Goal: Task Accomplishment & Management: Manage account settings

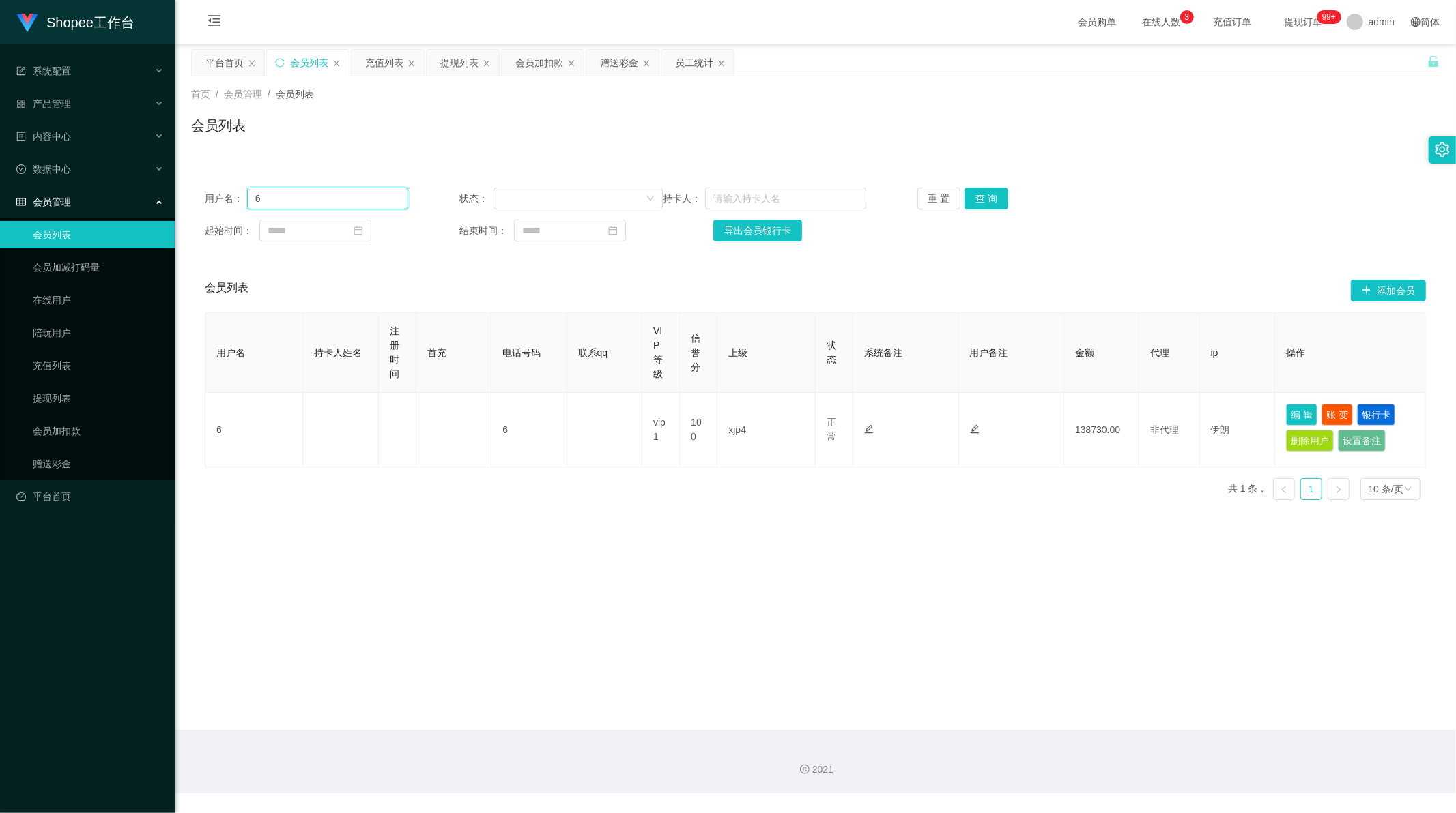
click at [294, 200] on input "6" at bounding box center [327, 199] width 161 height 22
paste input "s8166304a"
type input "s8166304a"
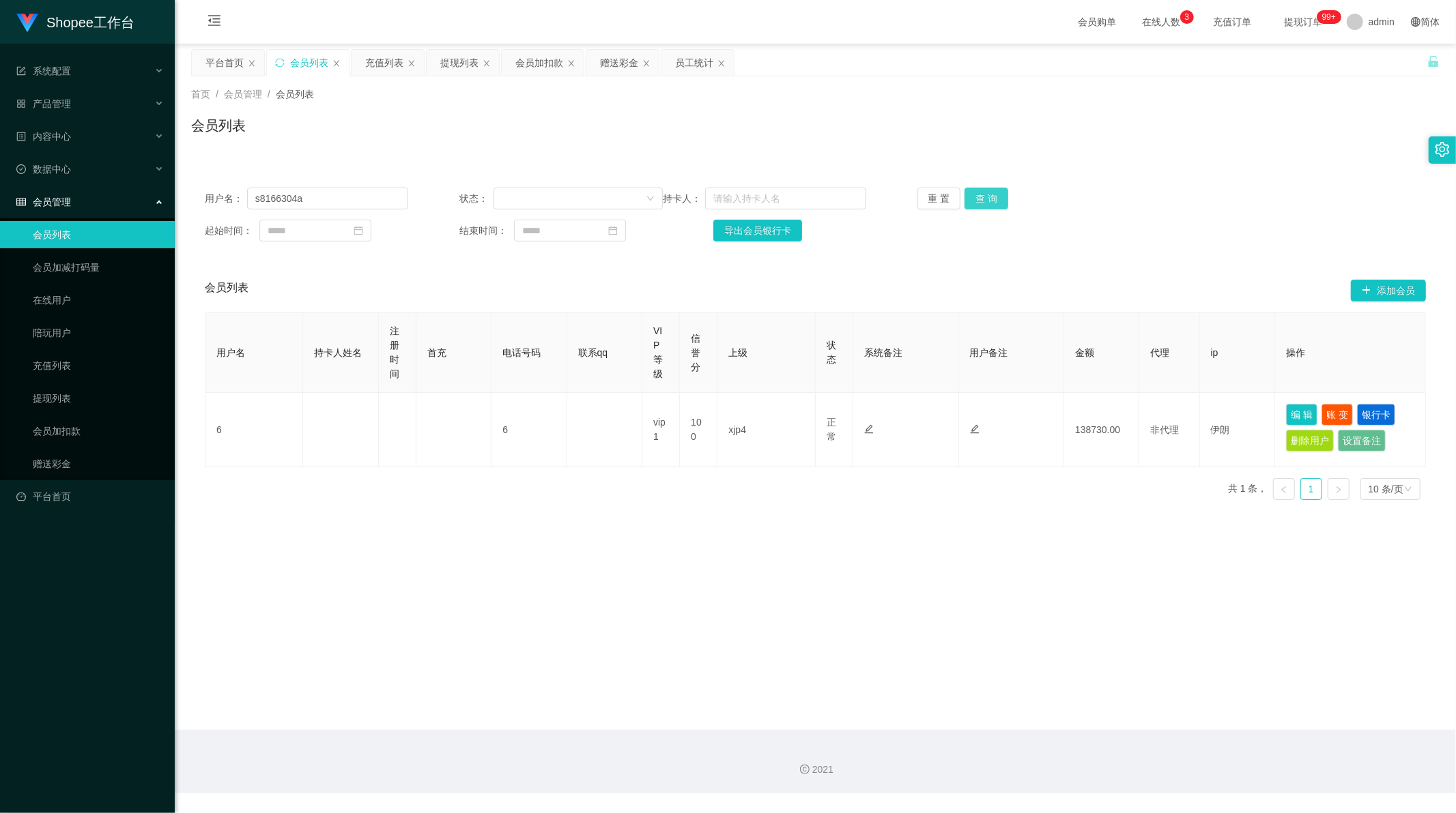
click at [978, 193] on button "查 询" at bounding box center [986, 199] width 44 height 22
click at [553, 69] on div "会员加扣款" at bounding box center [539, 63] width 47 height 26
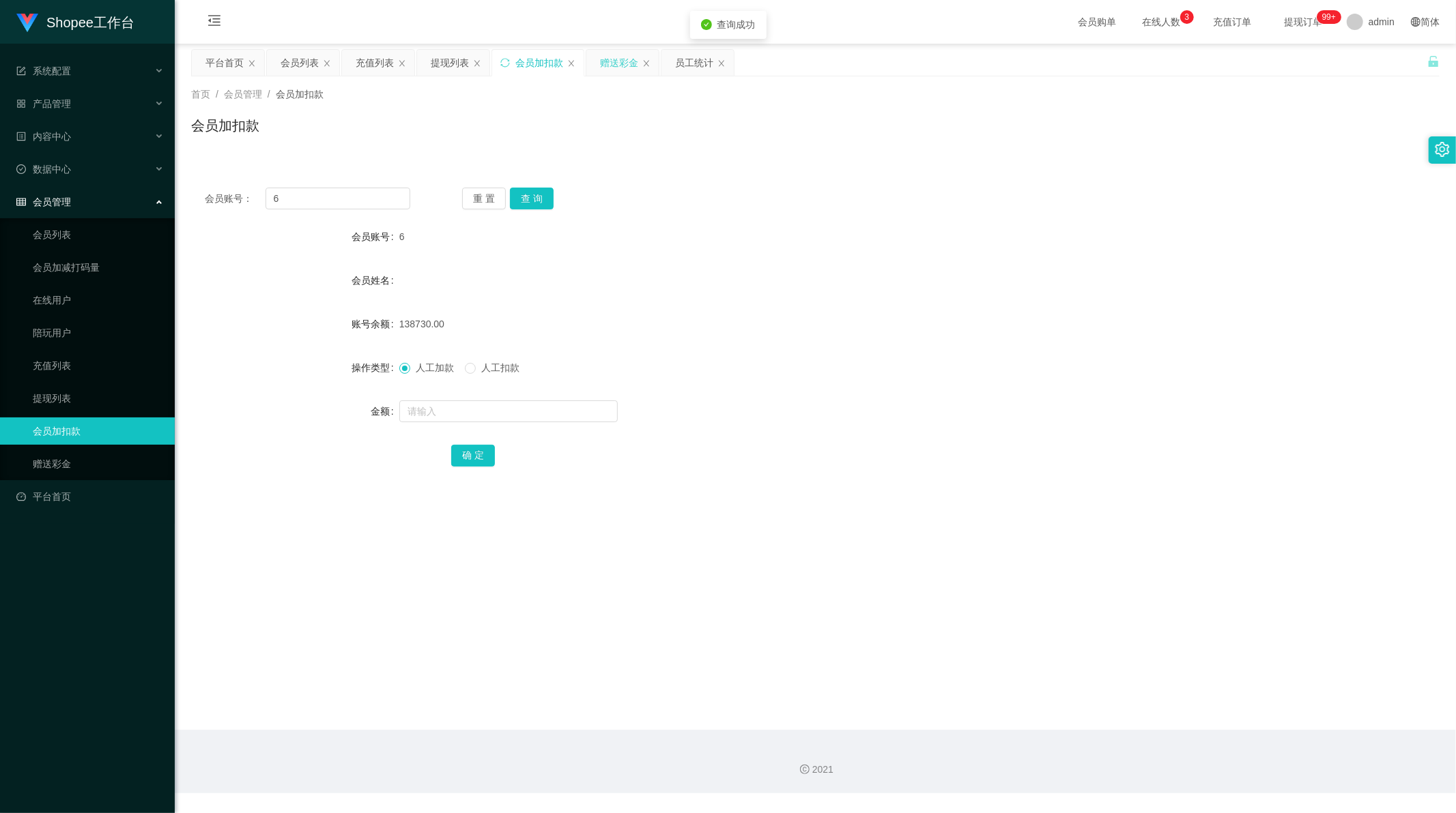
click at [616, 66] on div "赠送彩金" at bounding box center [619, 63] width 38 height 26
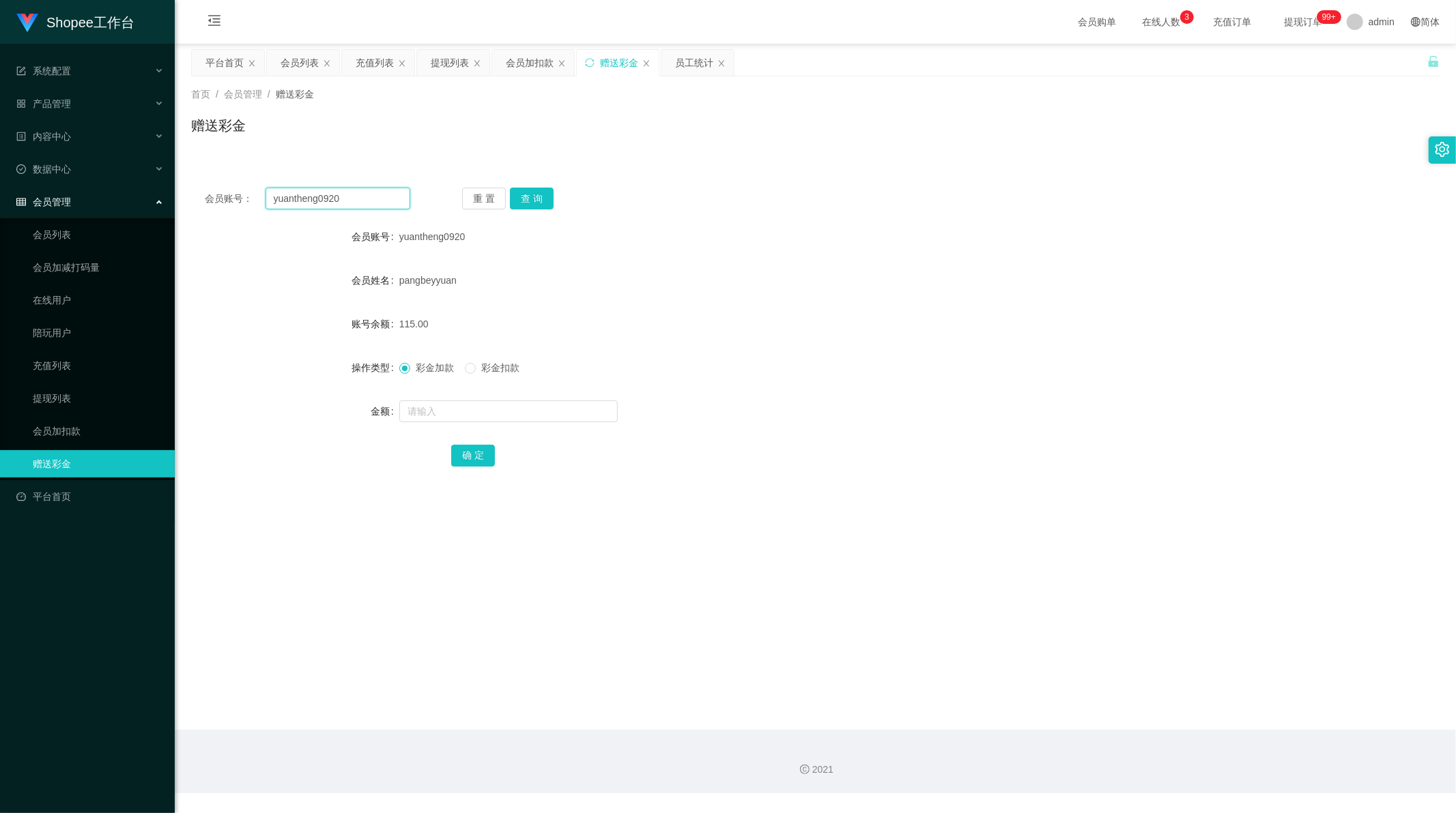
click at [315, 198] on input "yuantheng0920" at bounding box center [338, 199] width 145 height 22
paste input "s8166304a"
type input "s8166304a"
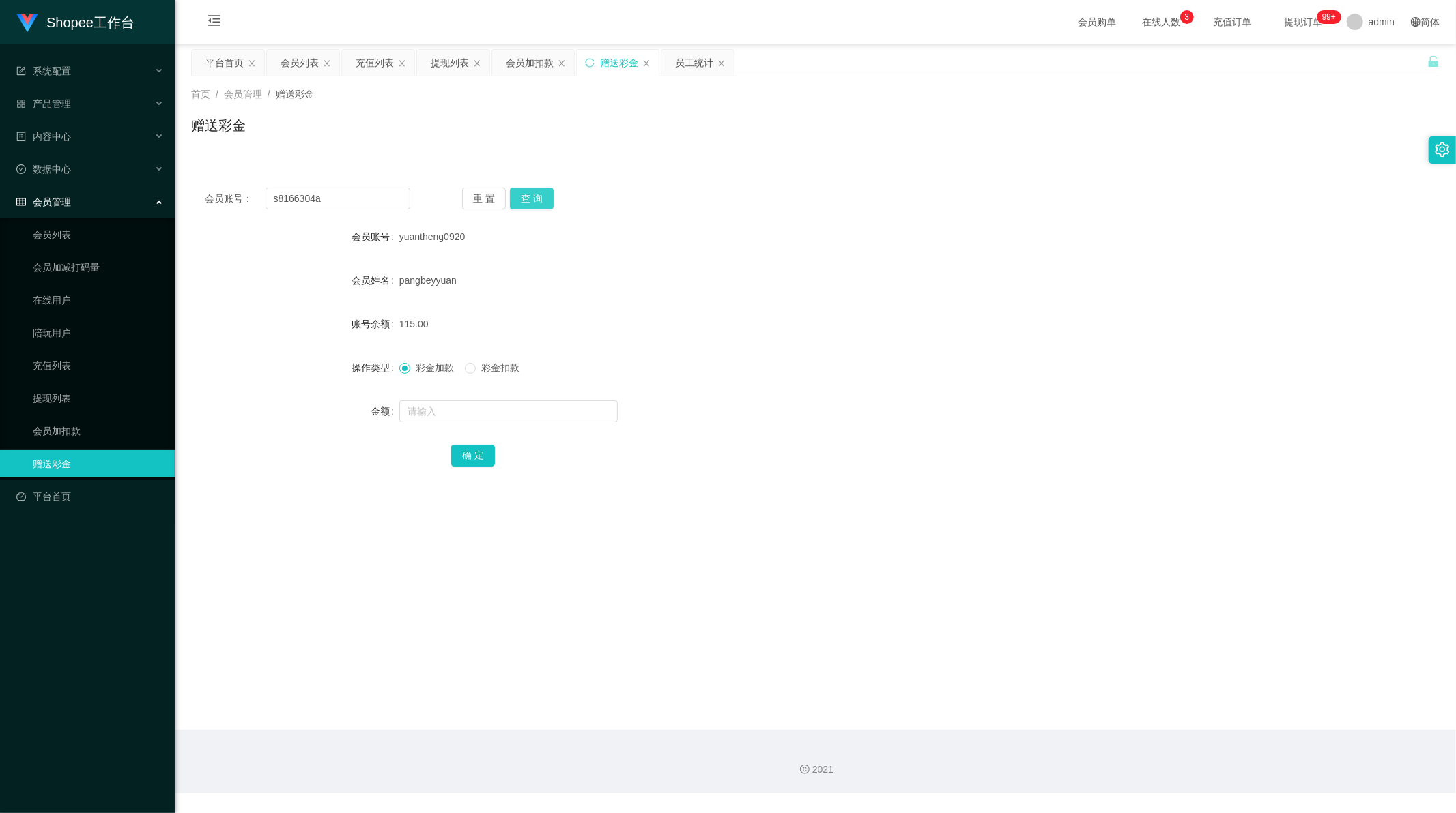
click at [537, 188] on button "查 询" at bounding box center [532, 199] width 44 height 22
click at [459, 419] on input "text" at bounding box center [508, 412] width 218 height 22
type input "500"
click at [462, 462] on button "确 定" at bounding box center [473, 455] width 44 height 22
click at [698, 59] on div "员工统计" at bounding box center [694, 63] width 38 height 26
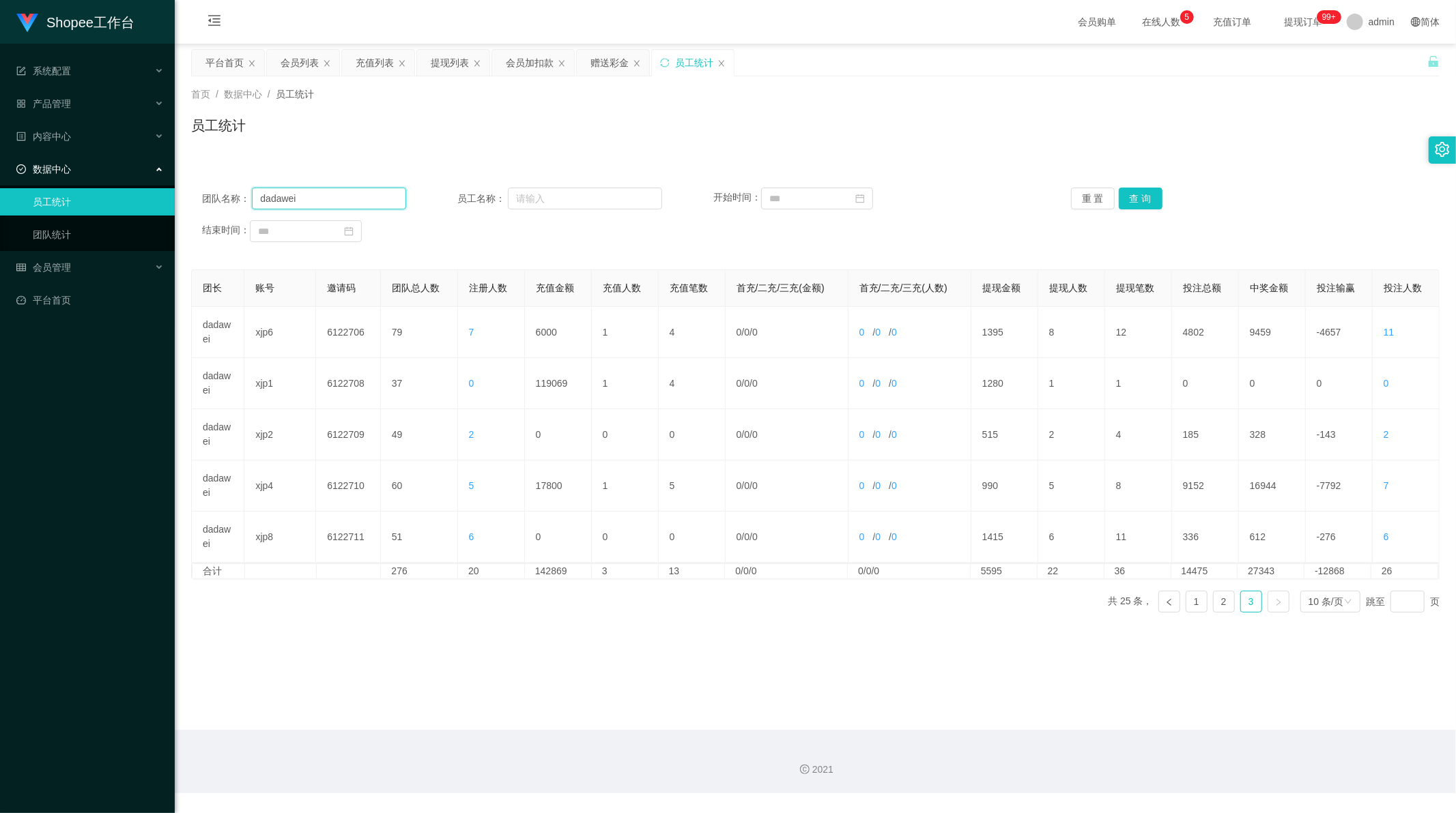
click at [300, 200] on input "dadawei" at bounding box center [329, 199] width 154 height 22
click at [1187, 604] on link "1" at bounding box center [1197, 601] width 20 height 20
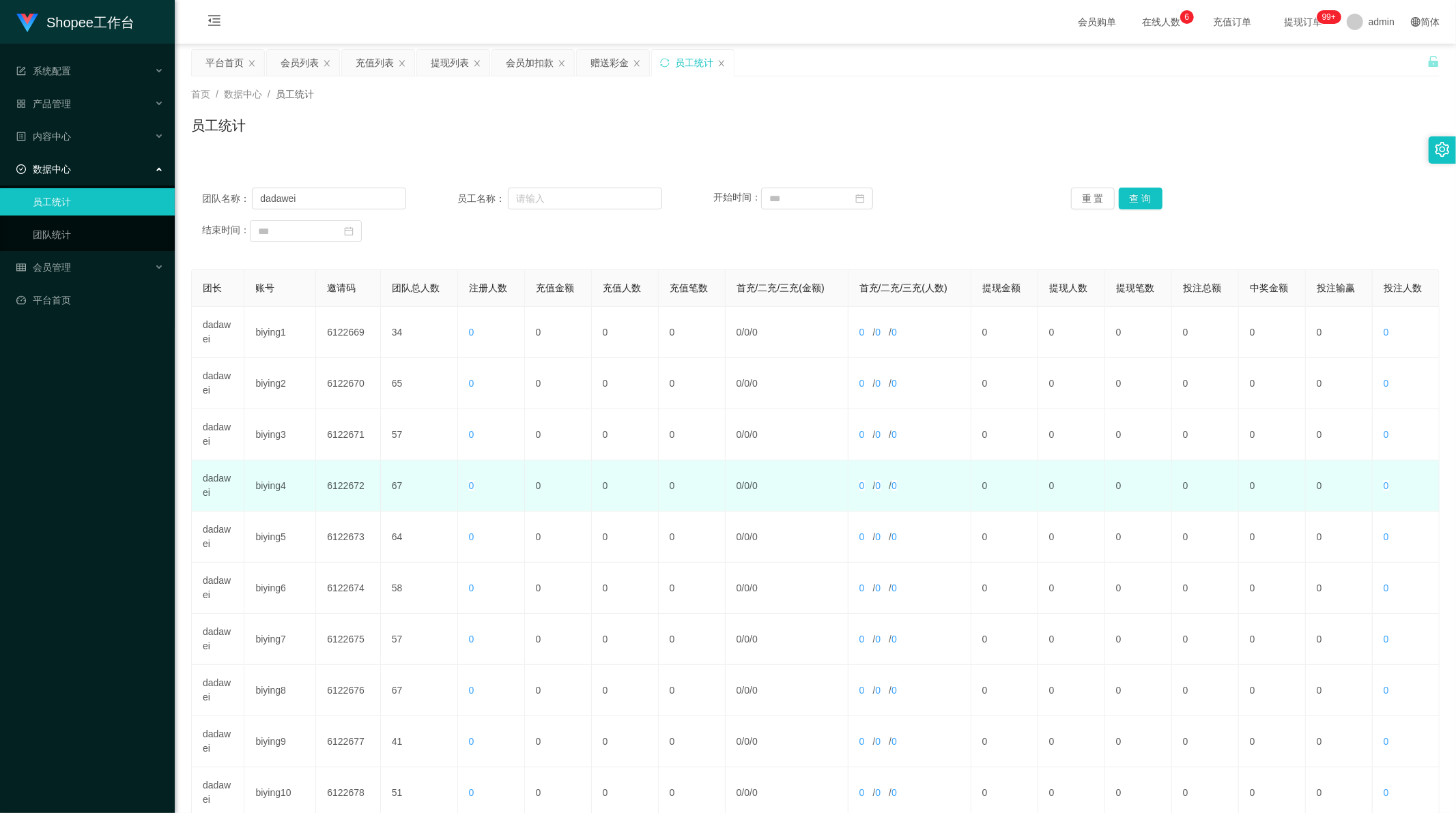
scroll to position [131, 0]
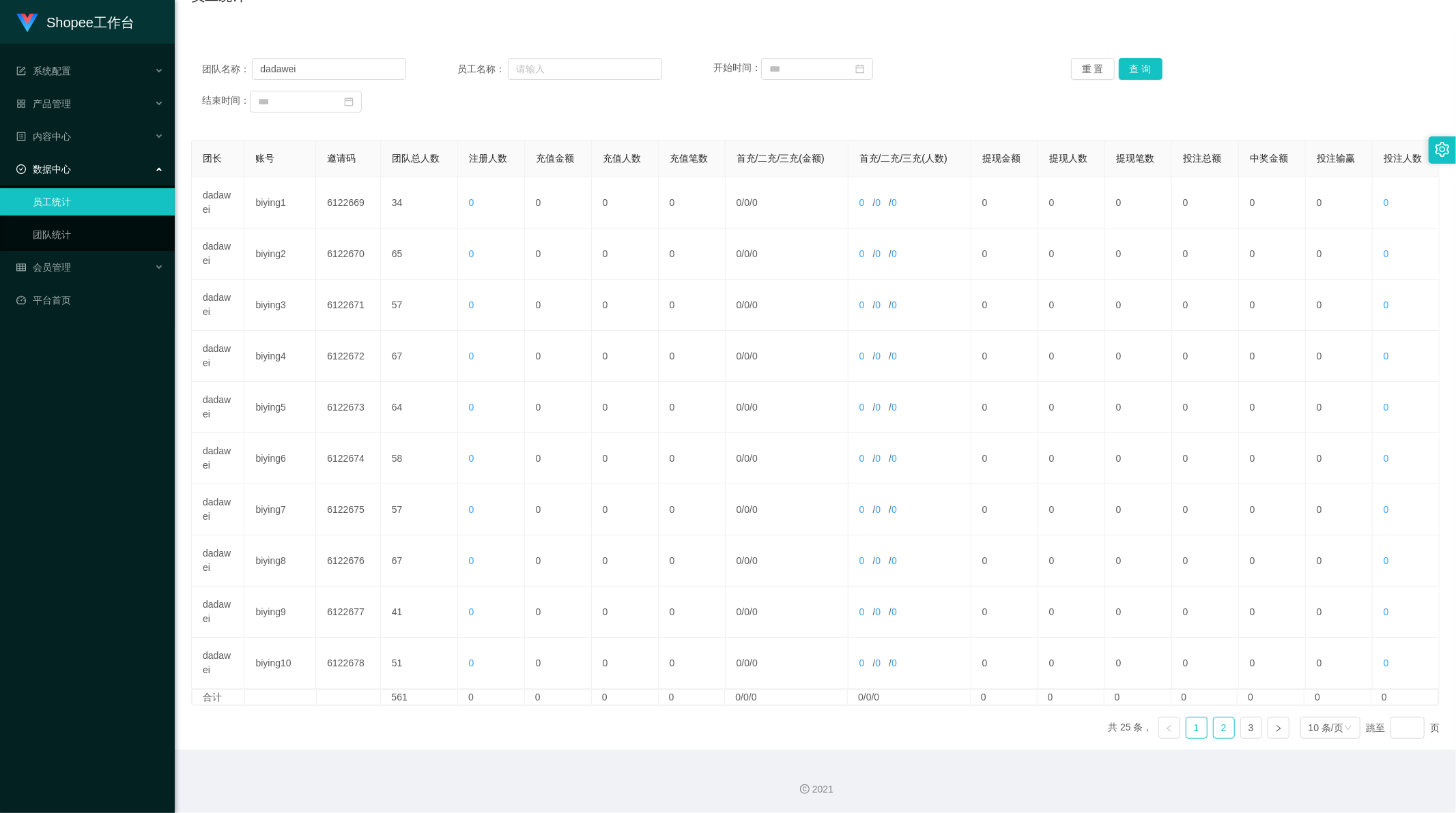
click at [1218, 734] on link "2" at bounding box center [1224, 728] width 20 height 20
click at [1192, 730] on link "1" at bounding box center [1197, 728] width 20 height 20
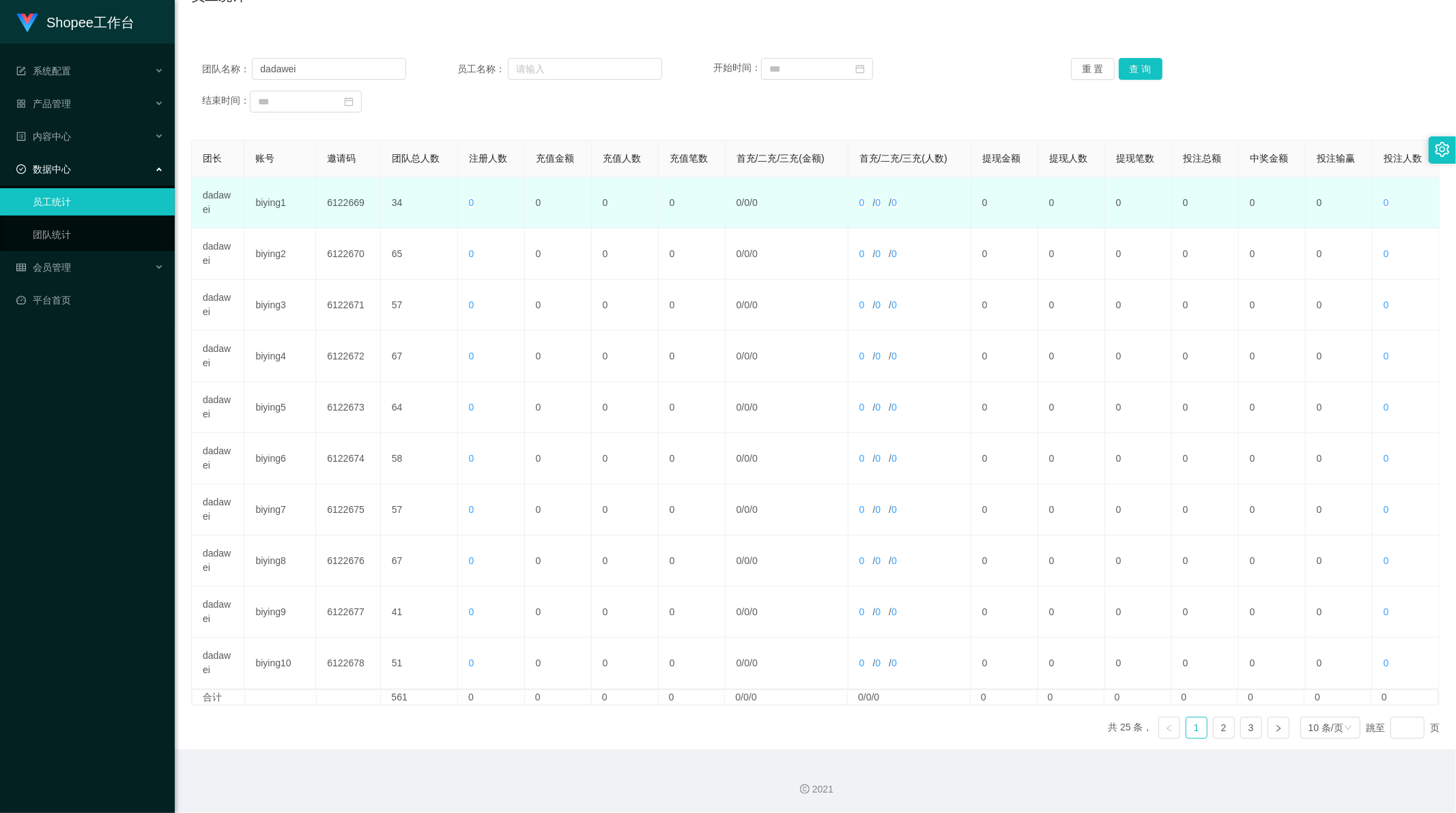
click at [250, 202] on td "biying1" at bounding box center [280, 203] width 72 height 51
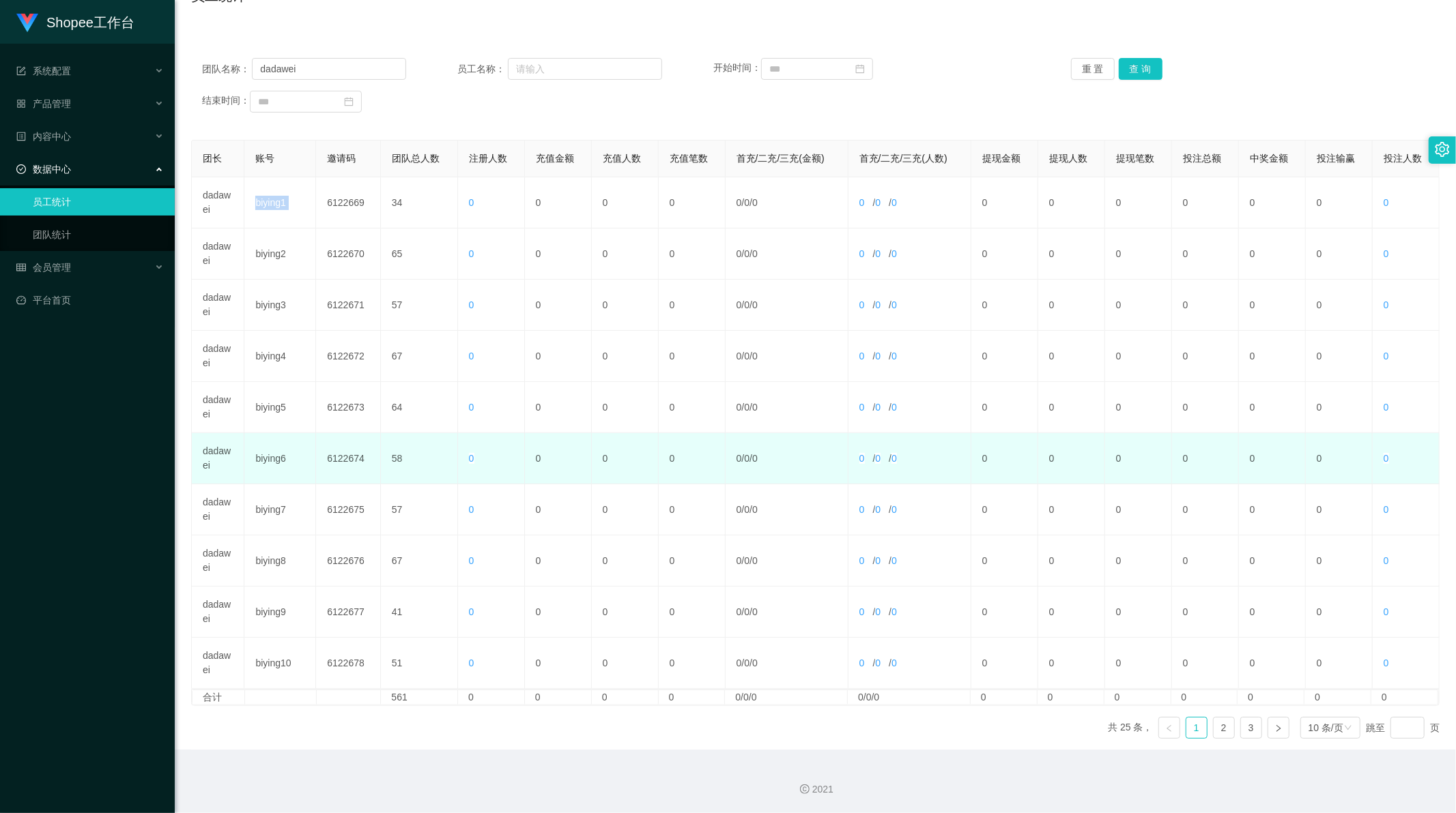
copy td "biying1"
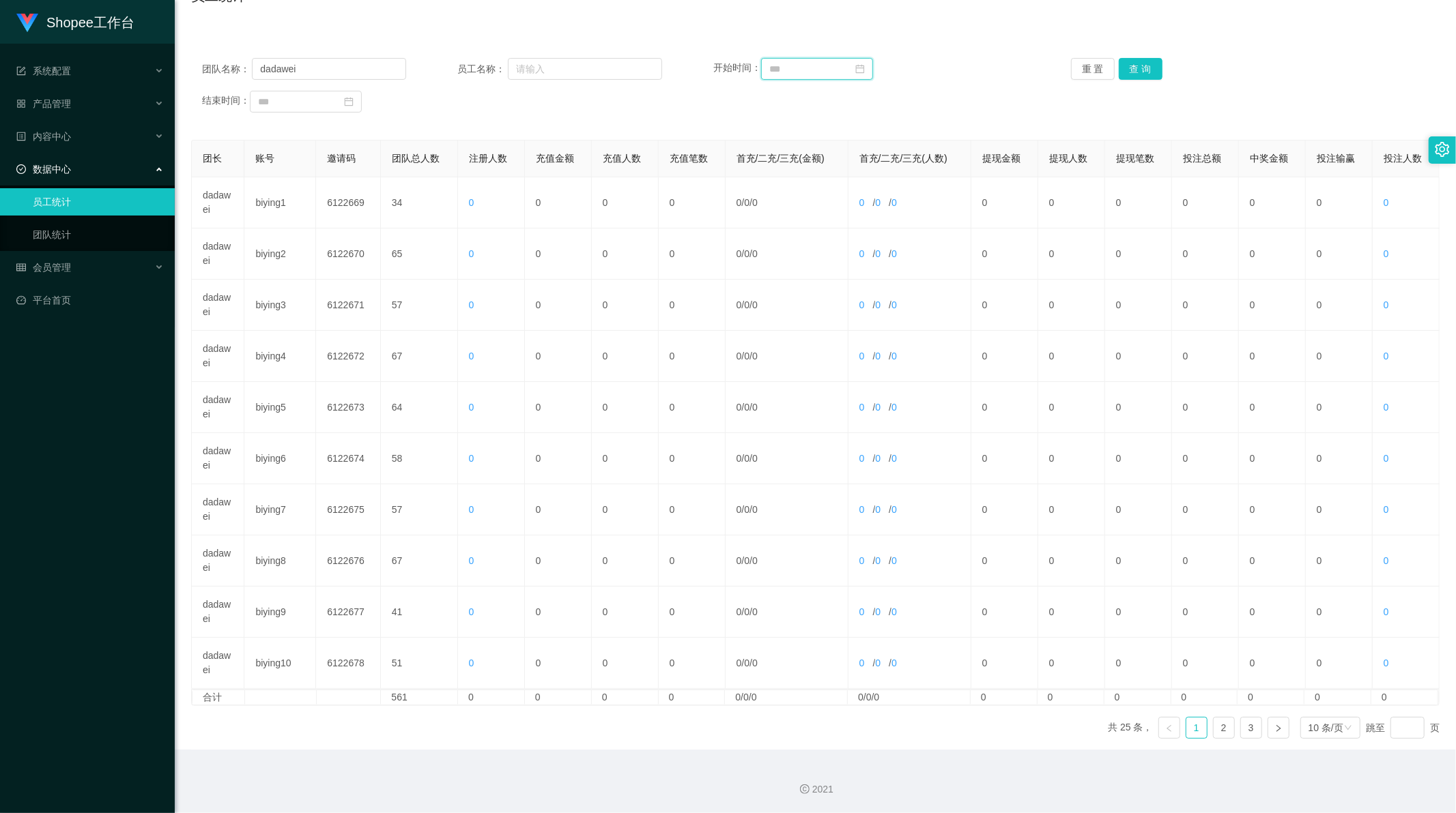
click at [789, 69] on input at bounding box center [816, 69] width 112 height 22
click at [876, 142] on div "1" at bounding box center [878, 143] width 16 height 16
type input "**********"
click at [393, 260] on div "30" at bounding box center [394, 258] width 16 height 16
type input "**********"
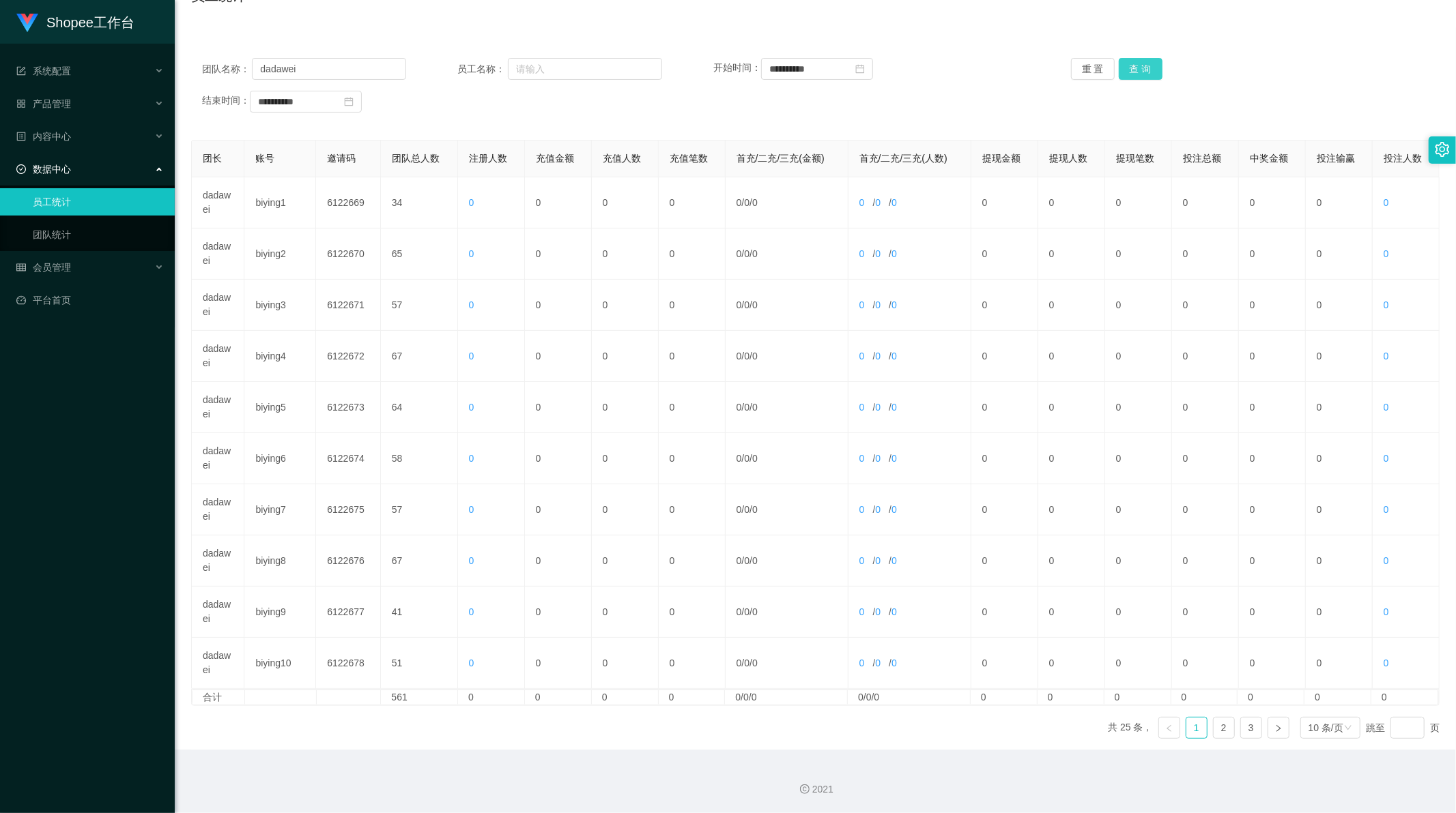
click at [1130, 69] on button "查 询" at bounding box center [1141, 69] width 44 height 22
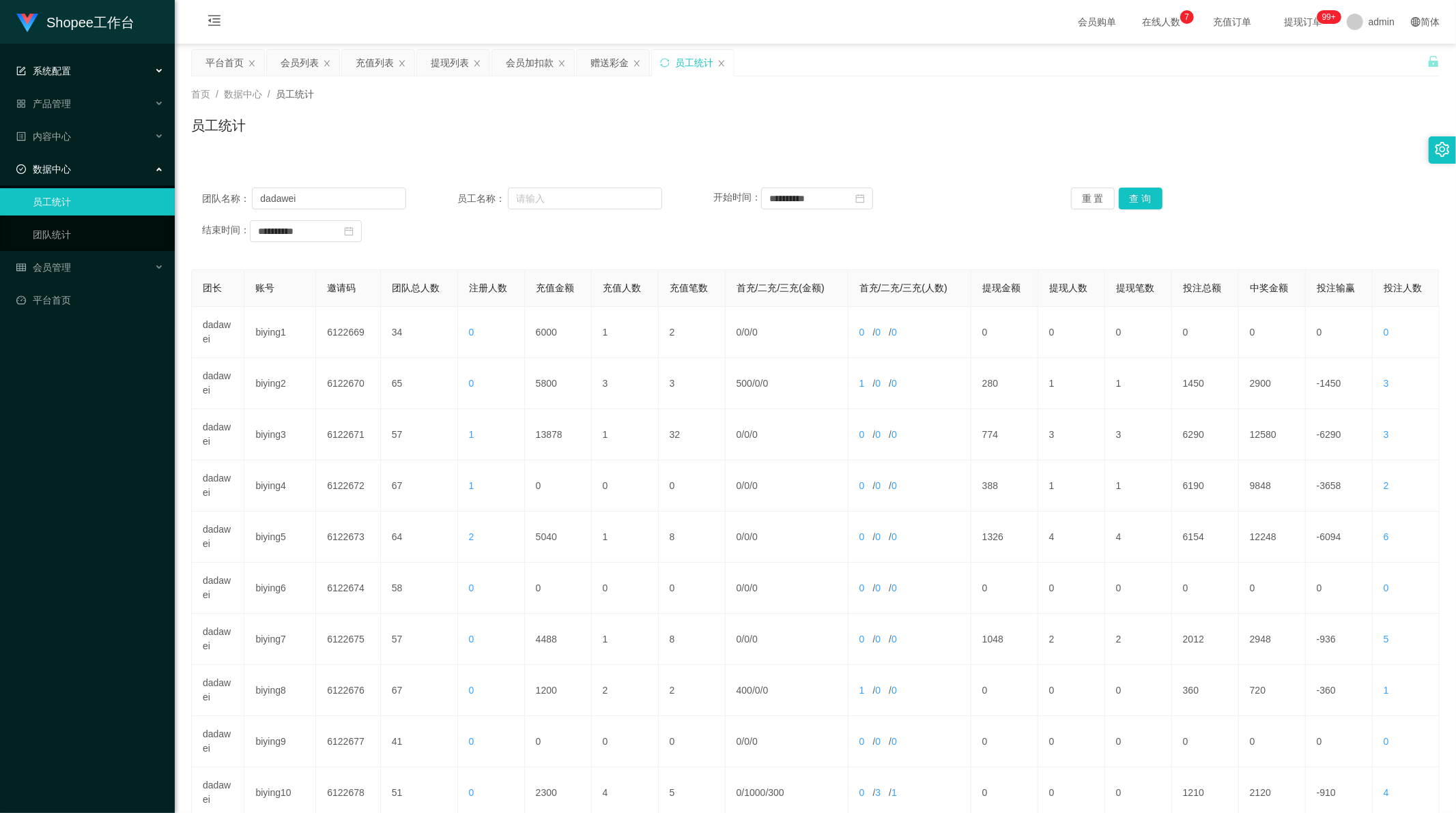
click at [64, 66] on span "系统配置" at bounding box center [43, 71] width 55 height 11
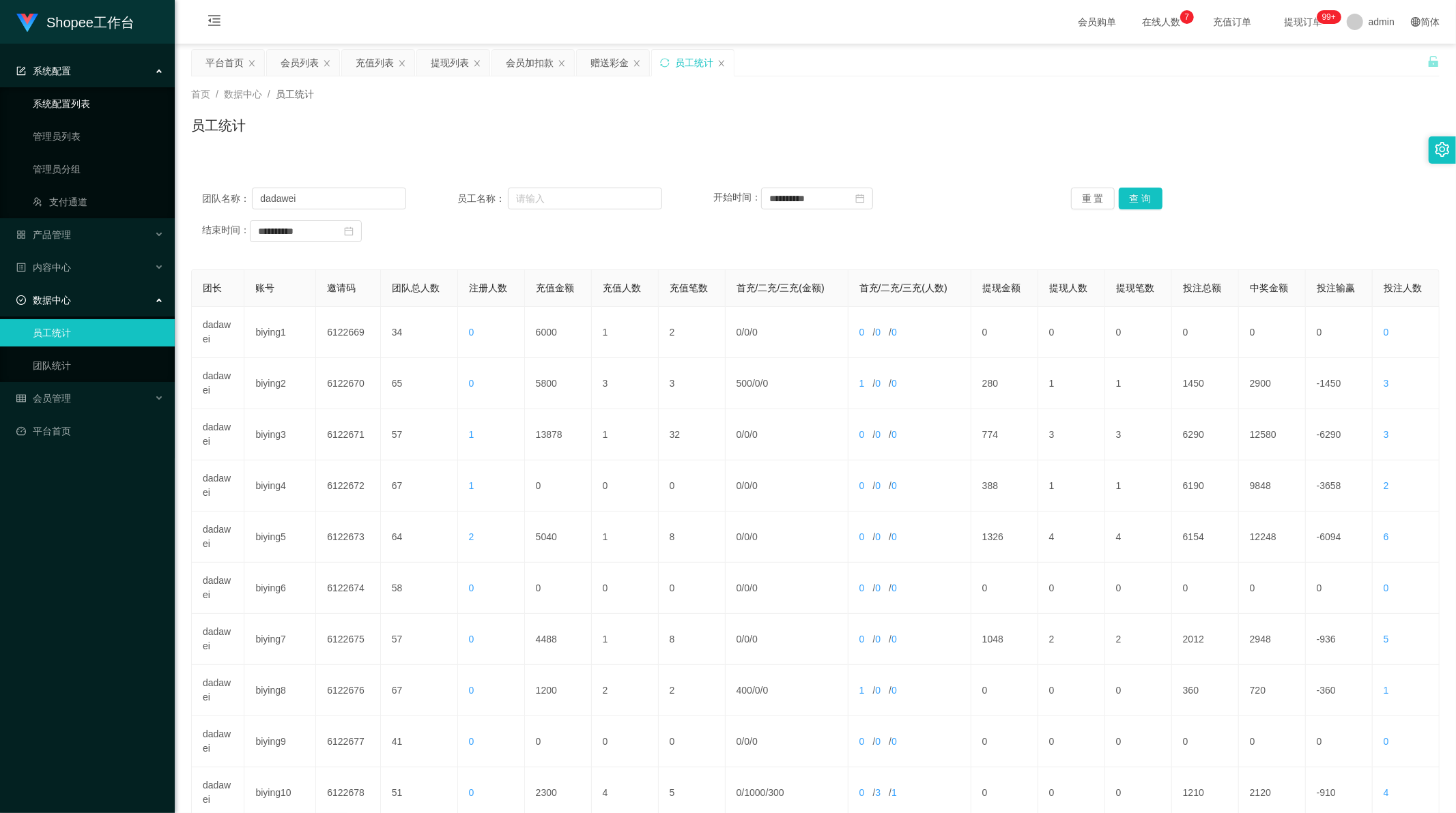
click at [50, 109] on link "系统配置列表" at bounding box center [98, 103] width 131 height 27
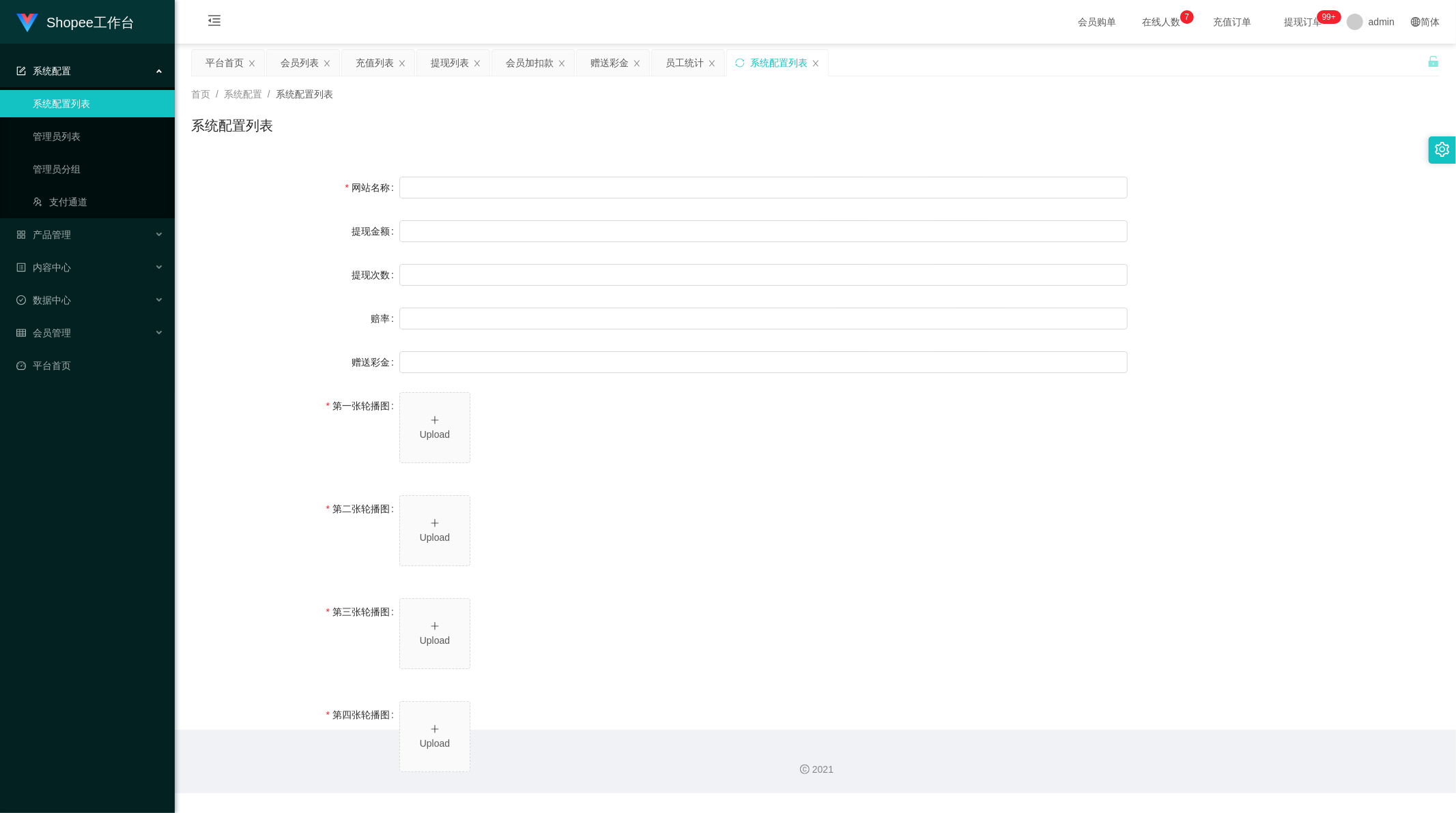
type input "Shopee工作台"
type input "10"
type input "1000000"
type input "100"
type input "0"
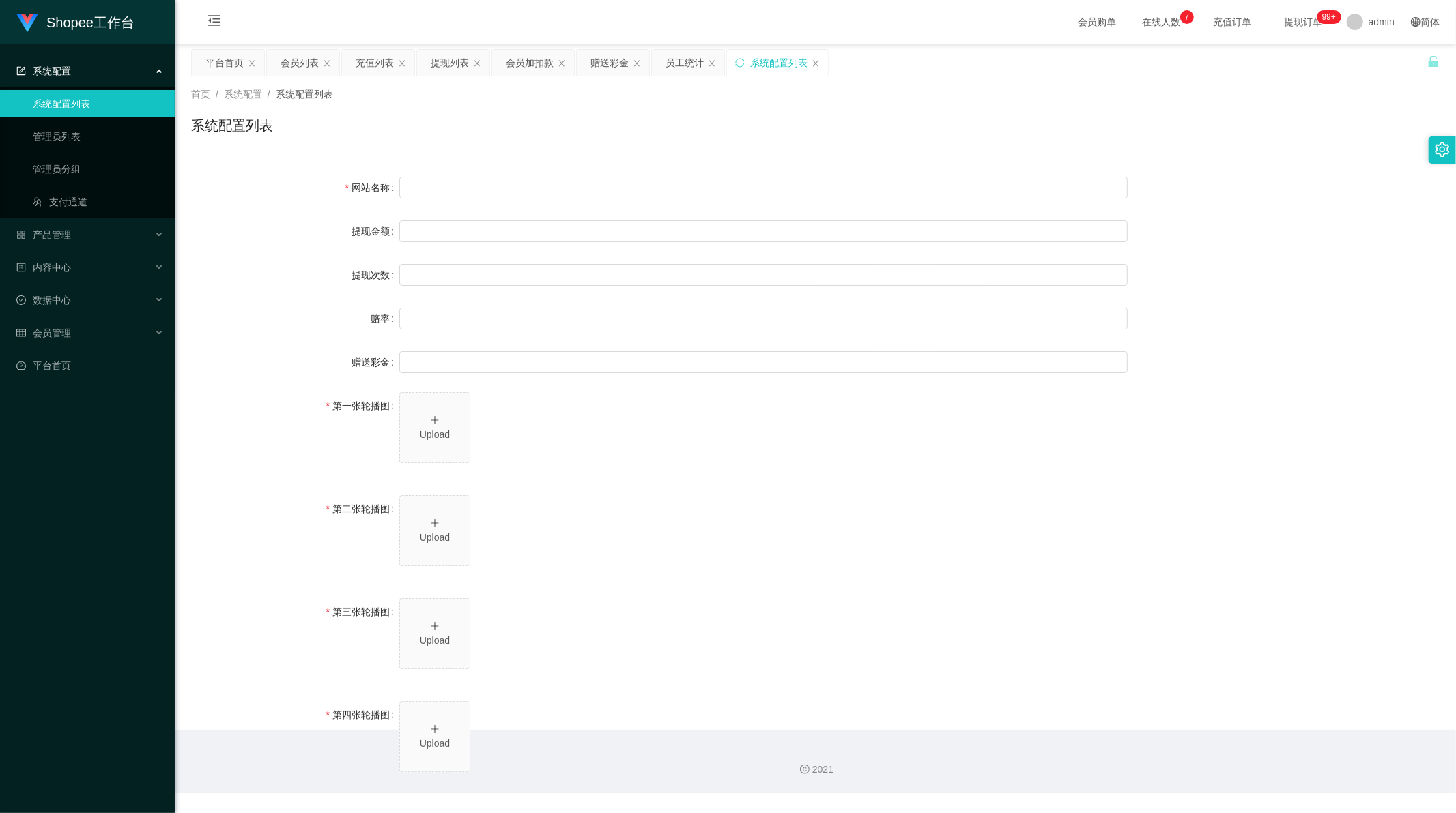
type input "[URL][DOMAIN_NAME]"
type input "平台工作台使用规则"
type input "为保障用户权益及平台运营秩序，请您严格遵守以下工作台使用规范："
type input "一、提现规则 最低提现限制：工作台账户积分满 10 积分后方可申请提现。"
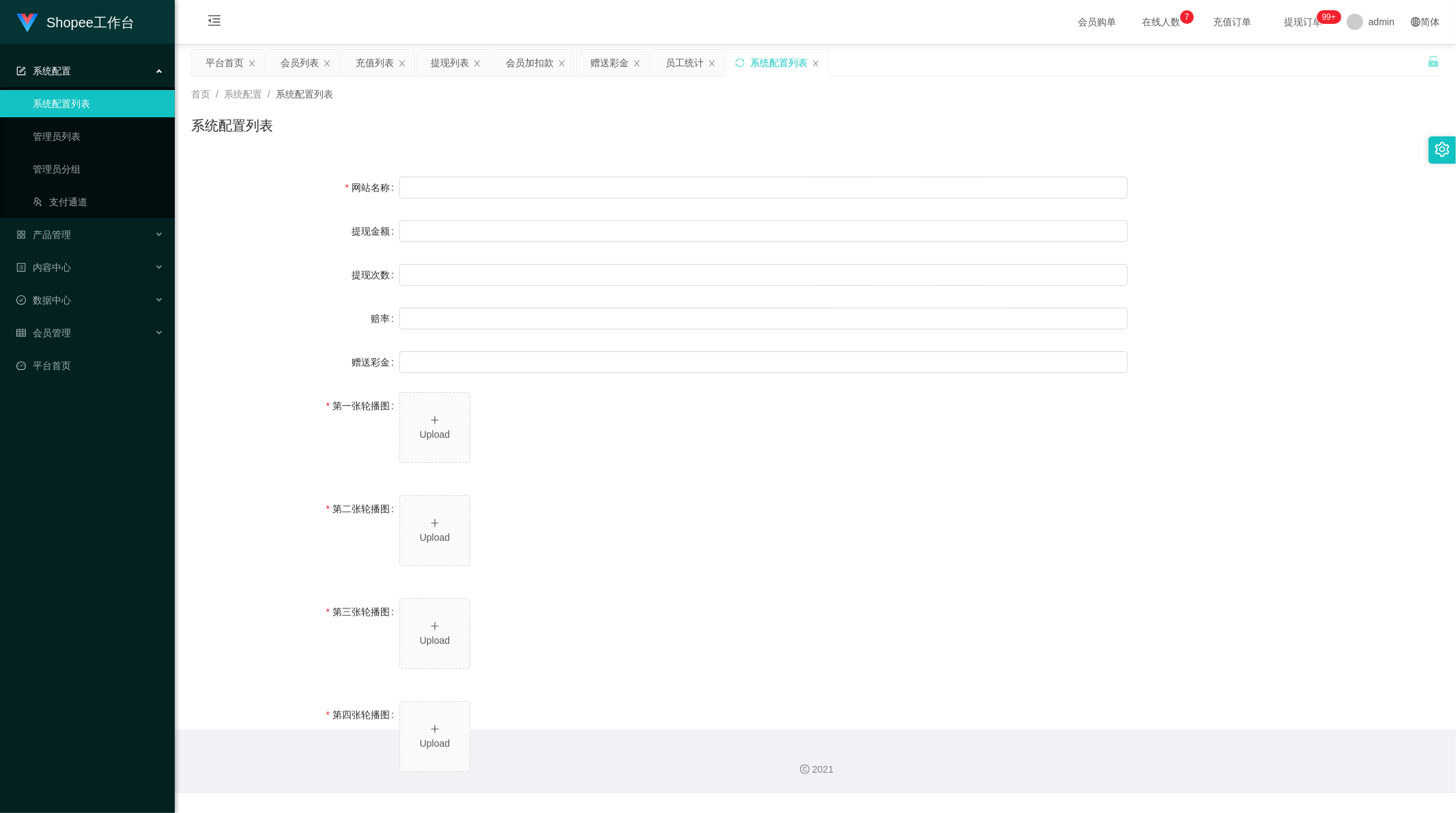
type input "二、积分管理 首次高额积分提醒：当工作台账户积分首次超过 20,000 积分时，系统将暂停自动提现。用户需联系平台活动经理进行手动审核及分笔提现。"
type input "三、任务接单规范 下单须知："
type input "所有任务需严格按照平台活动经理的指导流程进行操作。"
type input "严禁私下接单、绕过系统或通过非官方渠道接单（如通过个人账号、自行匹配等方式）。"
type input "·违规操作可能导致任务失败，并视情节冻结工作台账户或永久封禁账号。"
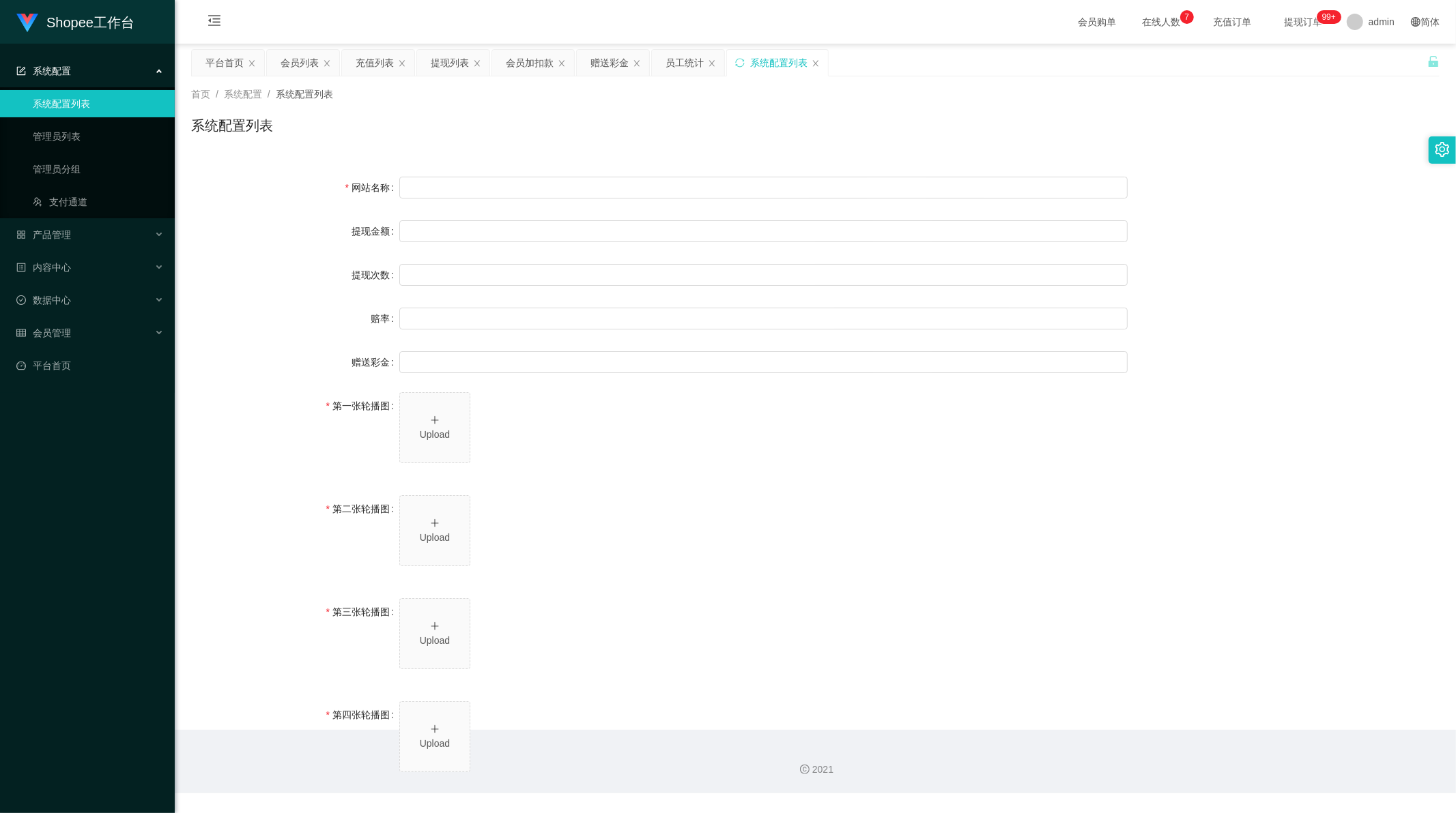
type input "系统任务对接要求："
type input "若未按指导流程操作或擅自修改操作步骤，系统将无法正确识别并分配任务，导致任务失败。"
type input "·因此类行为造成损失，平台将不予补偿，且有权限制或终止用户账号的工作权限。"
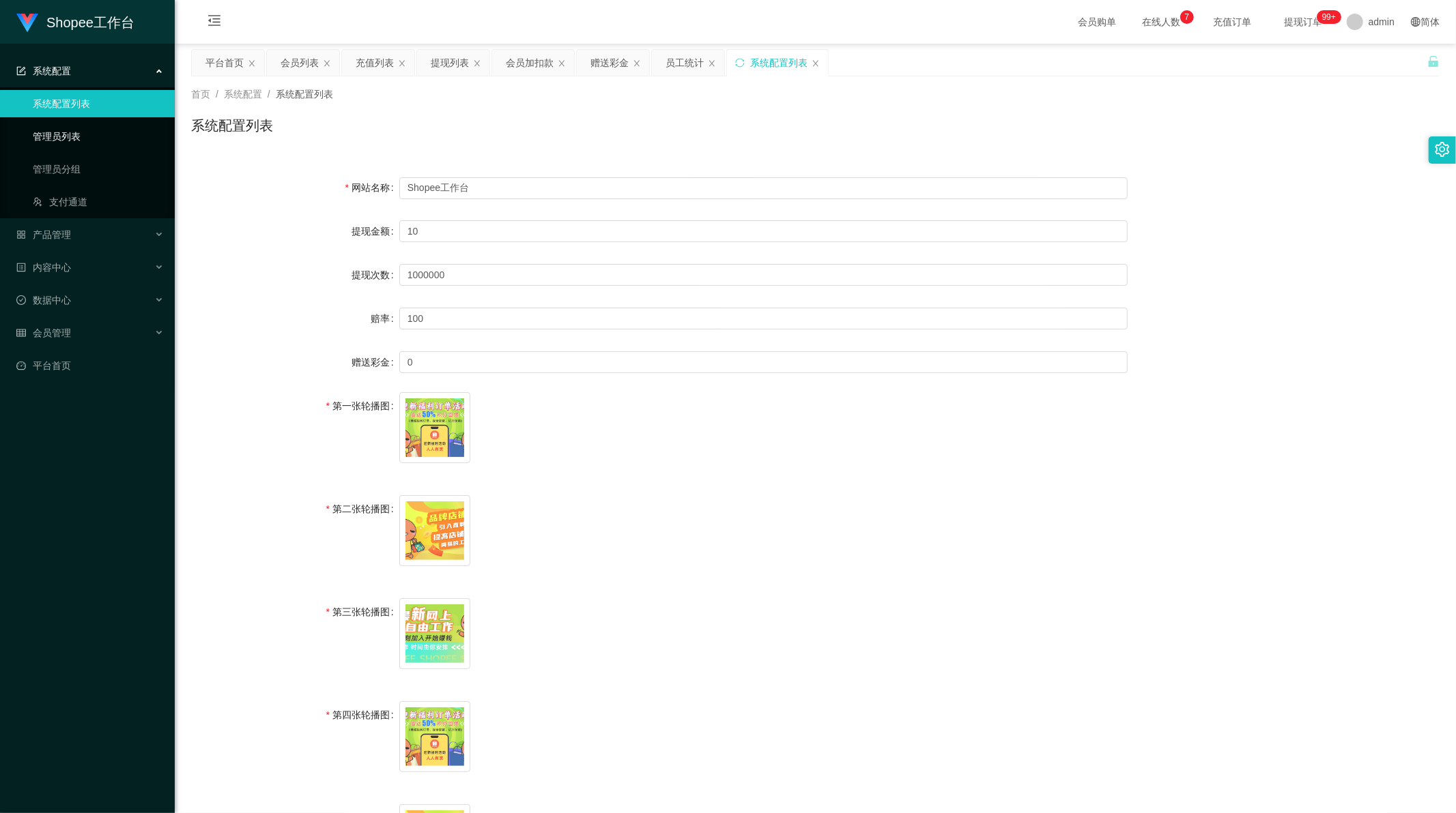
click at [53, 135] on link "管理员列表" at bounding box center [98, 136] width 131 height 27
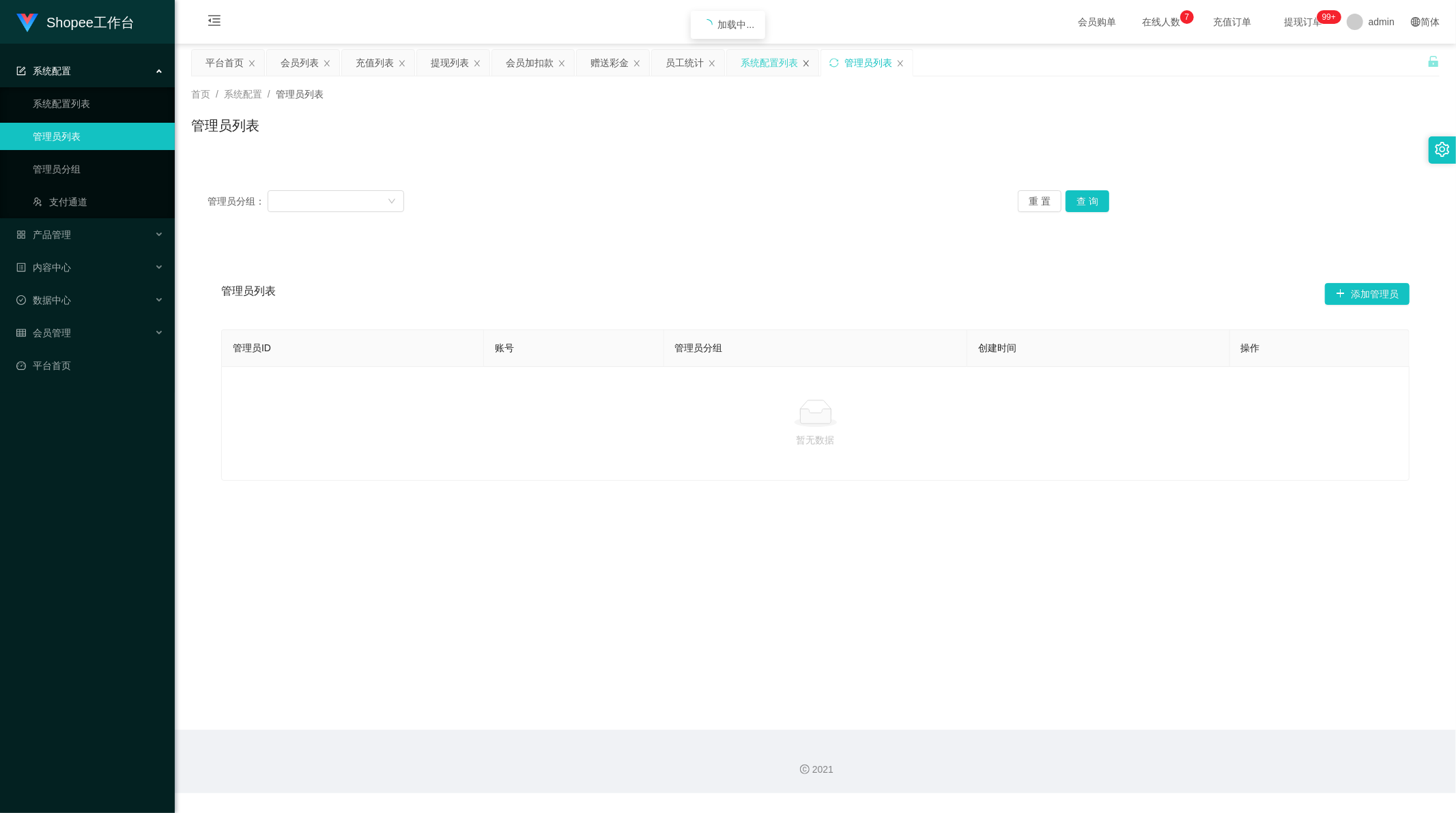
click at [803, 63] on icon "图标: close" at bounding box center [805, 63] width 8 height 8
click at [64, 173] on link "管理员分组" at bounding box center [98, 169] width 131 height 27
click at [58, 167] on link "管理员分组" at bounding box center [98, 169] width 131 height 27
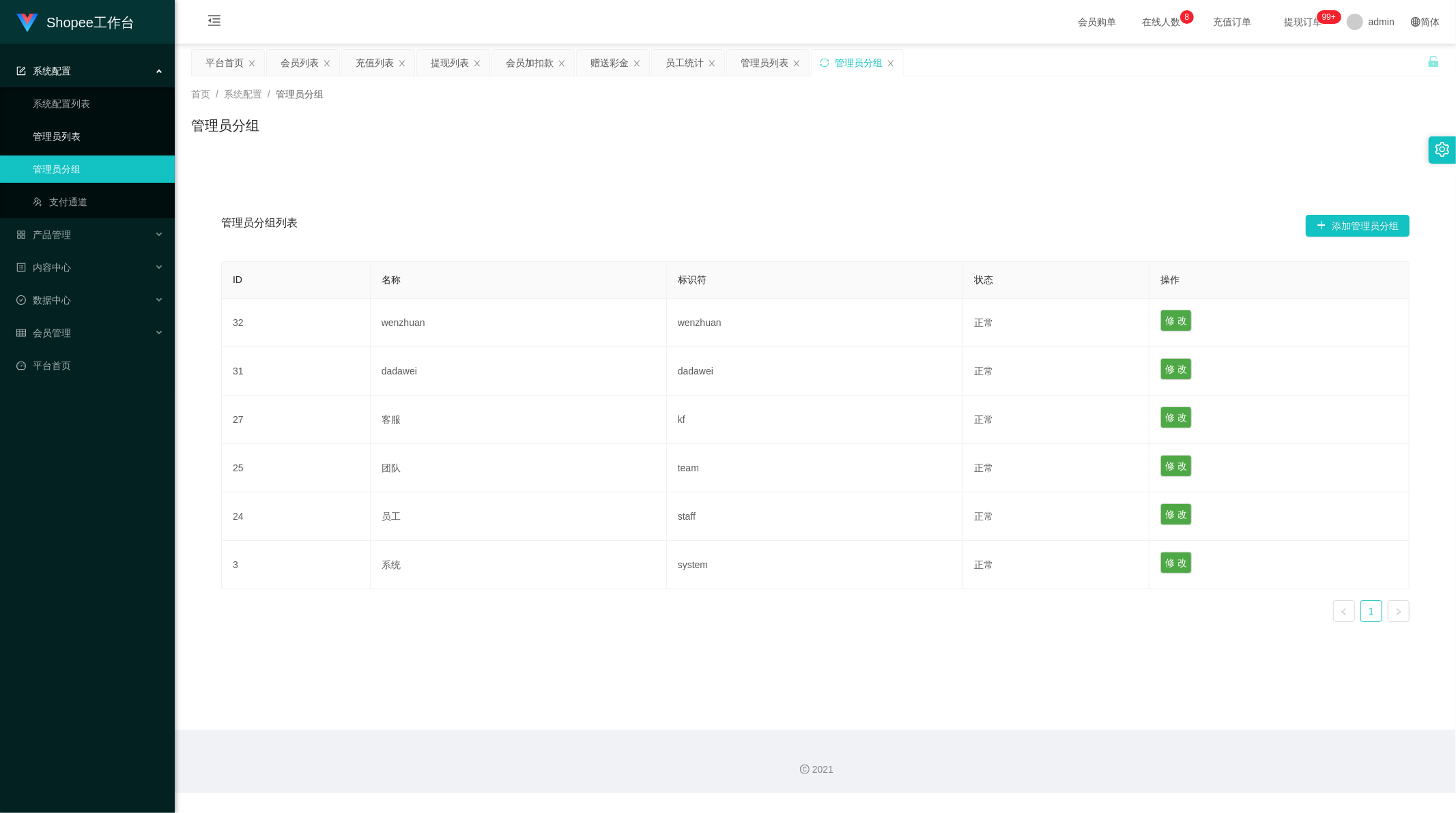
click at [64, 133] on link "管理员列表" at bounding box center [98, 136] width 131 height 27
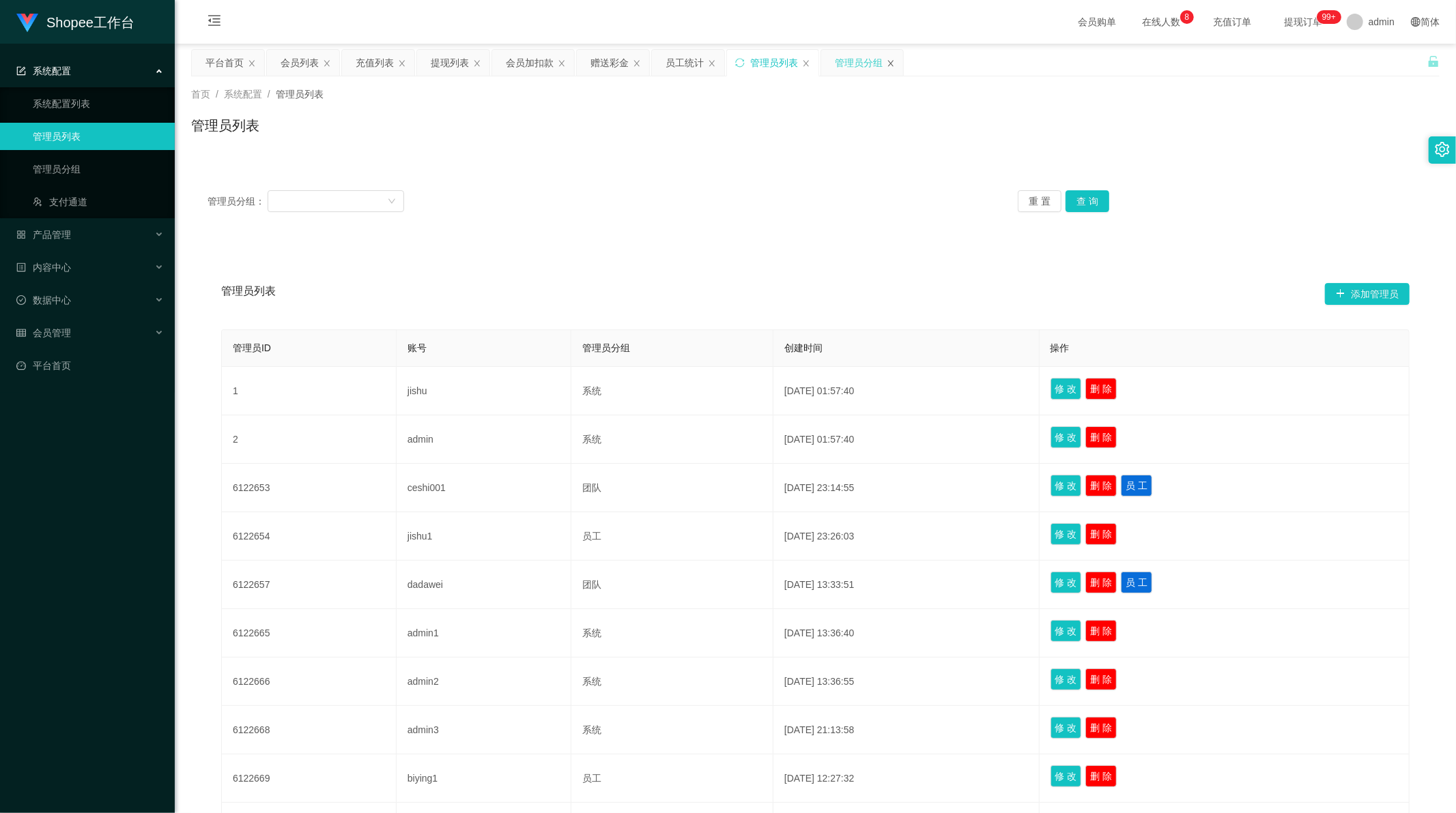
click at [890, 60] on icon "图标: close" at bounding box center [890, 63] width 8 height 8
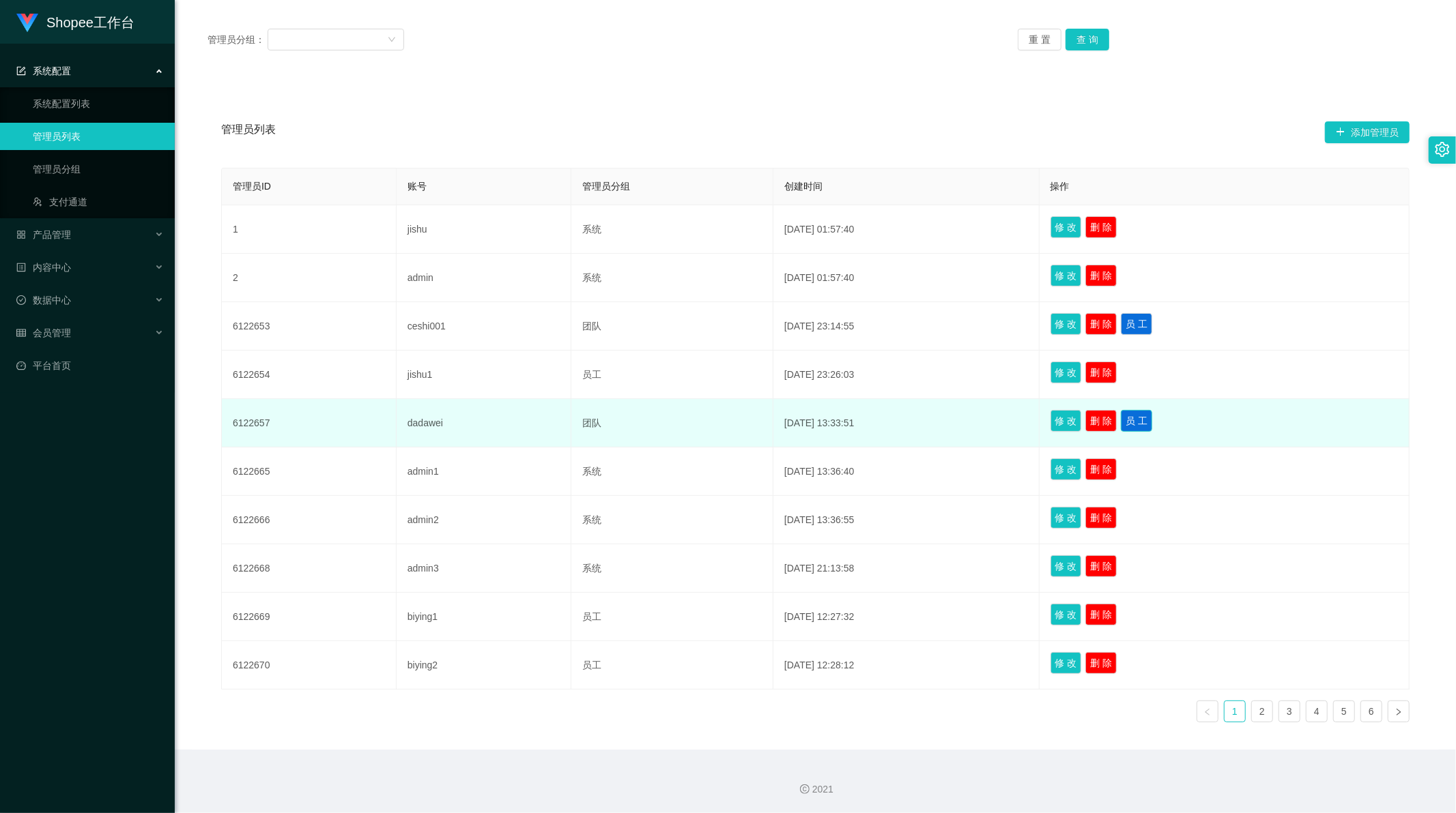
click at [1145, 421] on button "员 工" at bounding box center [1136, 421] width 31 height 22
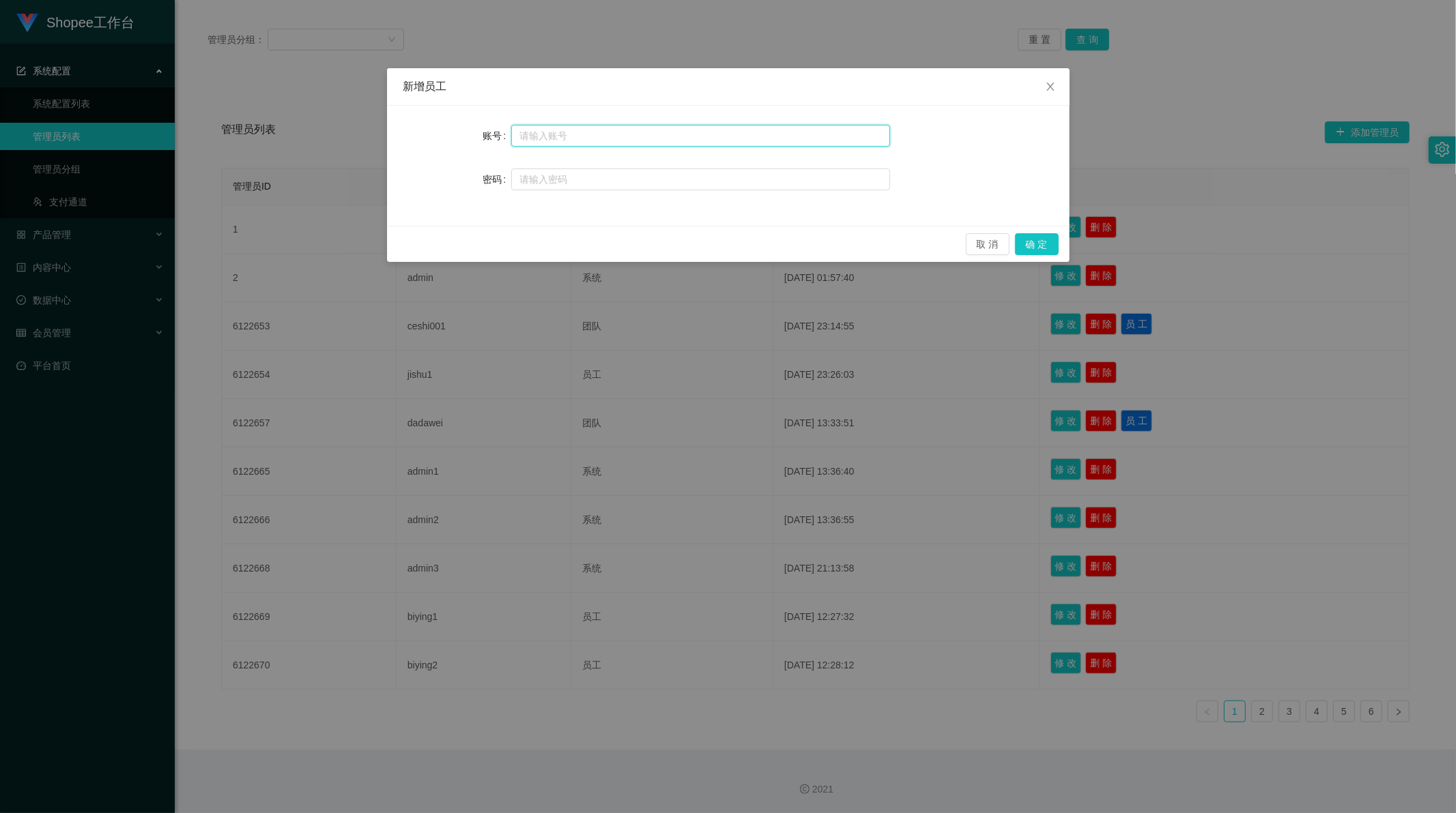
drag, startPoint x: 563, startPoint y: 132, endPoint x: 560, endPoint y: 143, distance: 11.4
click at [563, 132] on input "text" at bounding box center [700, 136] width 379 height 22
paste input "xjp801"
type input "xjp801"
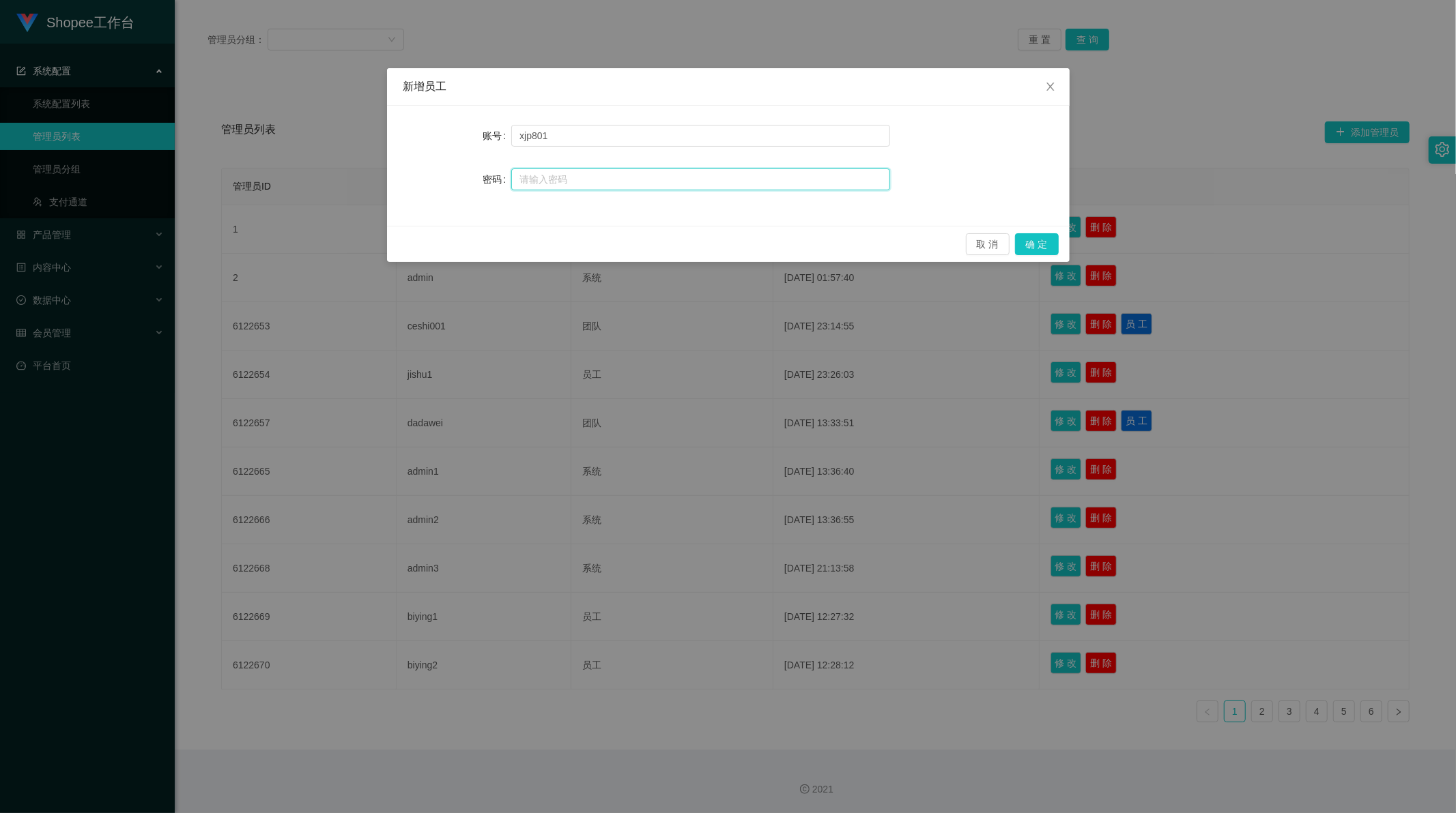
click at [540, 175] on input "text" at bounding box center [700, 180] width 379 height 22
type input "888888"
click at [1040, 246] on button "确 定" at bounding box center [1037, 244] width 44 height 22
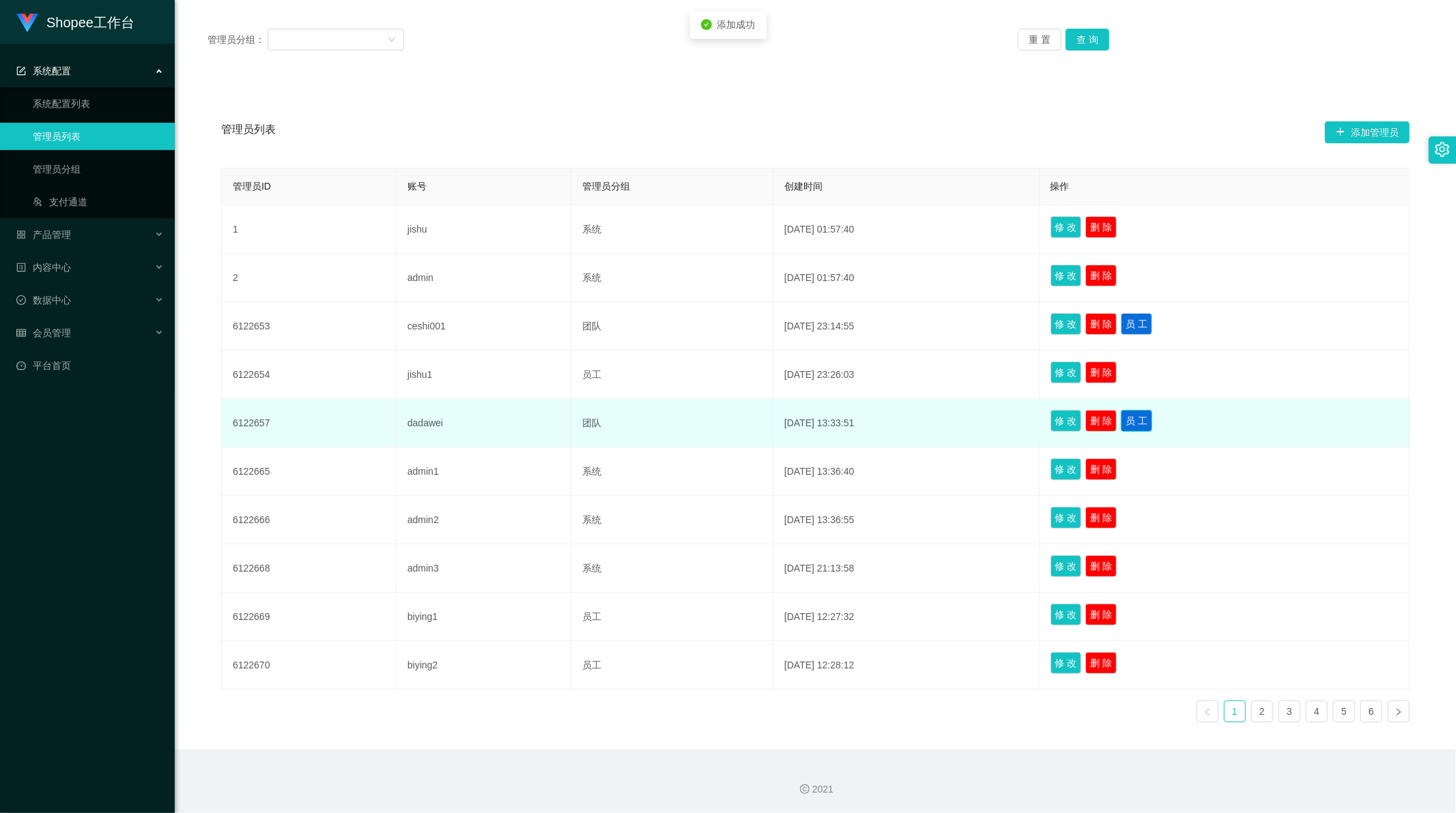
click at [1146, 420] on button "员 工" at bounding box center [1136, 421] width 31 height 22
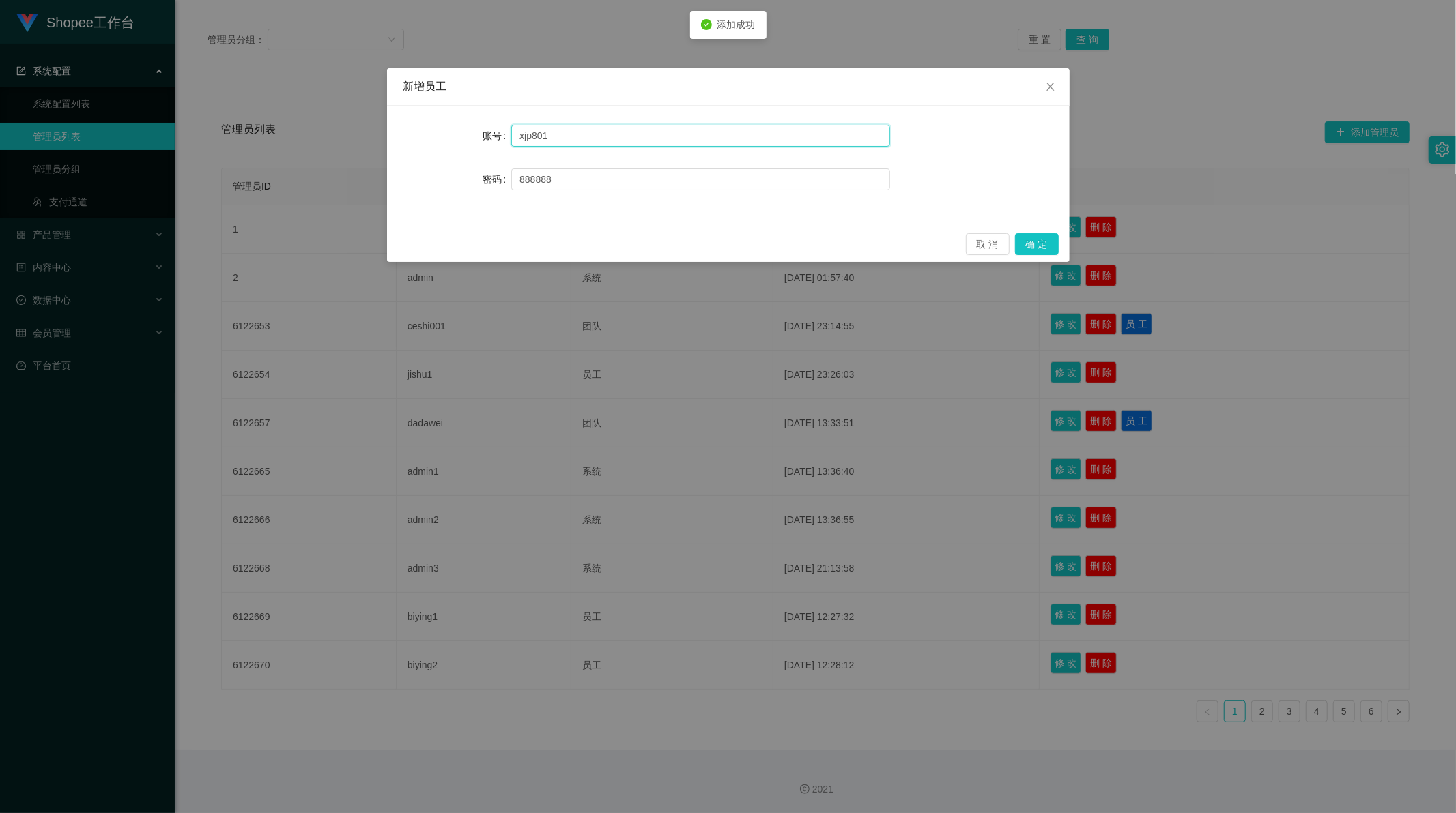
click at [562, 139] on input "xjp801" at bounding box center [700, 136] width 379 height 22
type input "xjp802"
click at [1038, 244] on button "确 定" at bounding box center [1037, 244] width 44 height 22
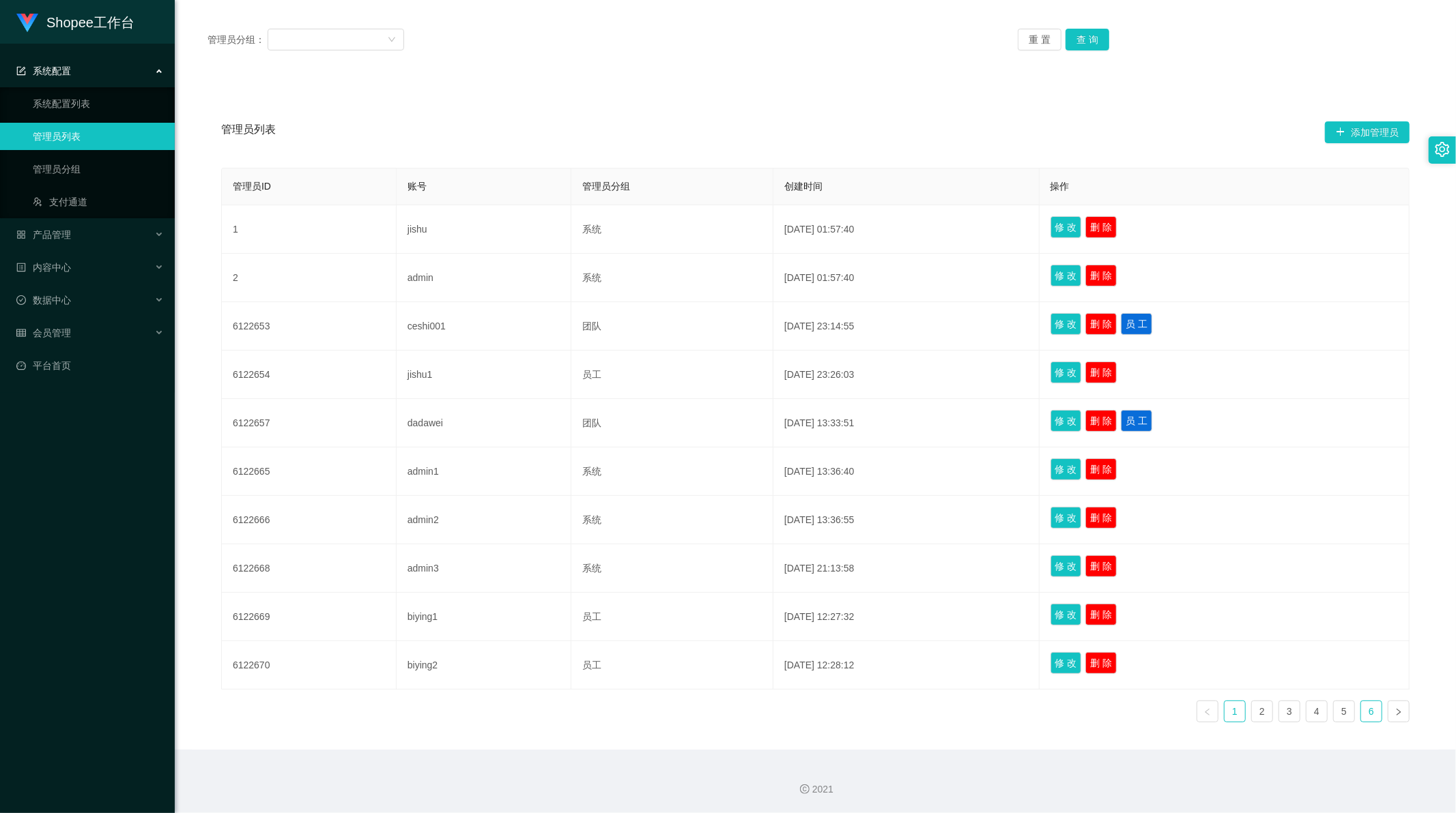
click at [1368, 717] on link "6" at bounding box center [1371, 712] width 20 height 20
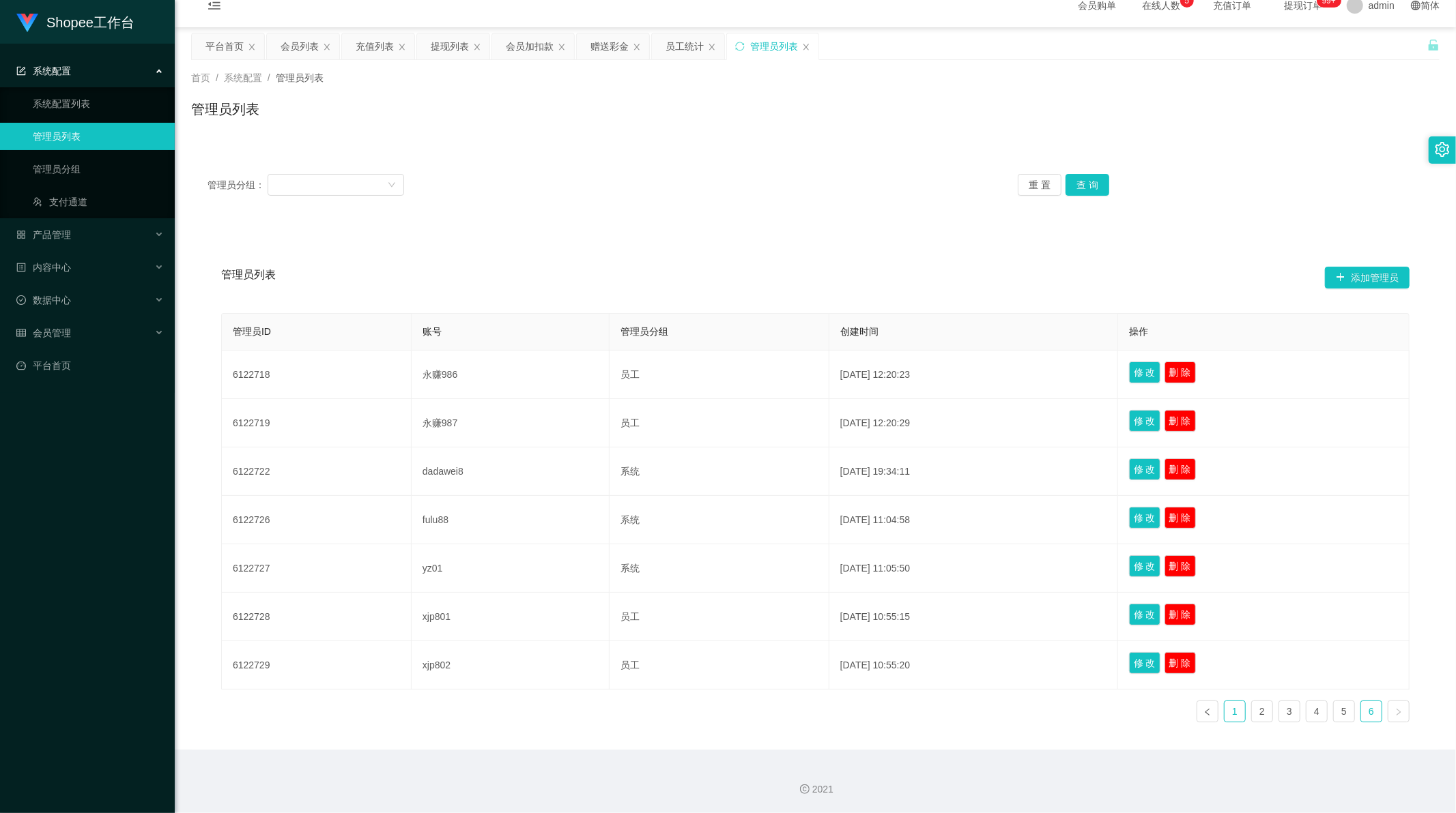
click at [1233, 714] on link "1" at bounding box center [1235, 712] width 20 height 20
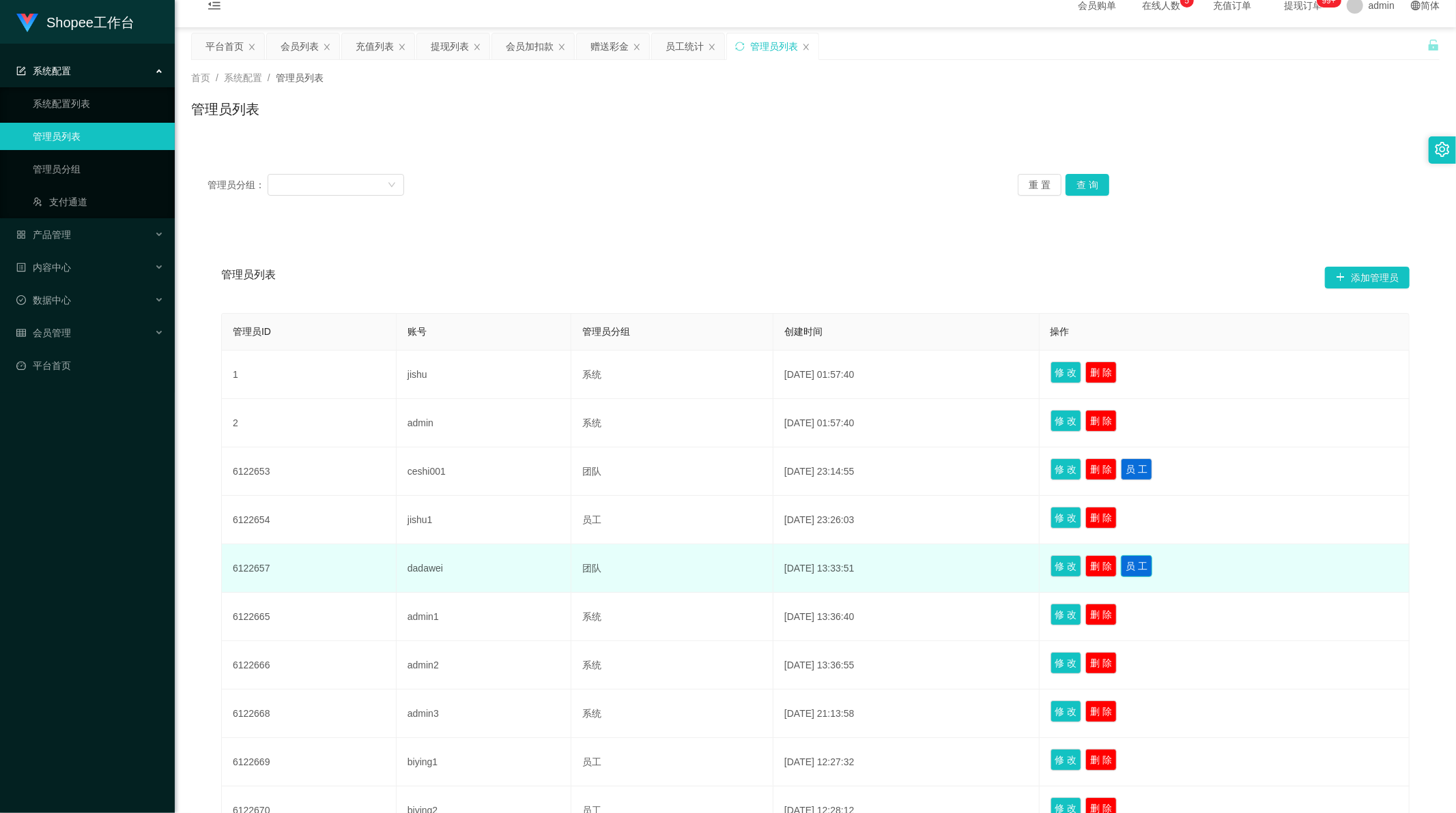
click at [1144, 569] on button "员 工" at bounding box center [1136, 566] width 31 height 22
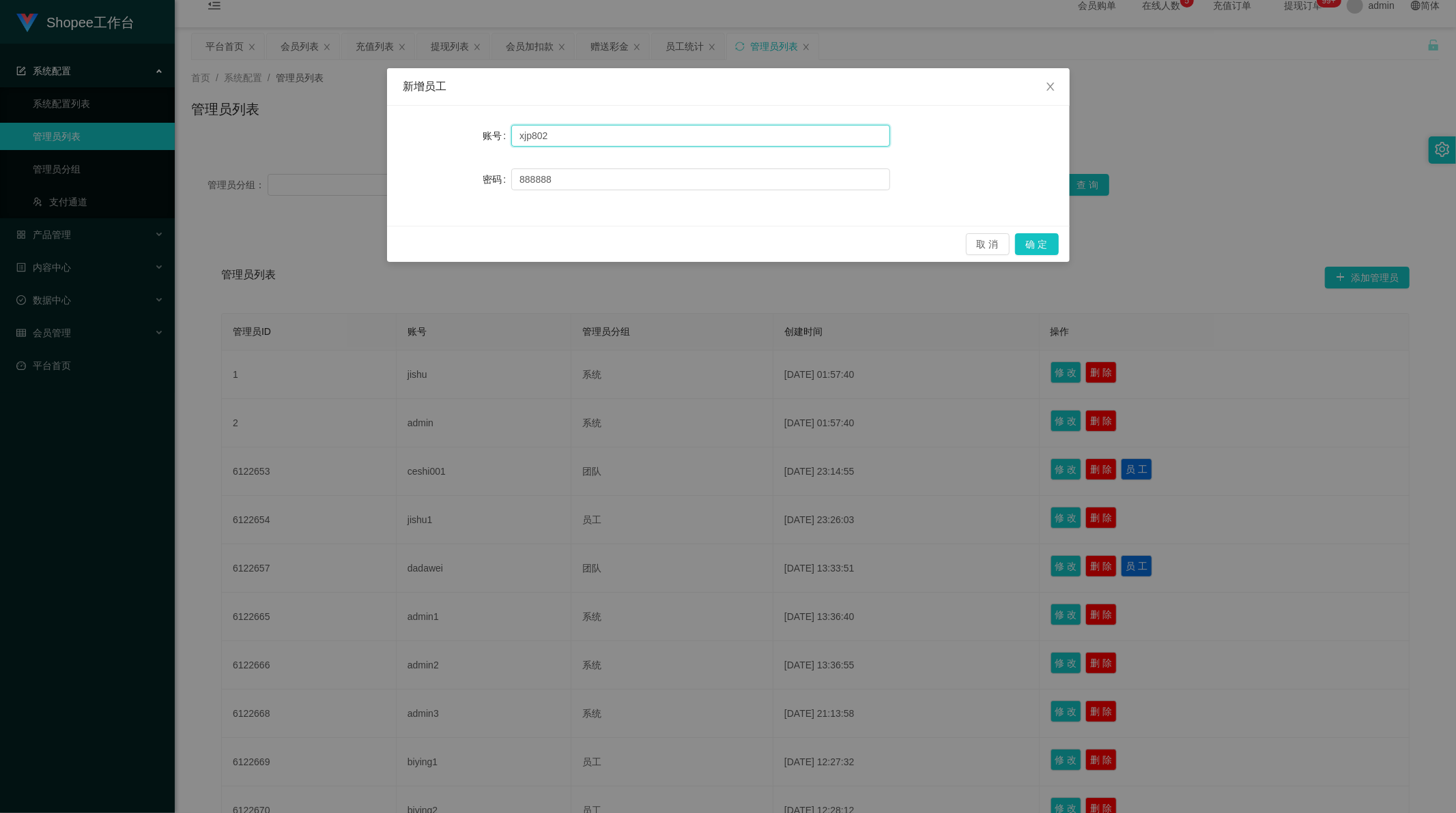
click at [554, 132] on input "xjp802" at bounding box center [700, 136] width 379 height 22
click at [1049, 247] on button "确 定" at bounding box center [1037, 244] width 44 height 22
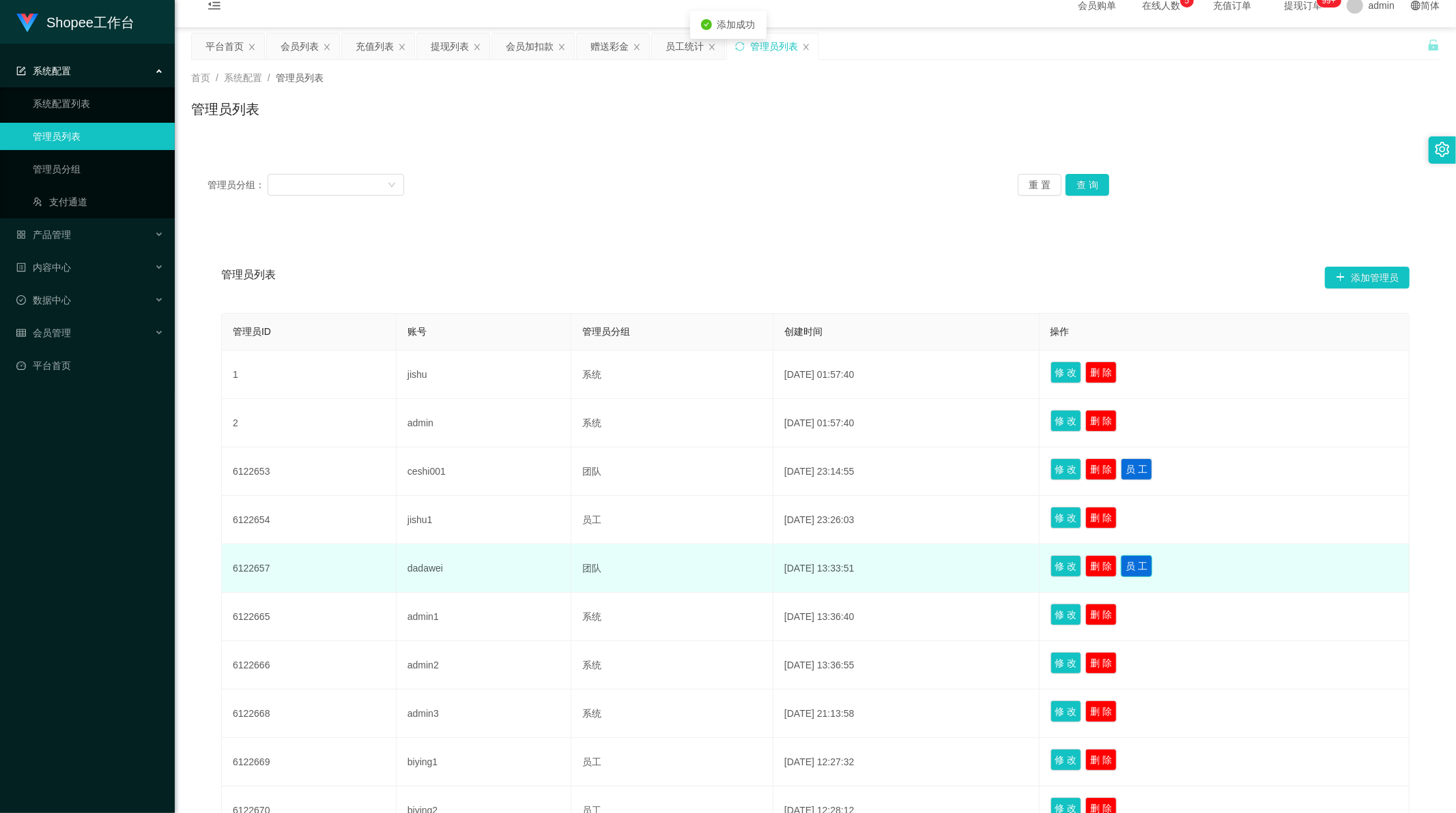
click at [1148, 569] on button "员 工" at bounding box center [1136, 566] width 31 height 22
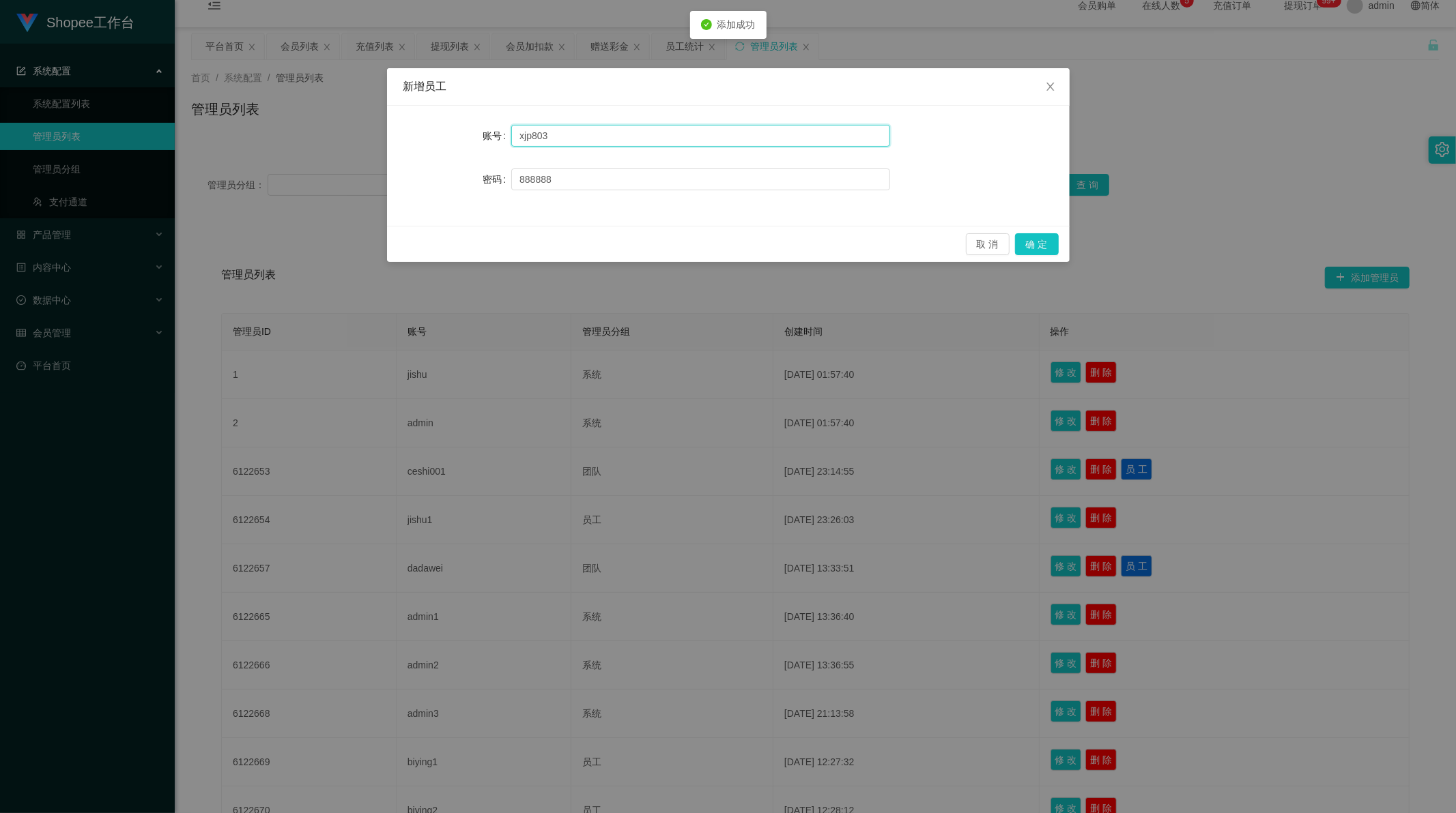
click at [578, 134] on input "xjp803" at bounding box center [700, 136] width 379 height 22
click at [1041, 236] on button "确 定" at bounding box center [1037, 244] width 44 height 22
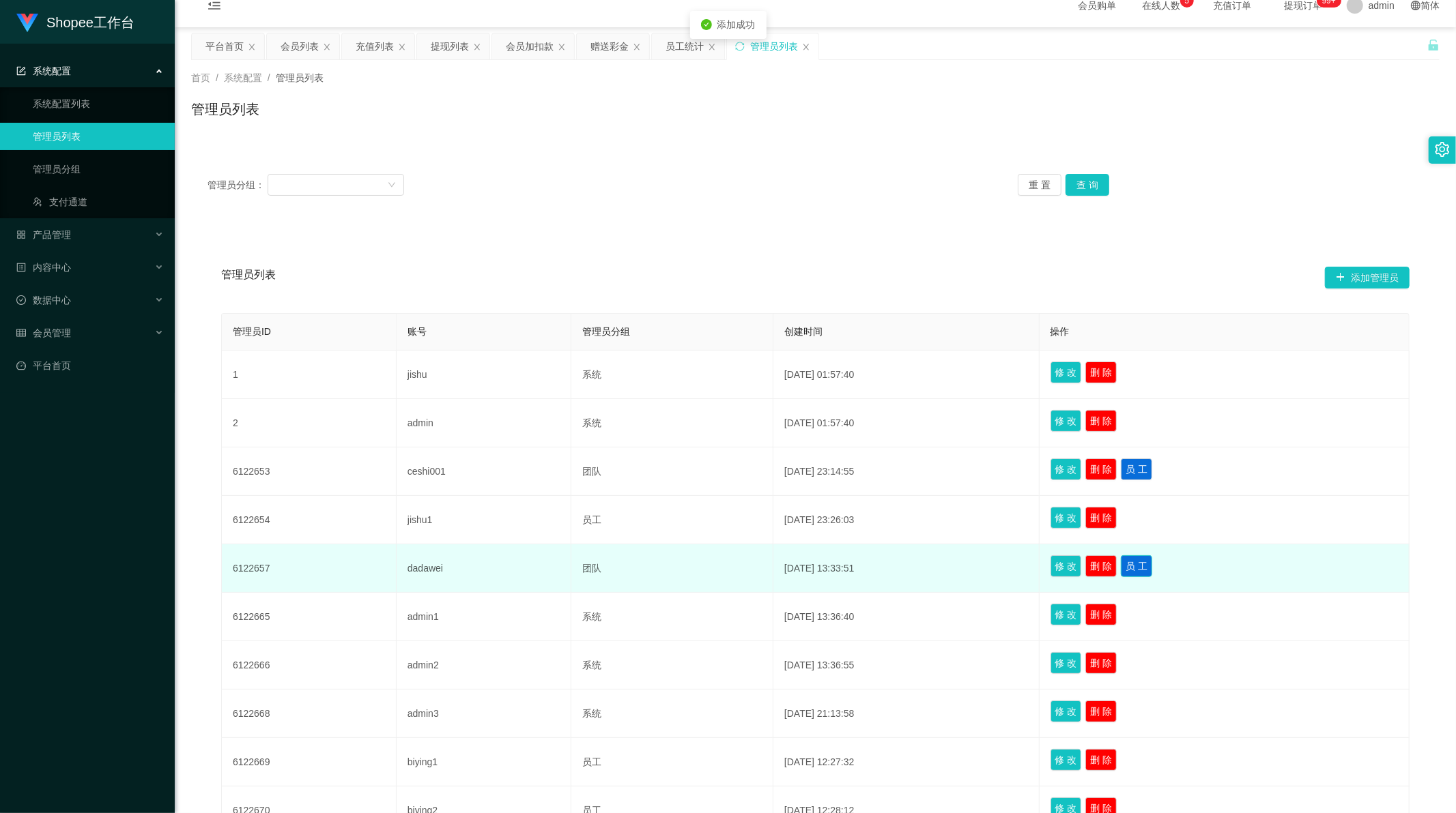
click at [1143, 565] on button "员 工" at bounding box center [1136, 566] width 31 height 22
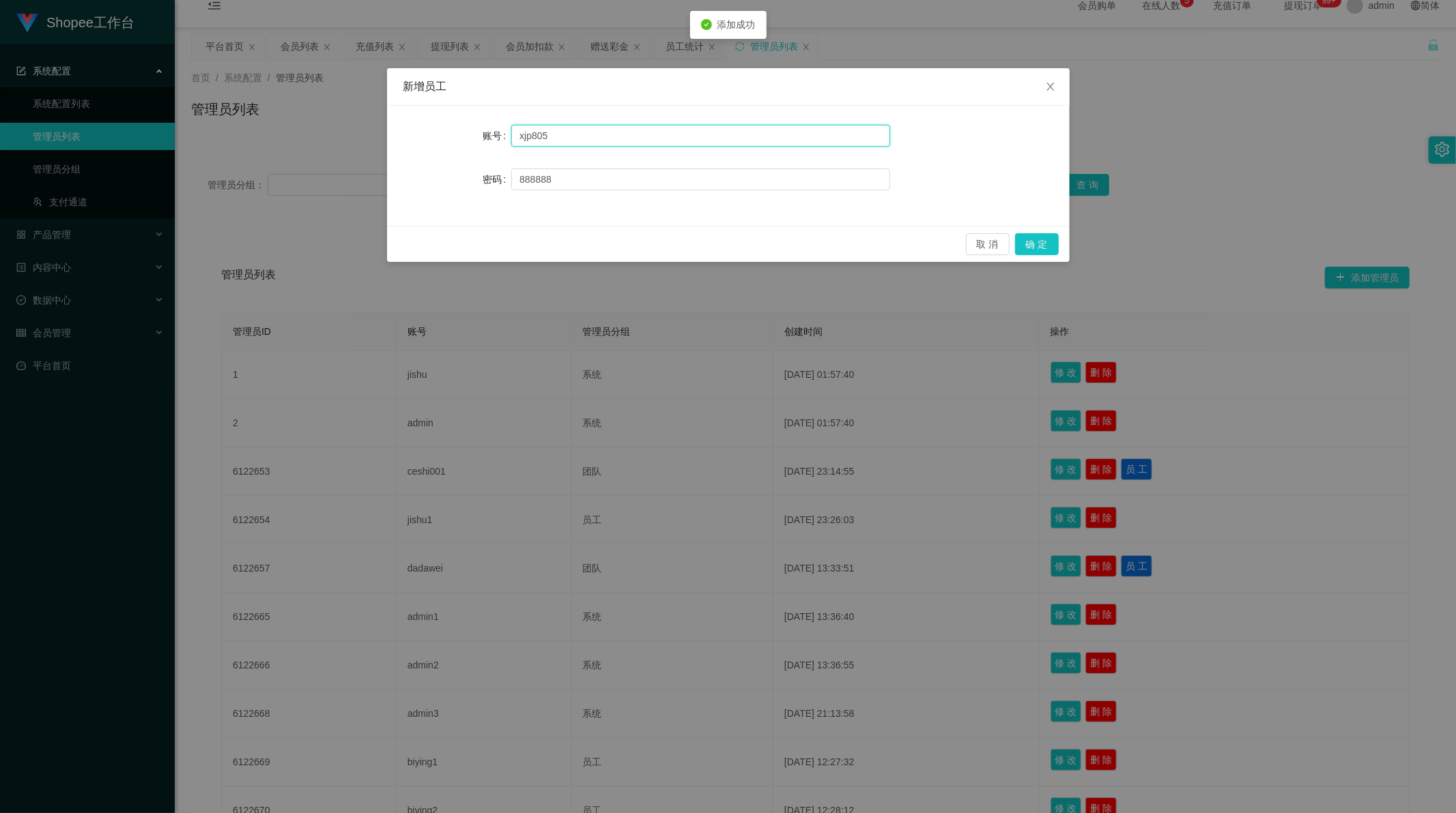
click at [643, 143] on input "xjp805" at bounding box center [700, 136] width 379 height 22
click at [1027, 246] on button "确 定" at bounding box center [1037, 244] width 44 height 22
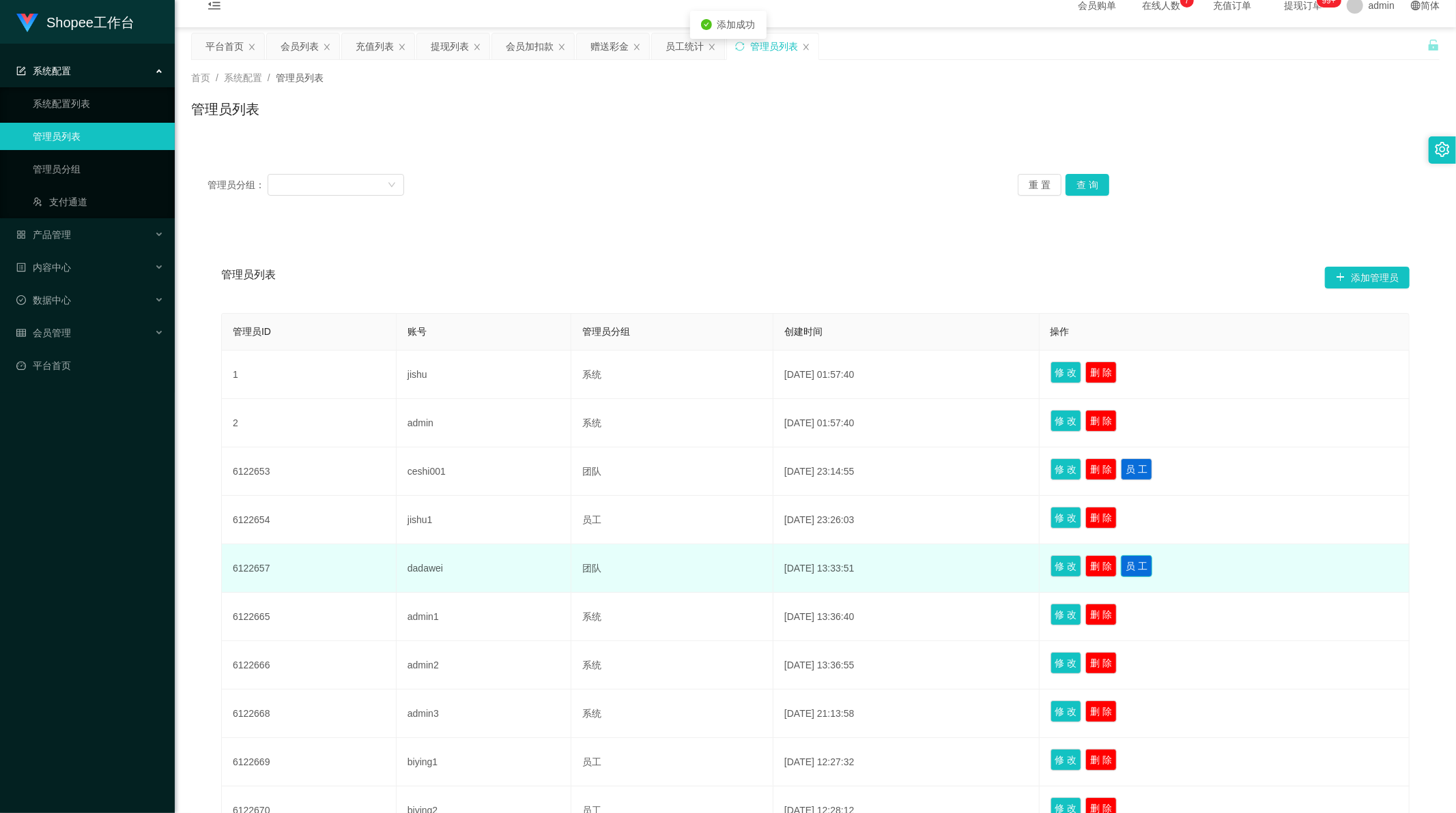
click at [1152, 568] on button "员 工" at bounding box center [1136, 566] width 31 height 22
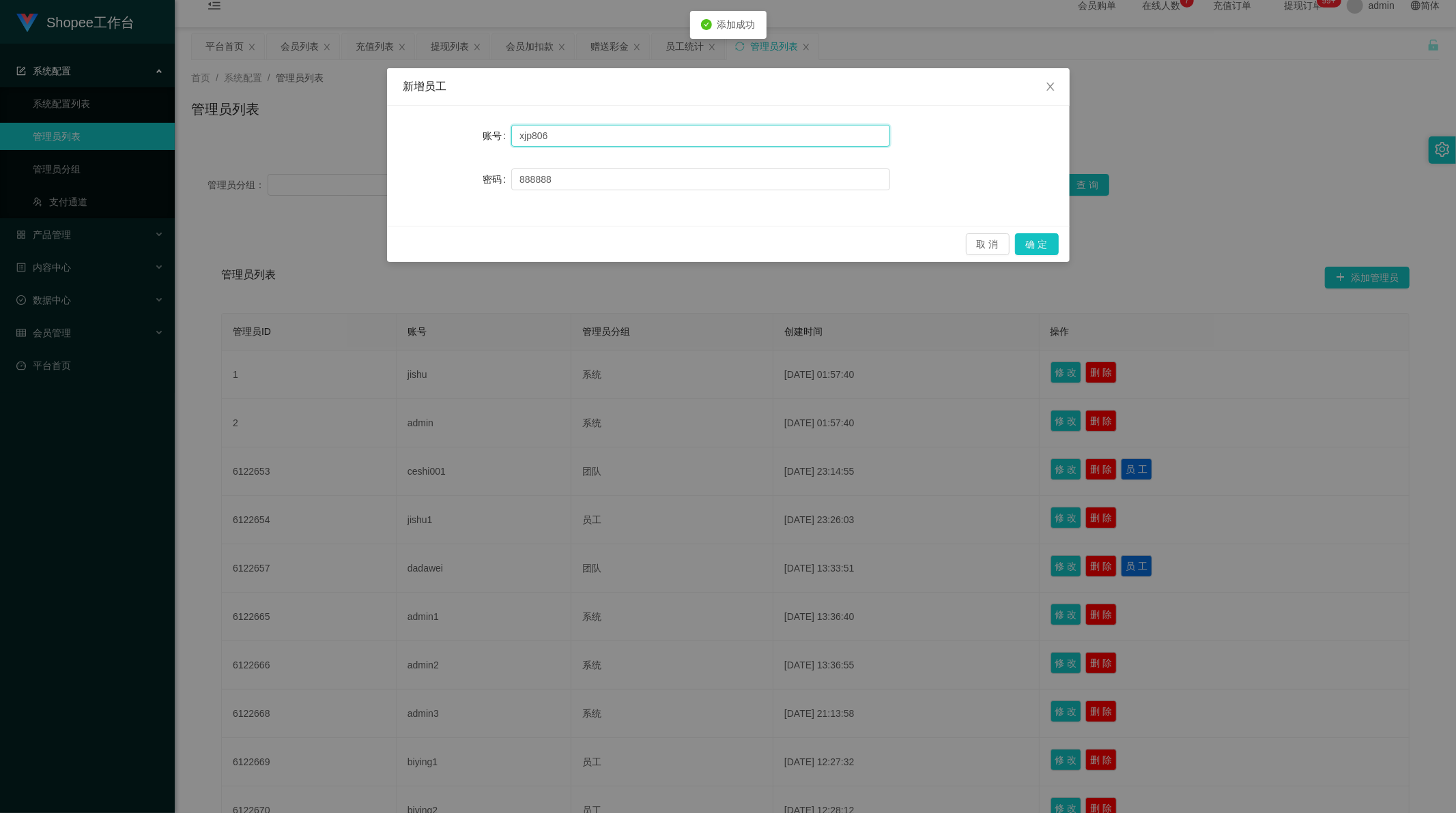
click at [624, 136] on input "xjp806" at bounding box center [700, 136] width 379 height 22
click at [1030, 244] on button "确 定" at bounding box center [1037, 244] width 44 height 22
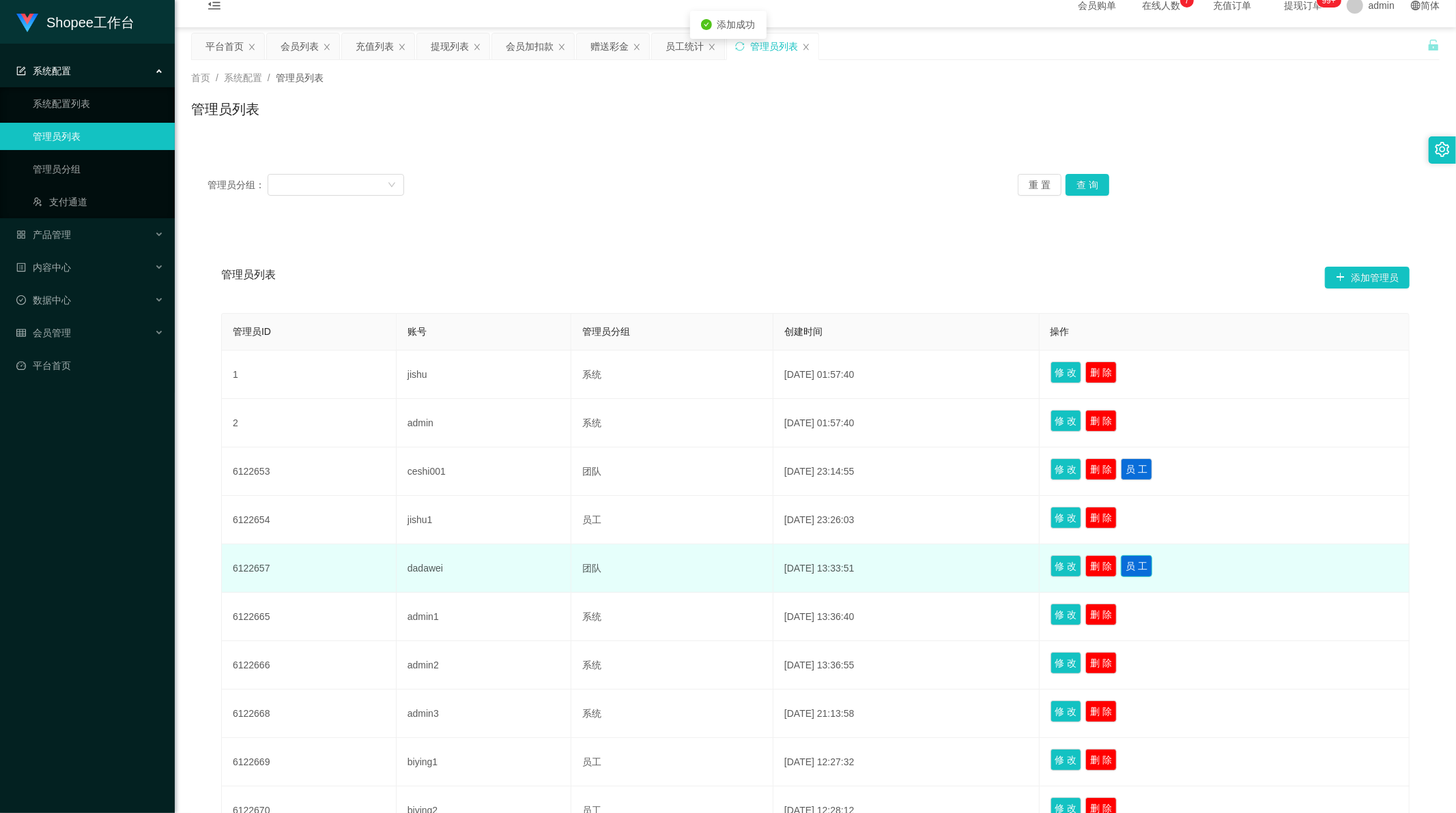
click at [1148, 563] on button "员 工" at bounding box center [1136, 566] width 31 height 22
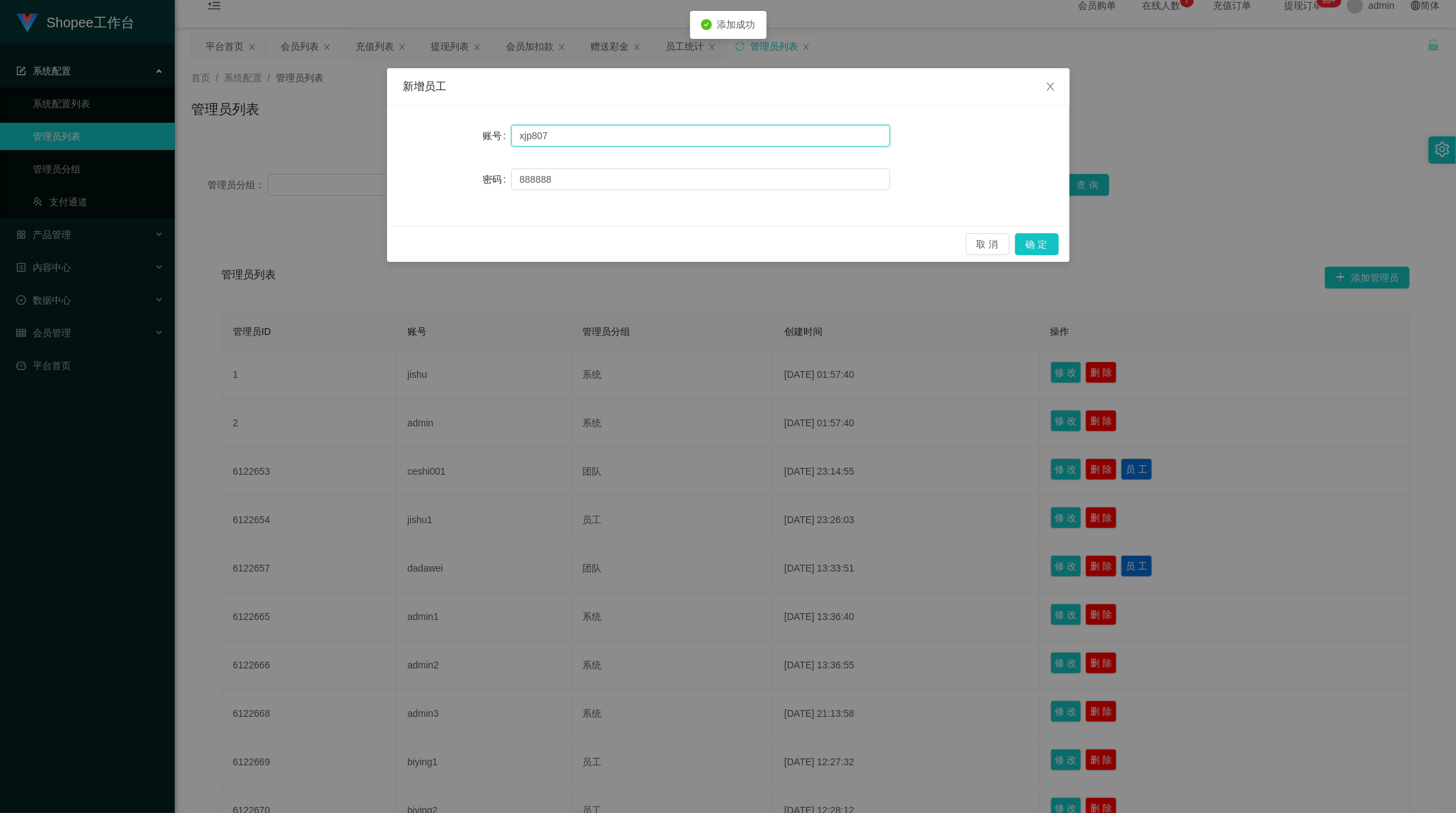
click at [612, 131] on input "xjp807" at bounding box center [700, 136] width 379 height 22
type input "xjp808"
click at [1031, 239] on button "确 定" at bounding box center [1037, 244] width 44 height 22
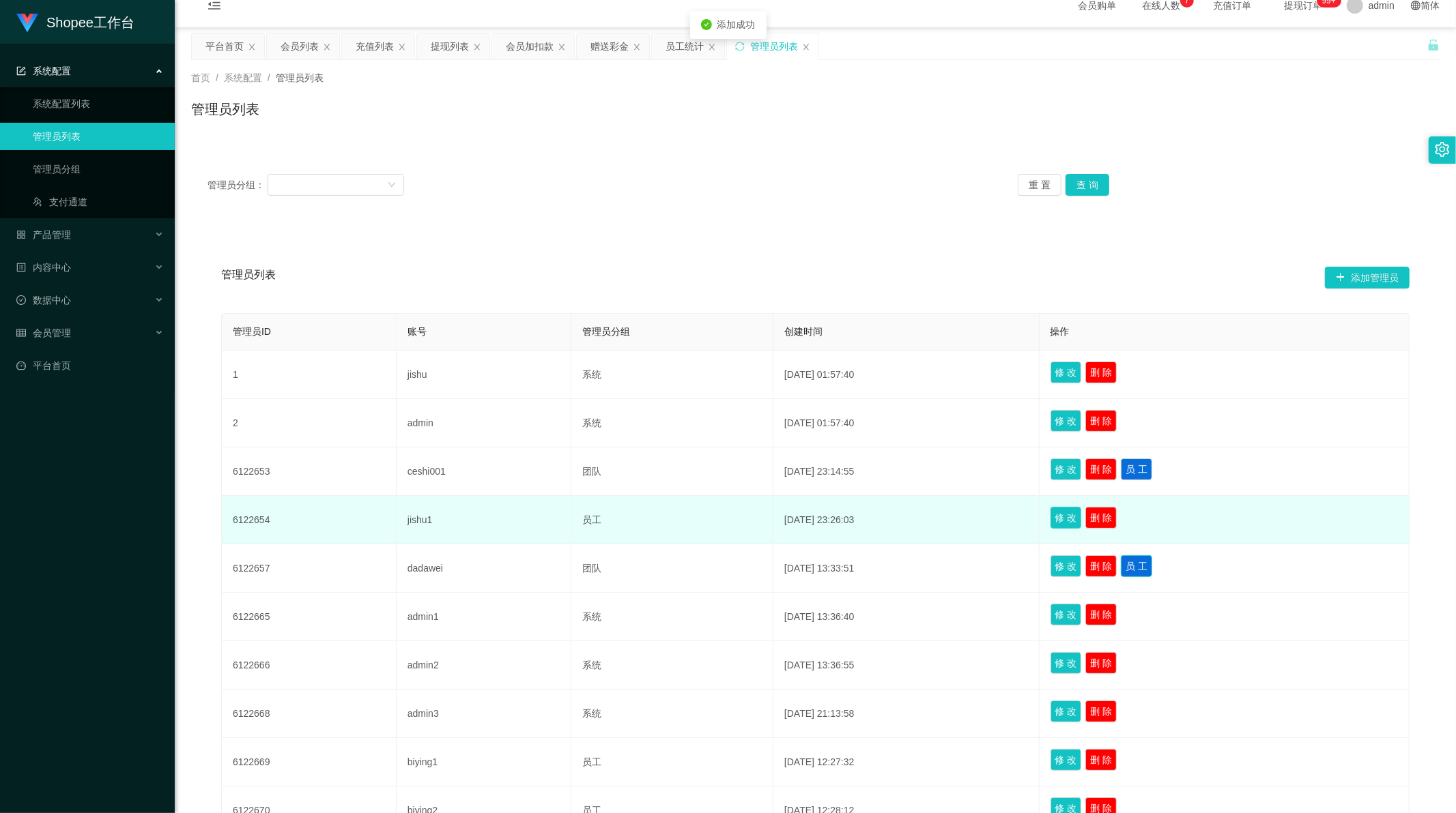
scroll to position [162, 0]
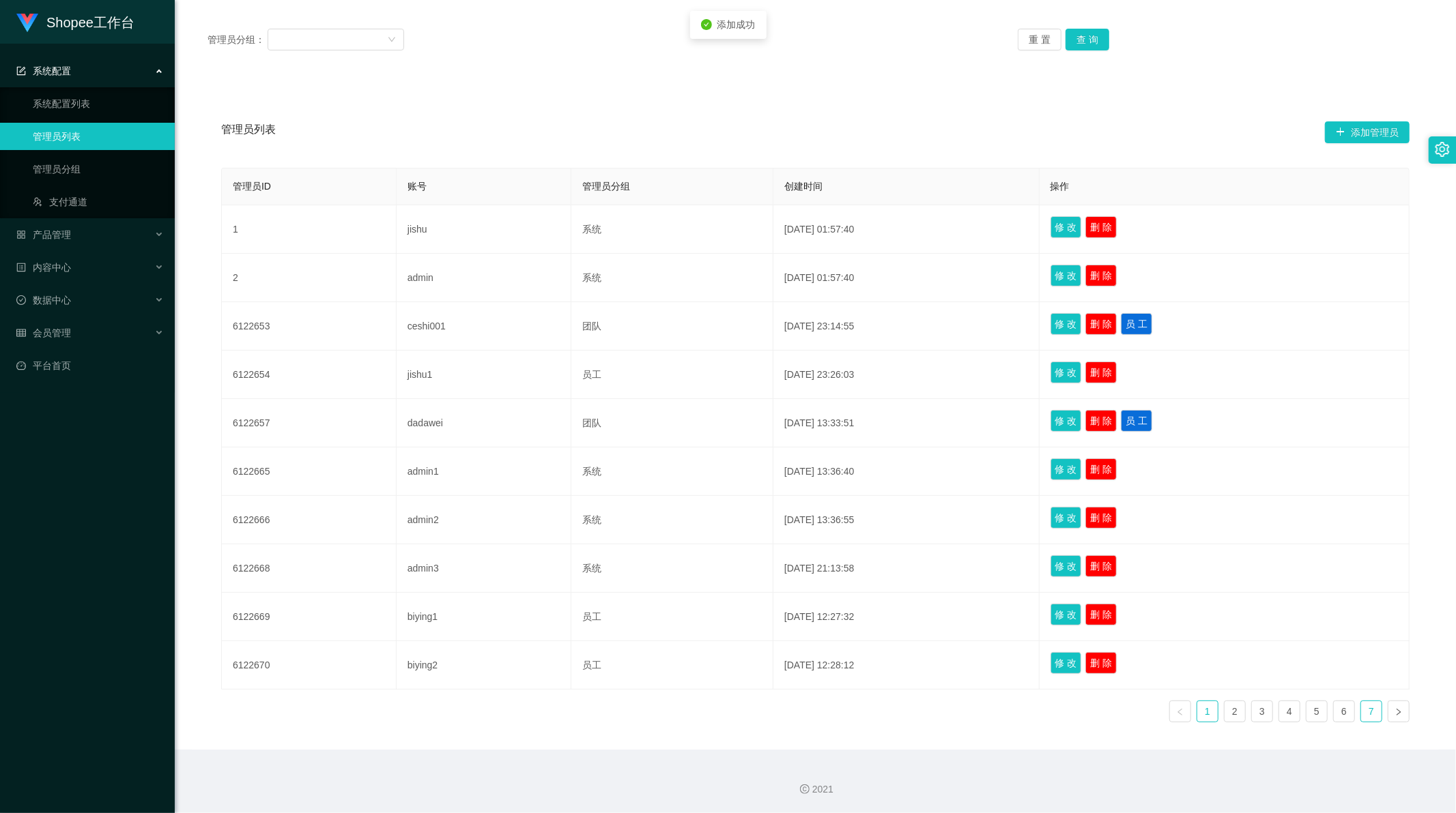
click at [1366, 714] on link "7" at bounding box center [1371, 712] width 20 height 20
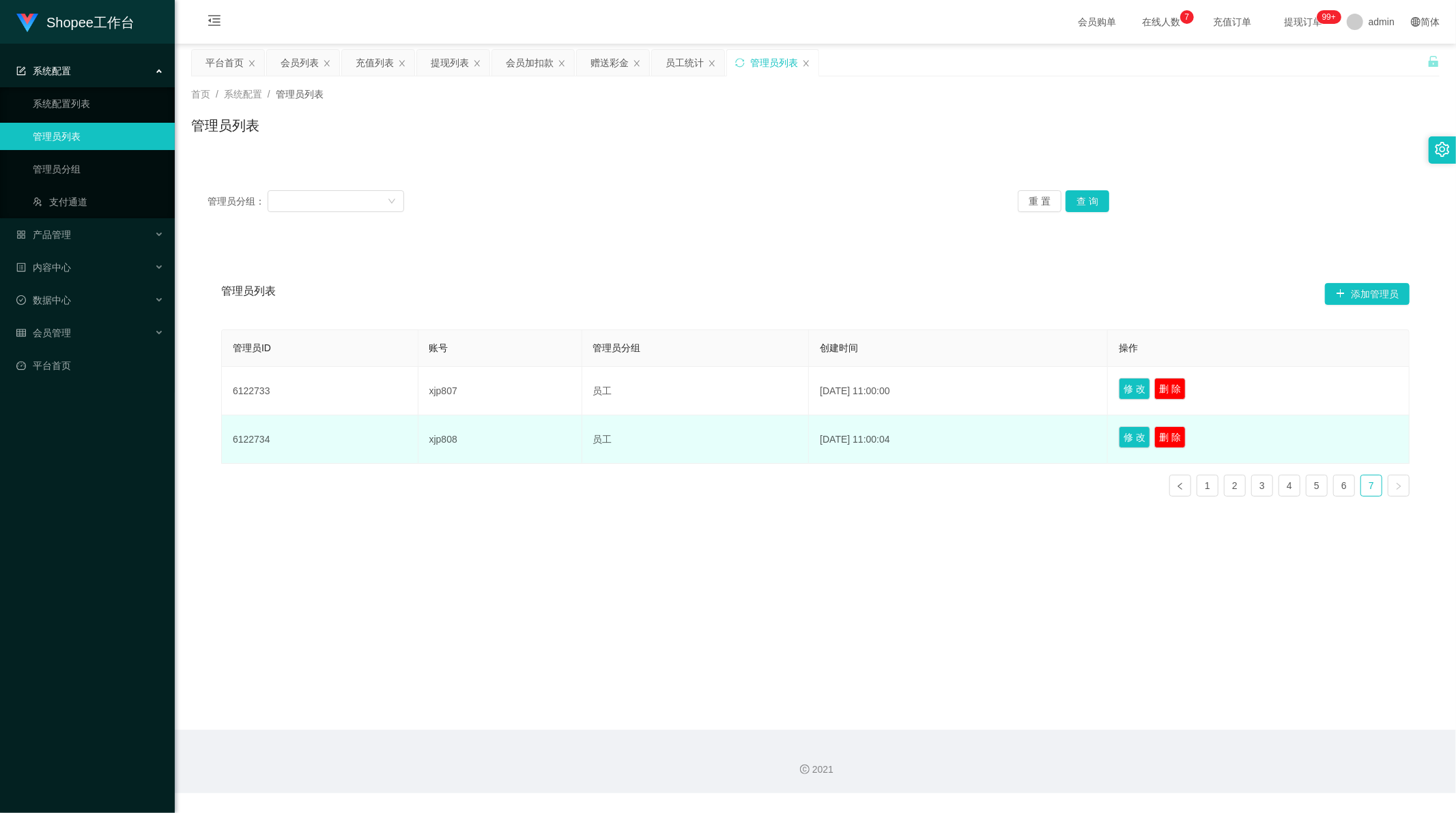
click at [242, 437] on td "6122734" at bounding box center [320, 439] width 196 height 48
copy td "6122734"
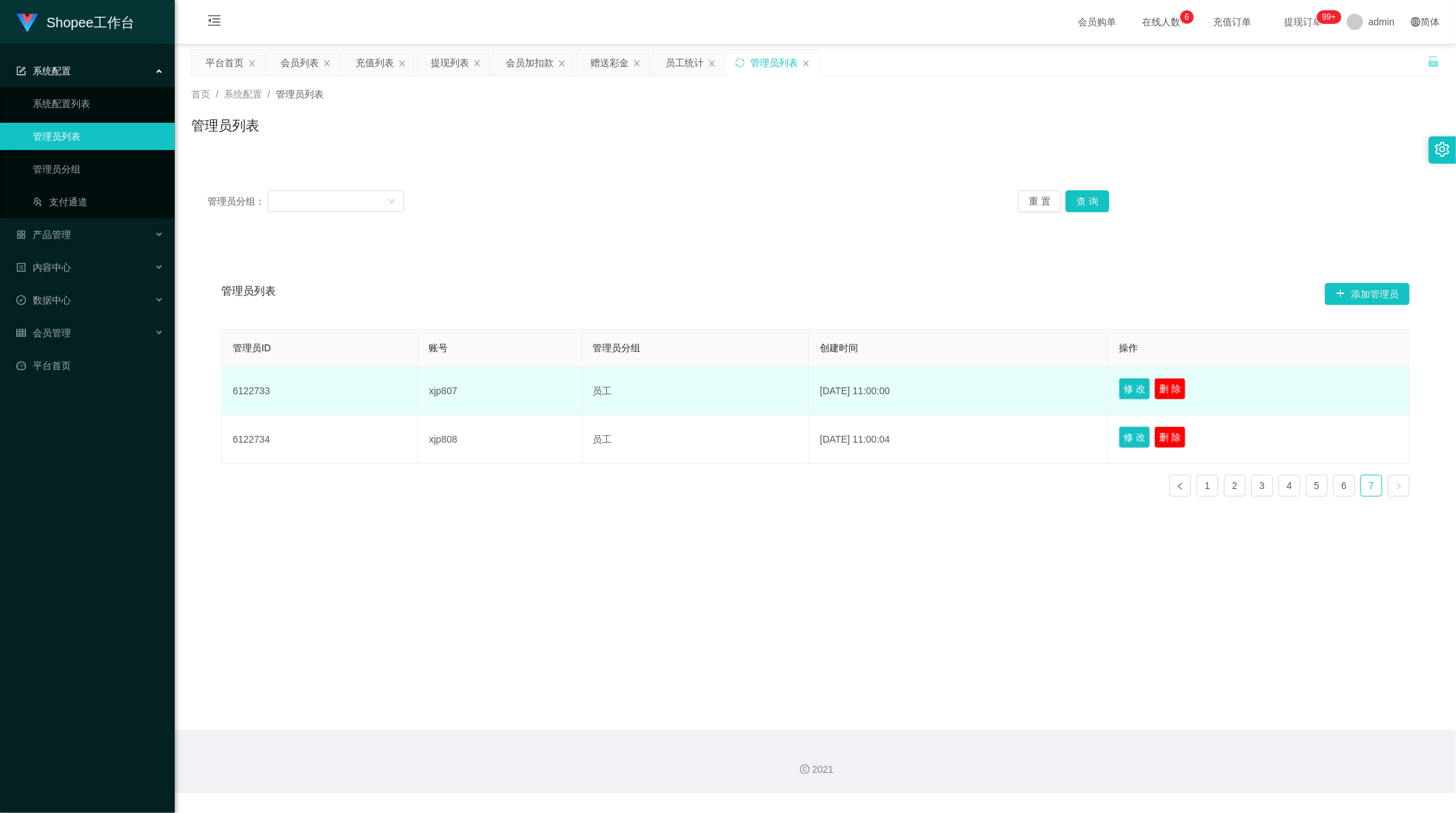
click at [246, 392] on td "6122733" at bounding box center [320, 391] width 196 height 48
copy td "6122733"
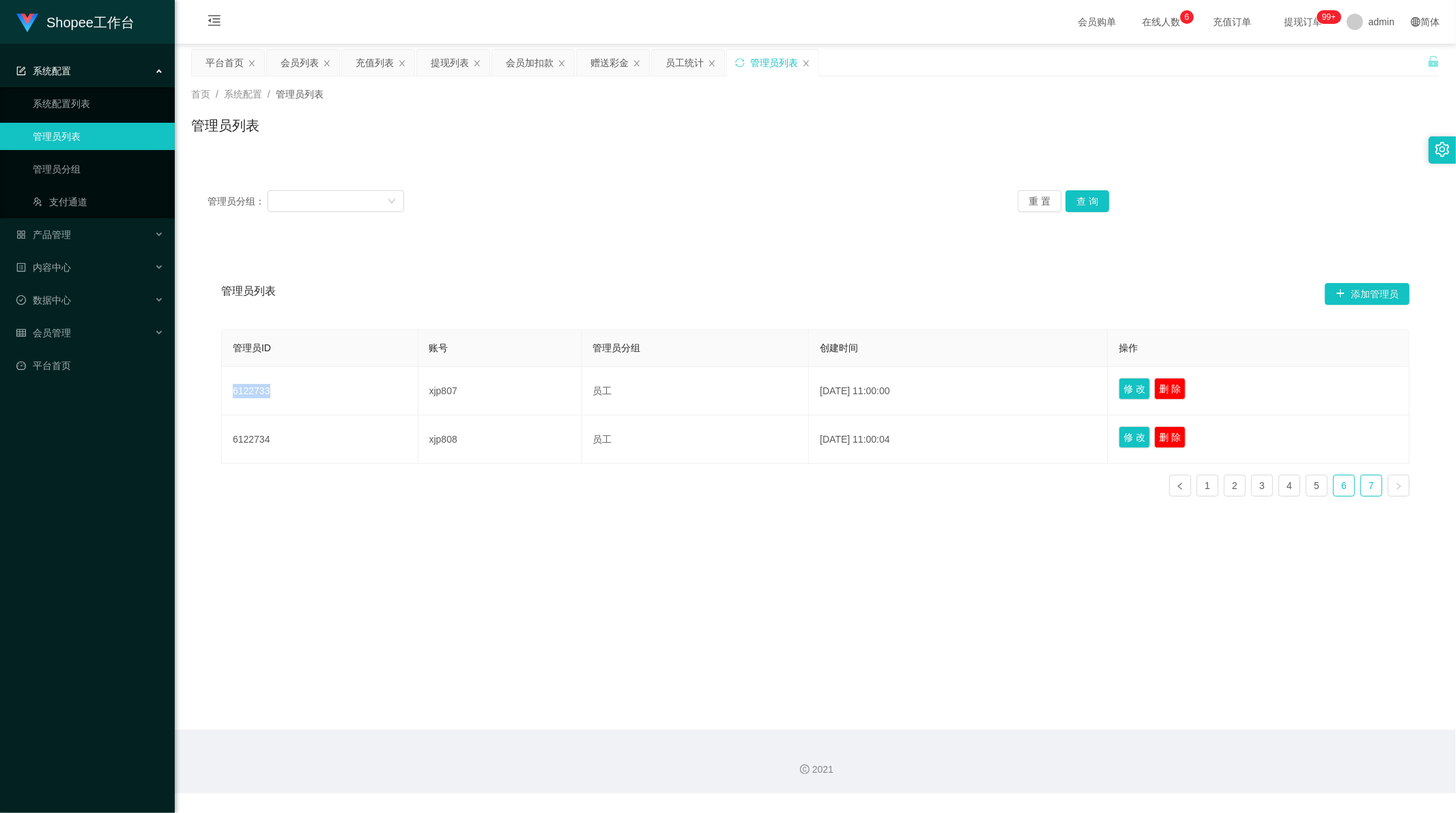
click at [1335, 492] on link "6" at bounding box center [1344, 486] width 20 height 20
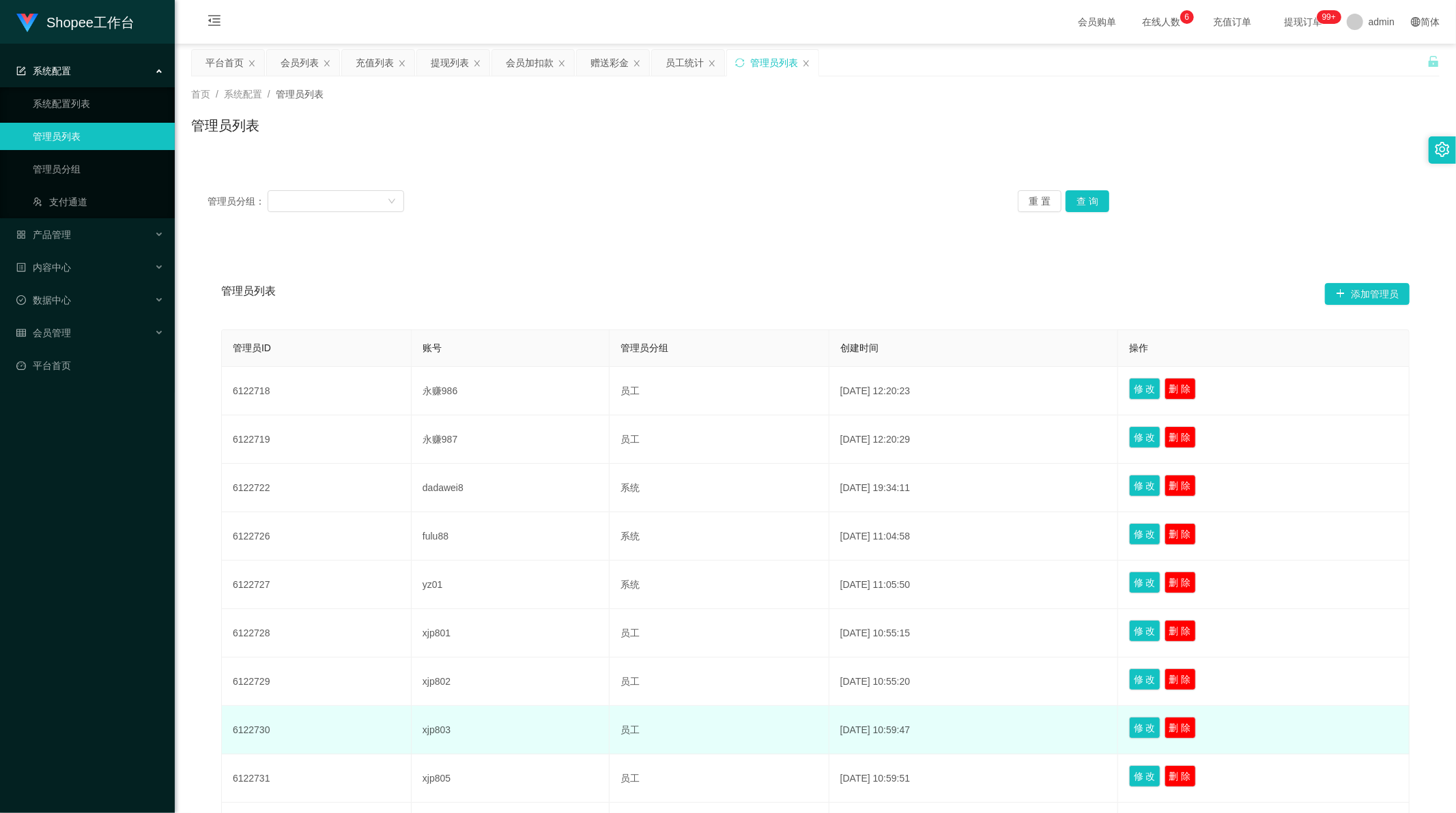
scroll to position [162, 0]
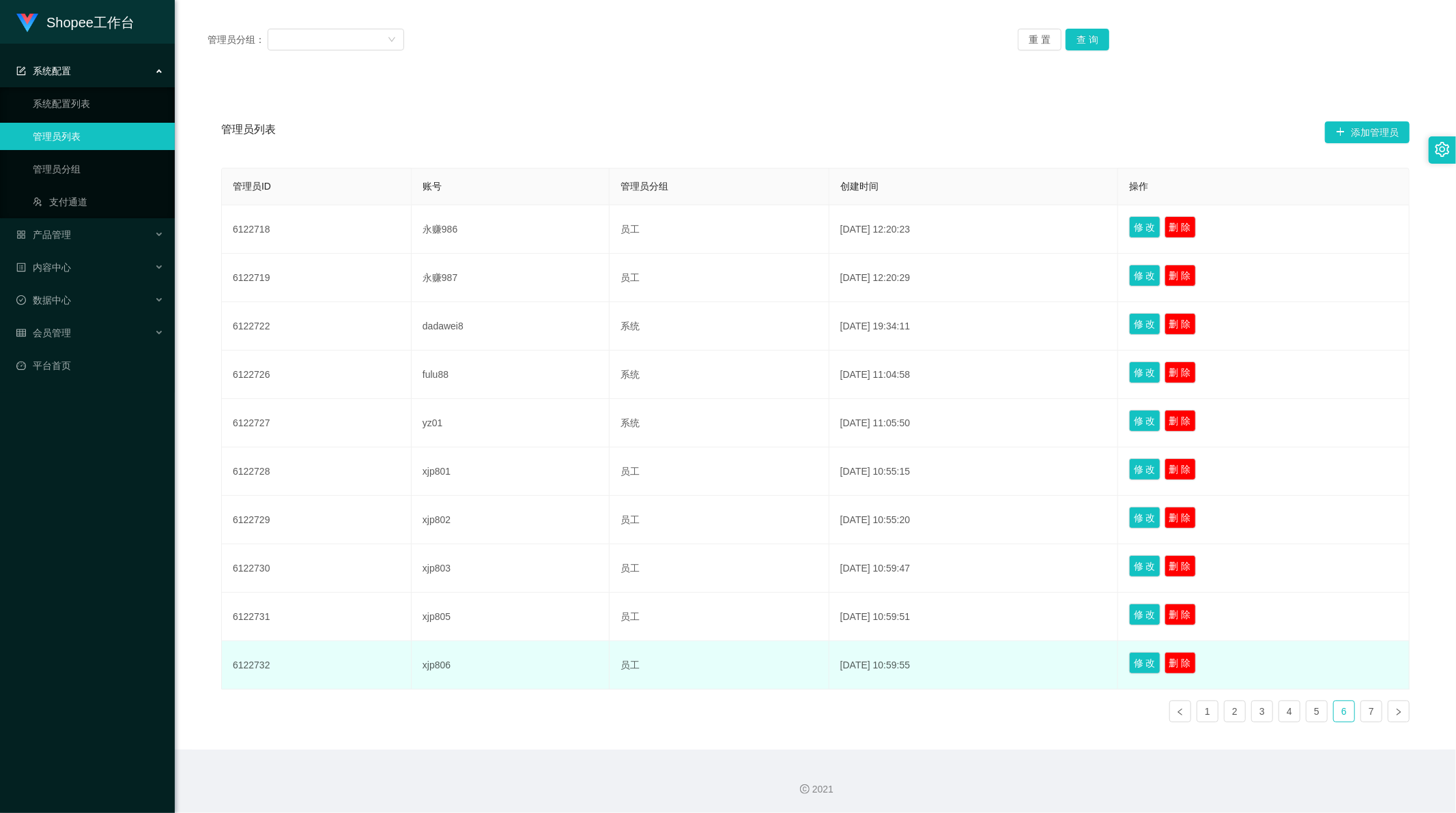
click at [250, 660] on td "6122732" at bounding box center [317, 666] width 190 height 48
copy td "6122732"
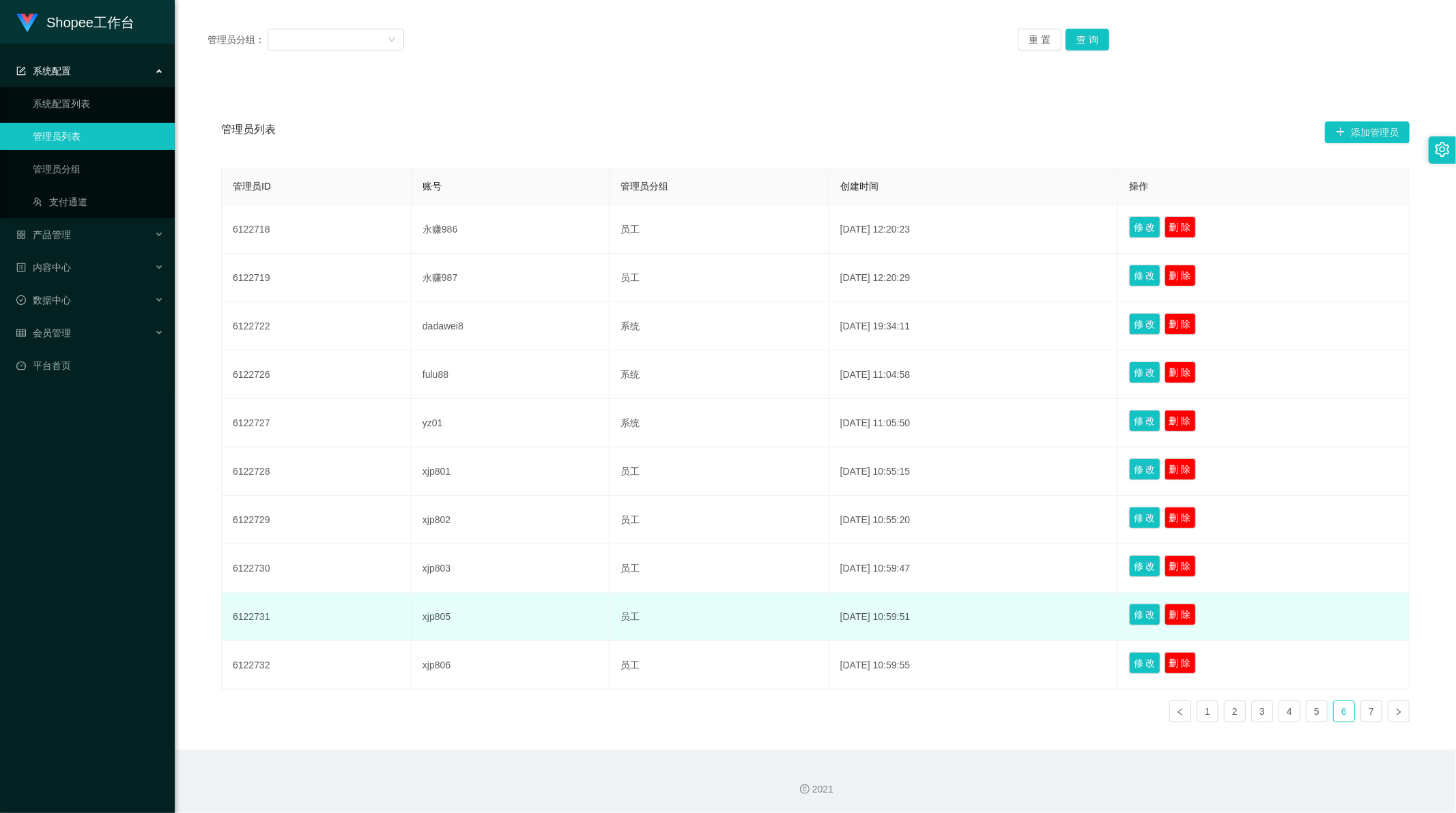
click at [258, 617] on td "6122731" at bounding box center [317, 617] width 190 height 48
copy td "6122731"
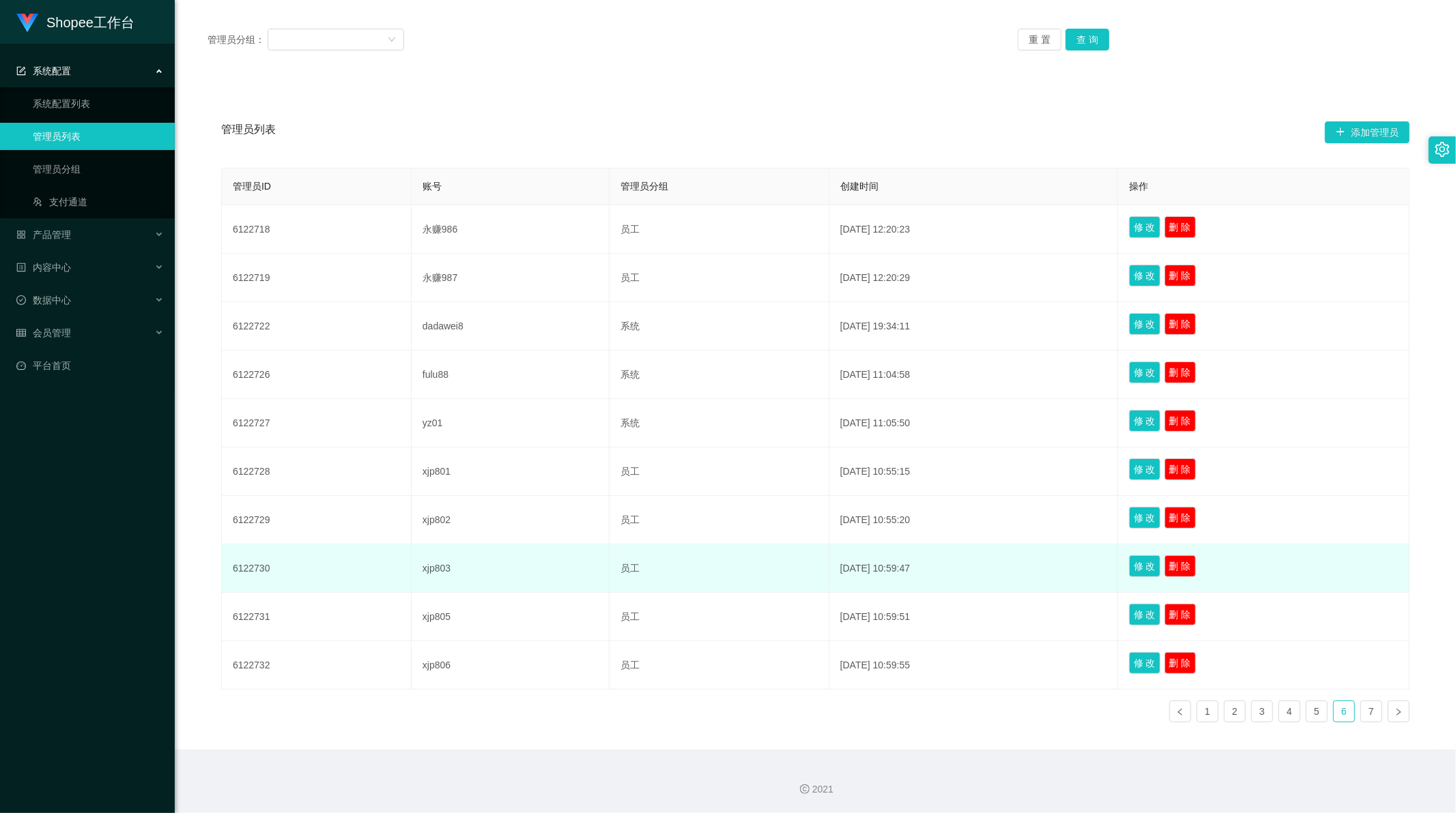
click at [255, 565] on td "6122730" at bounding box center [317, 569] width 190 height 48
copy td "6122730"
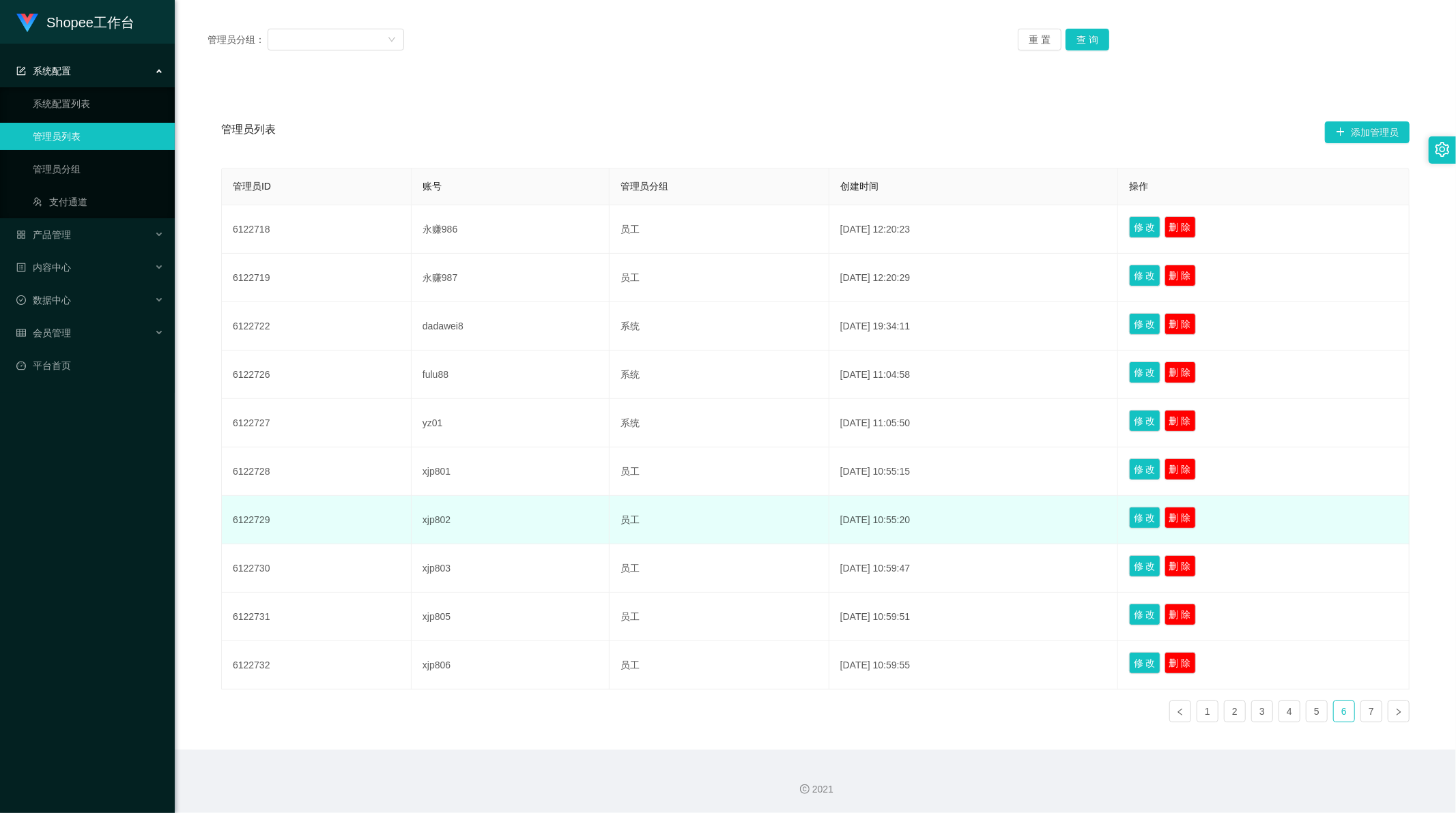
click at [250, 516] on td "6122729" at bounding box center [317, 520] width 190 height 48
copy td "6122729"
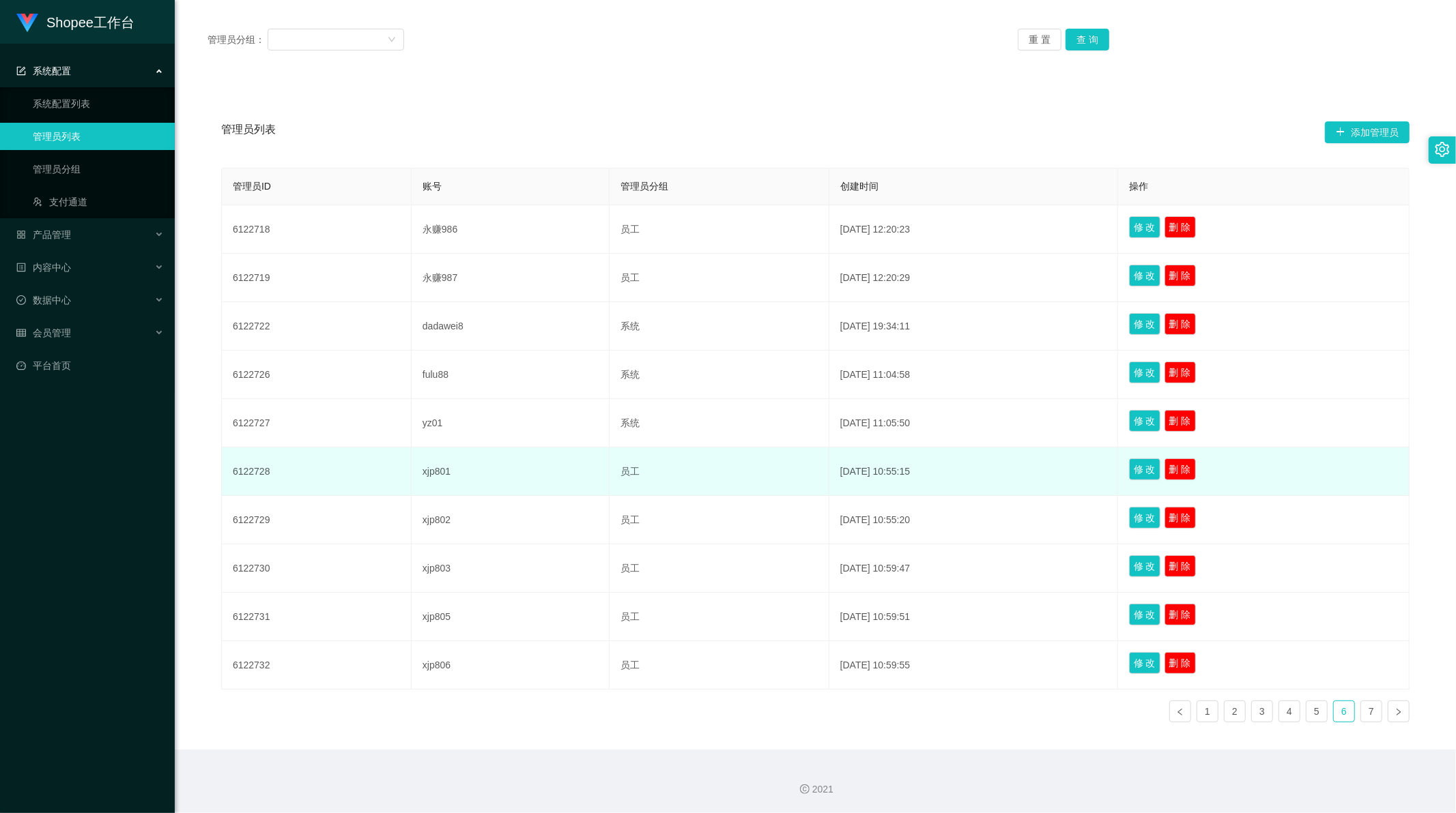
click at [254, 471] on td "6122728" at bounding box center [317, 471] width 190 height 48
copy td "6122728"
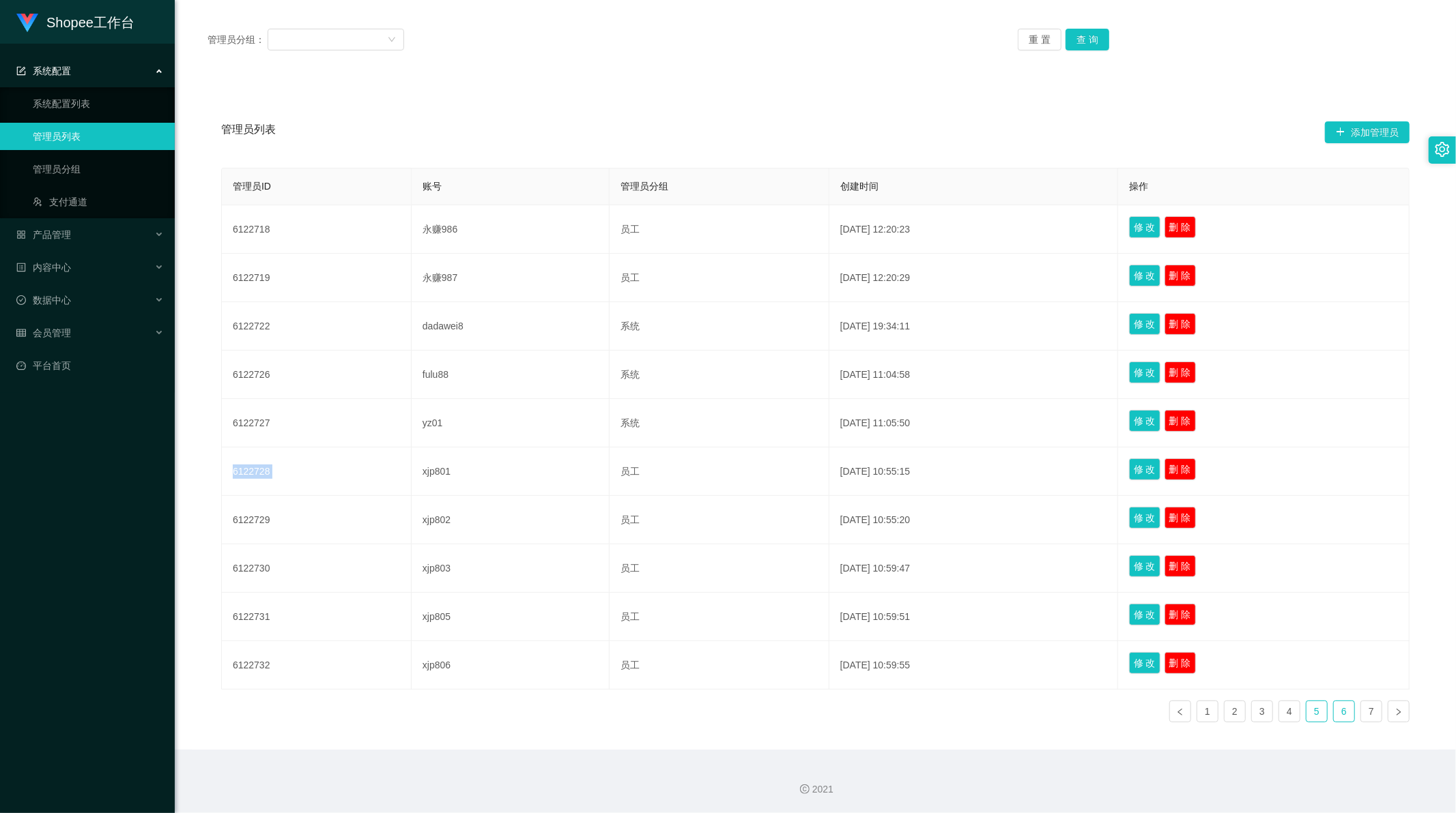
click at [1309, 717] on link "5" at bounding box center [1317, 712] width 20 height 20
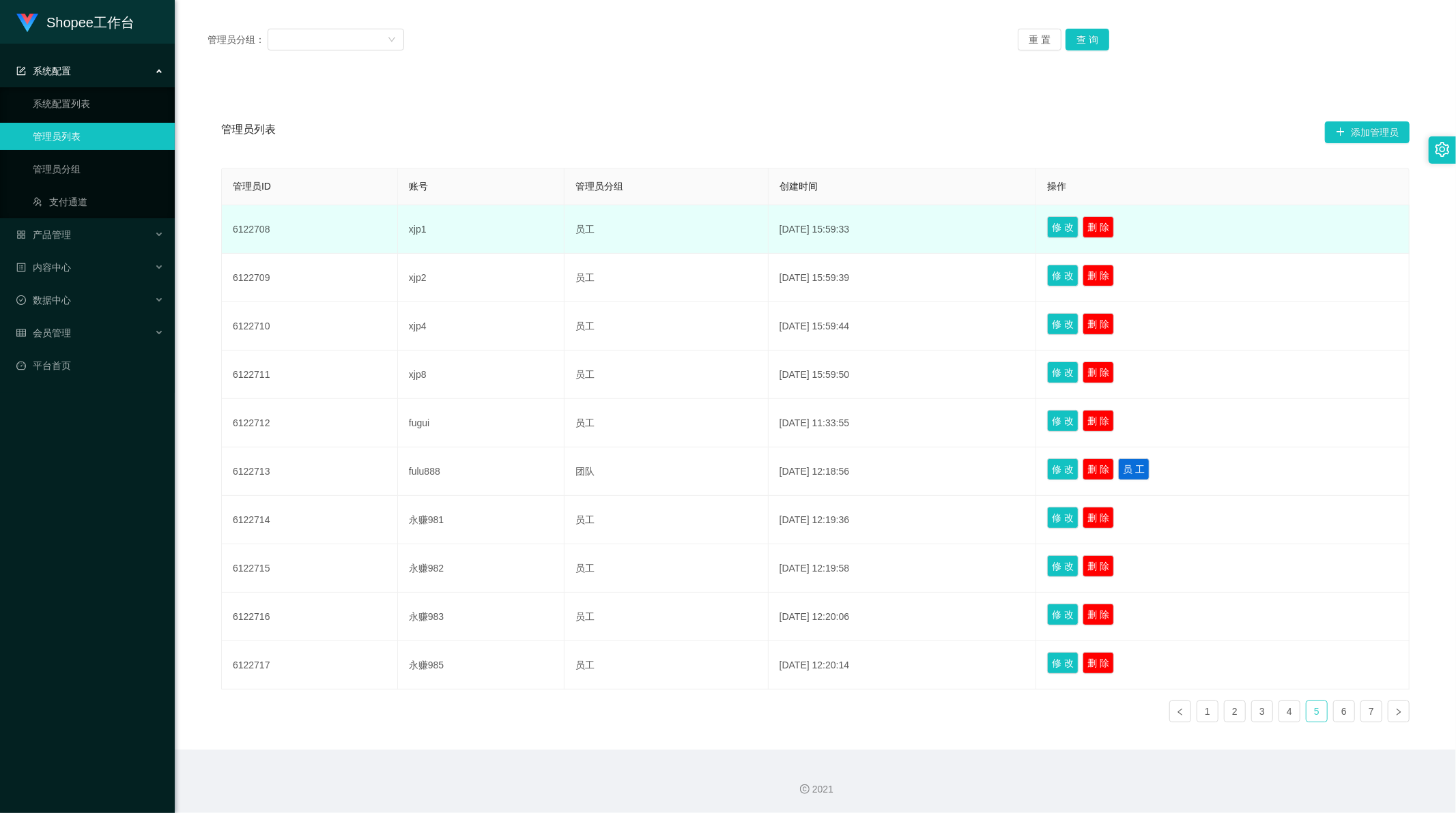
scroll to position [0, 0]
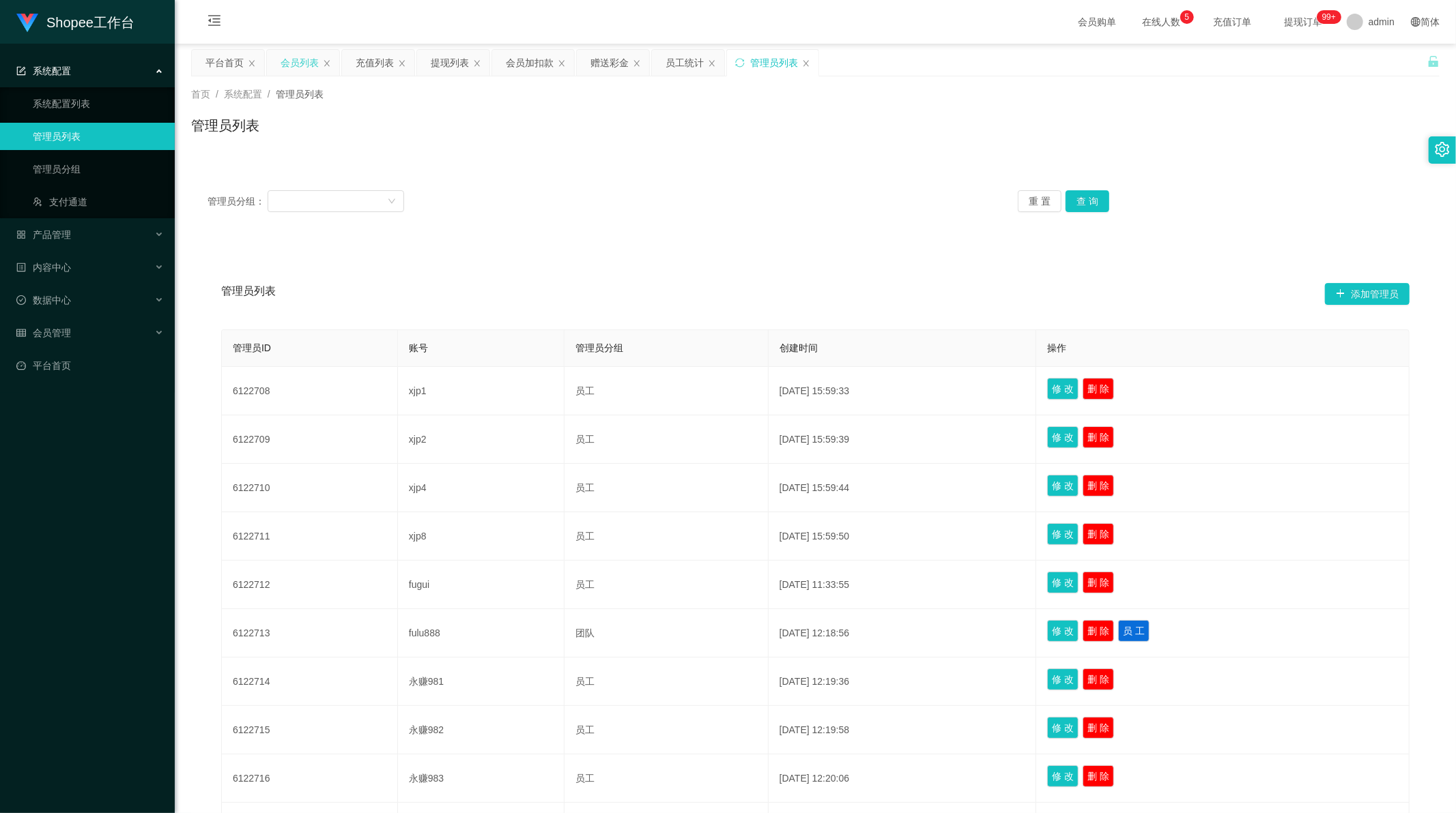
click at [302, 62] on div "会员列表" at bounding box center [299, 63] width 38 height 26
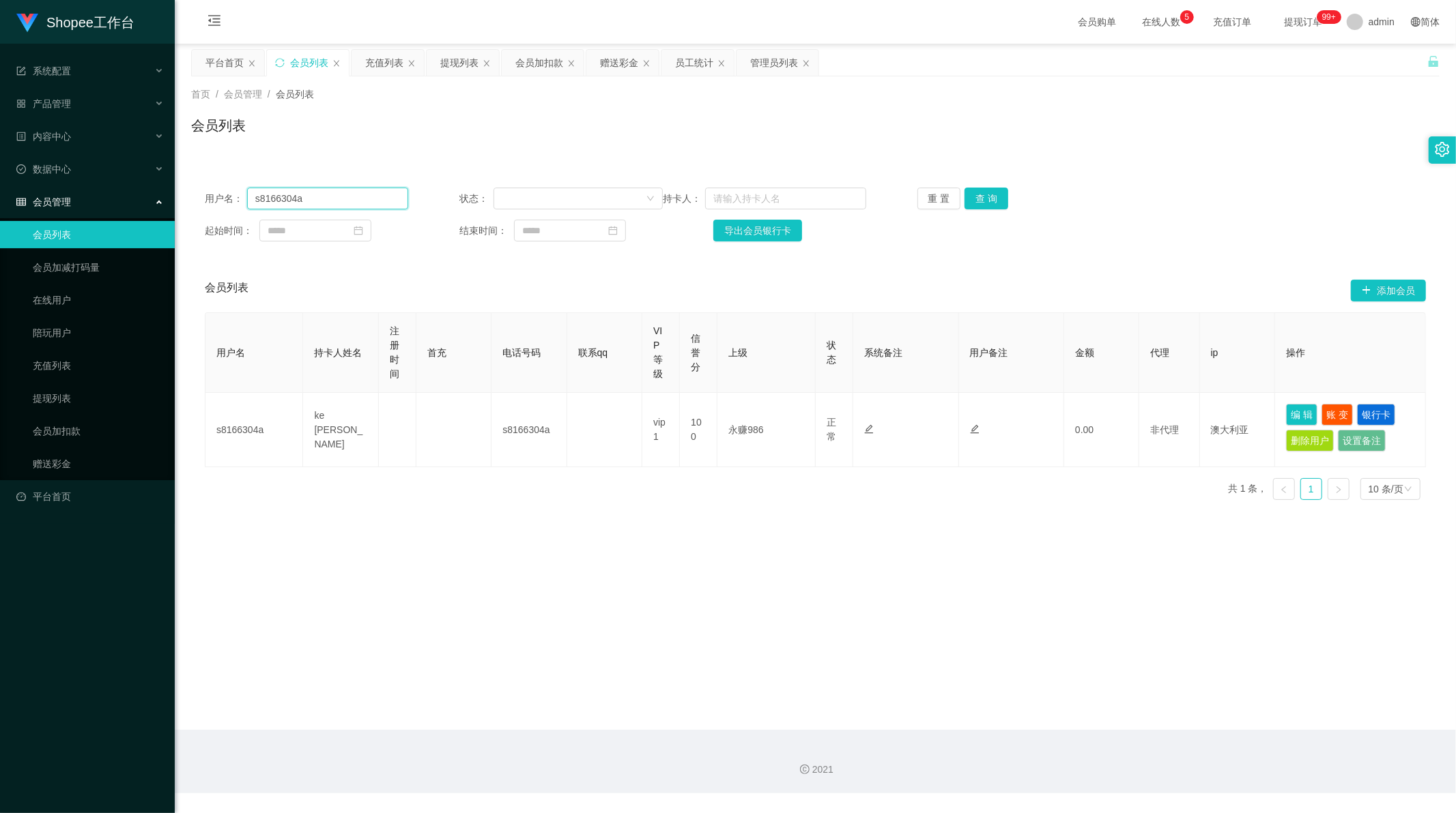
click at [275, 205] on input "s8166304a" at bounding box center [327, 199] width 161 height 22
paste input "xjp808"
type input "xjp808"
click at [983, 193] on button "查 询" at bounding box center [986, 199] width 44 height 22
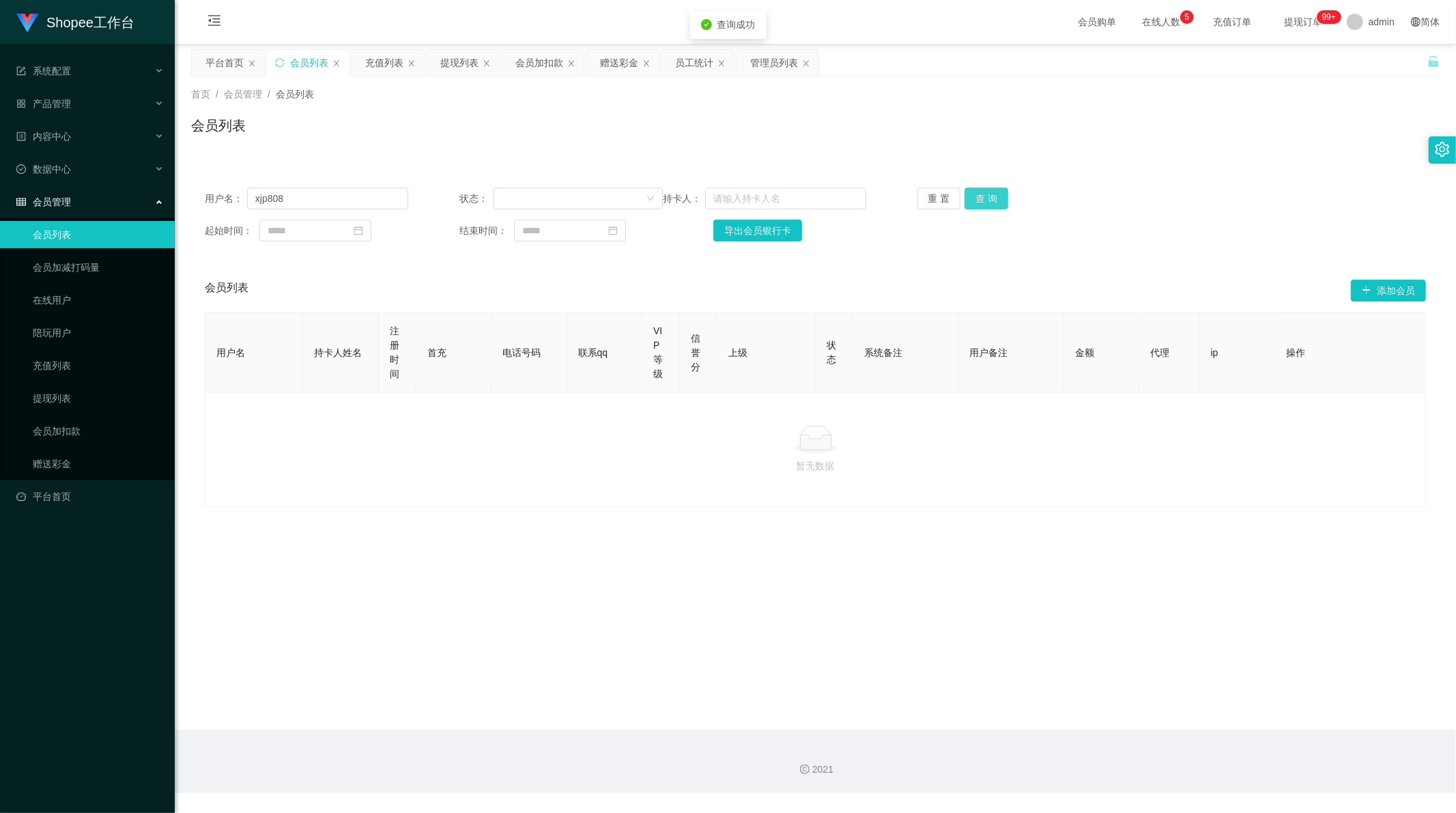
click at [983, 193] on button "查 询" at bounding box center [986, 199] width 44 height 22
click at [698, 63] on div "员工统计" at bounding box center [694, 63] width 38 height 26
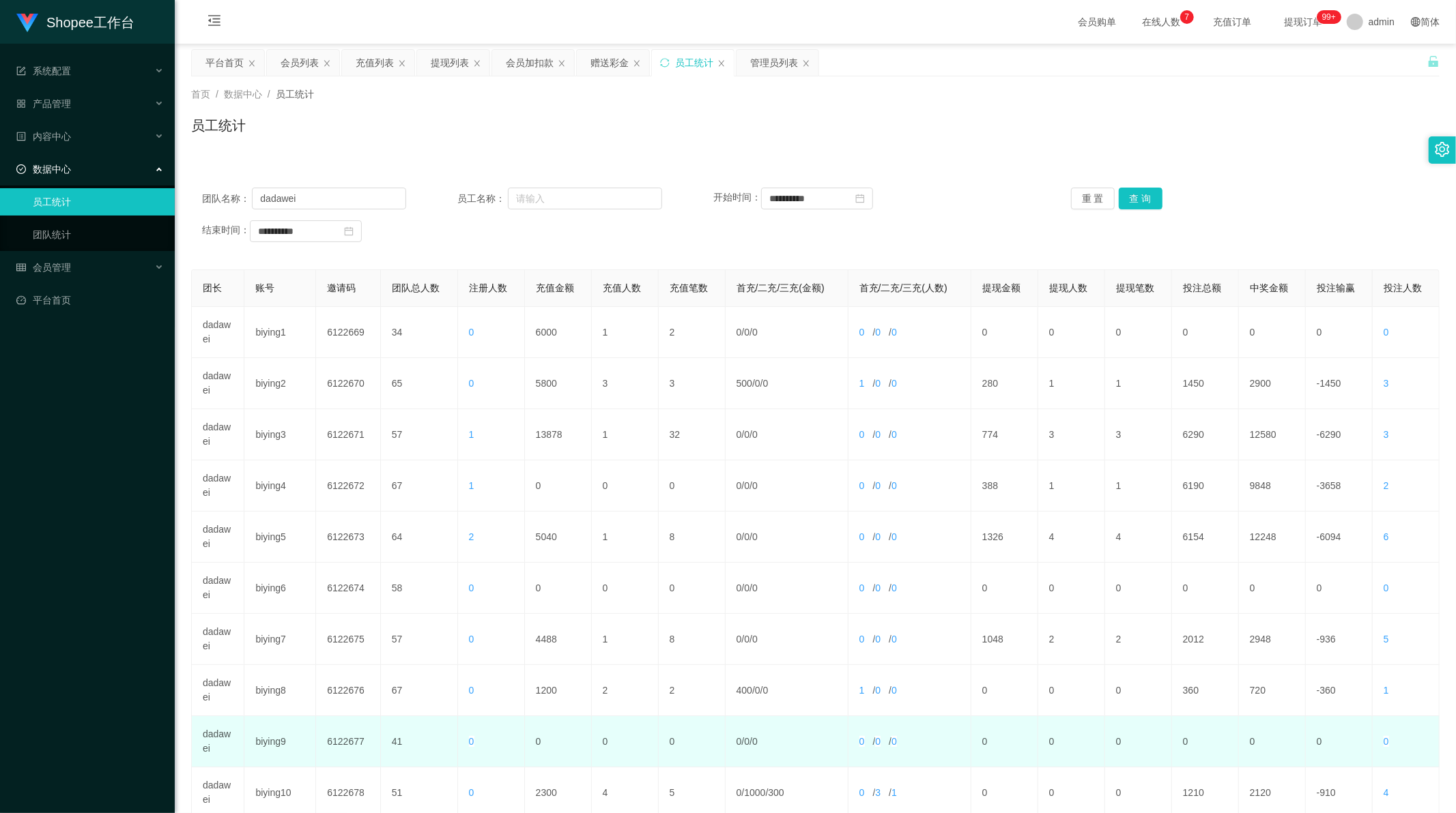
scroll to position [131, 0]
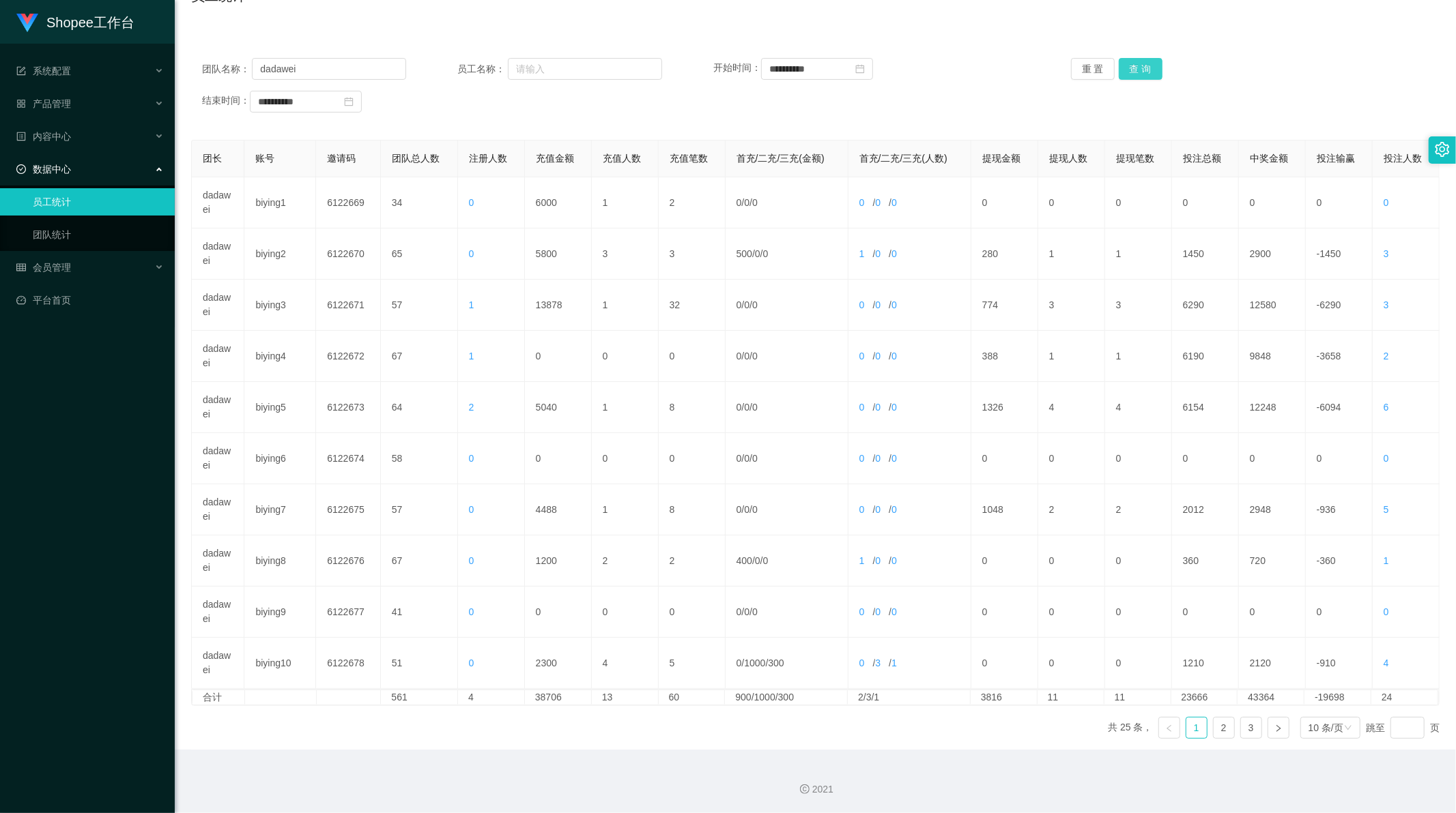
click at [1140, 72] on button "查 询" at bounding box center [1141, 69] width 44 height 22
click at [1241, 731] on link "4" at bounding box center [1251, 728] width 20 height 20
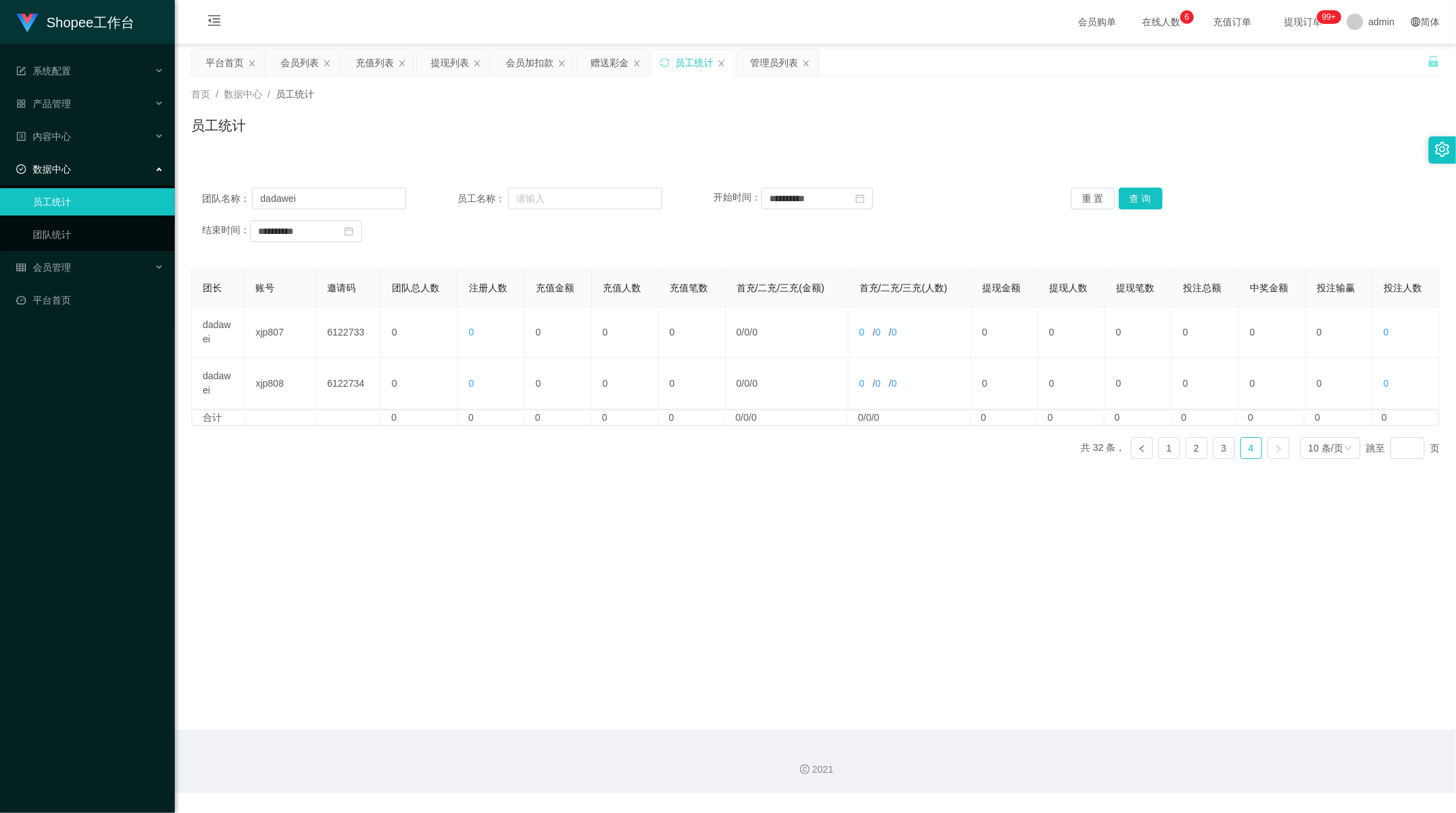
click at [457, 547] on main "**********" at bounding box center [815, 387] width 1281 height 686
click at [617, 65] on div "赠送彩金" at bounding box center [610, 63] width 38 height 26
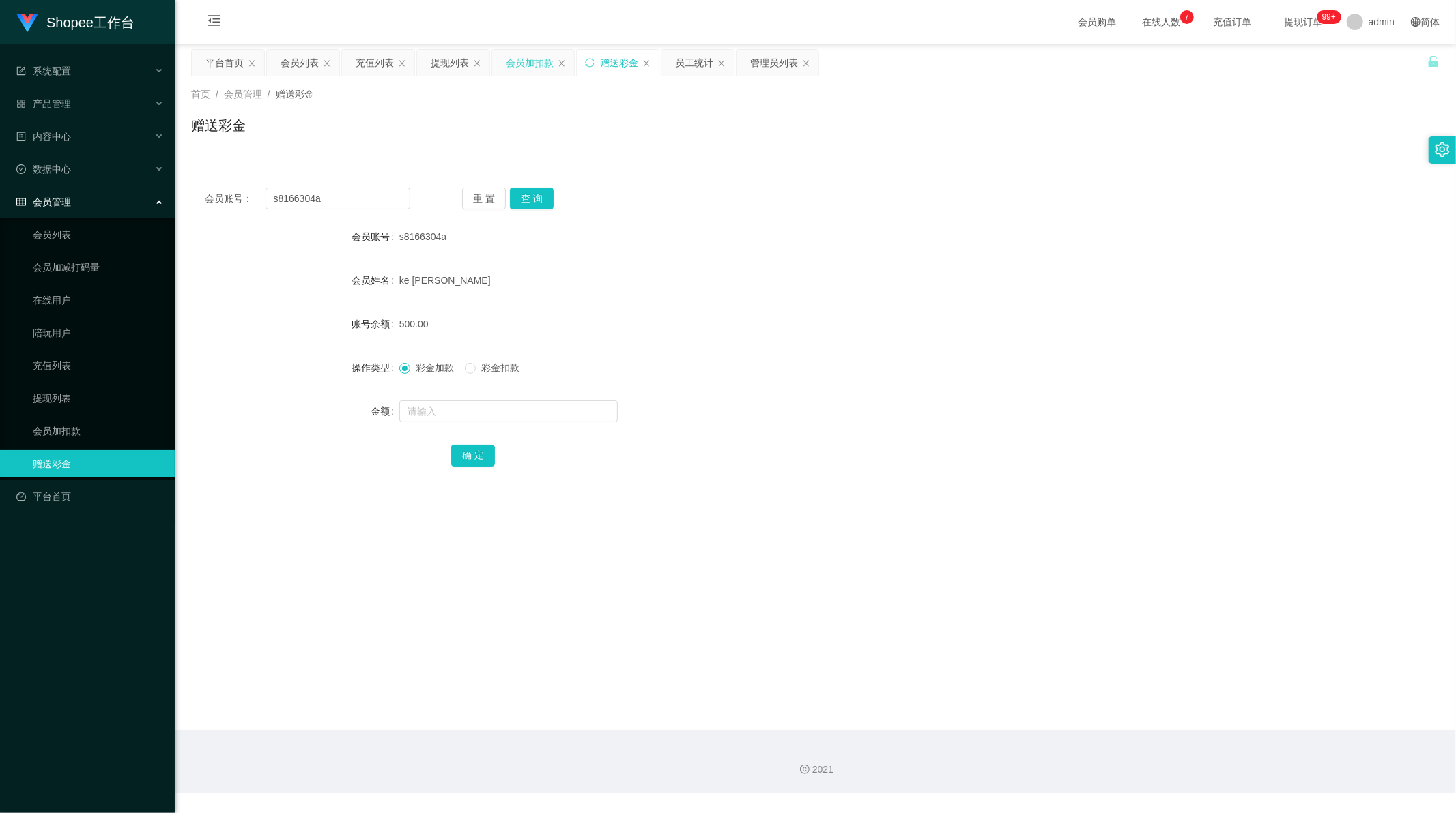
click at [526, 58] on div "会员加扣款" at bounding box center [529, 63] width 47 height 26
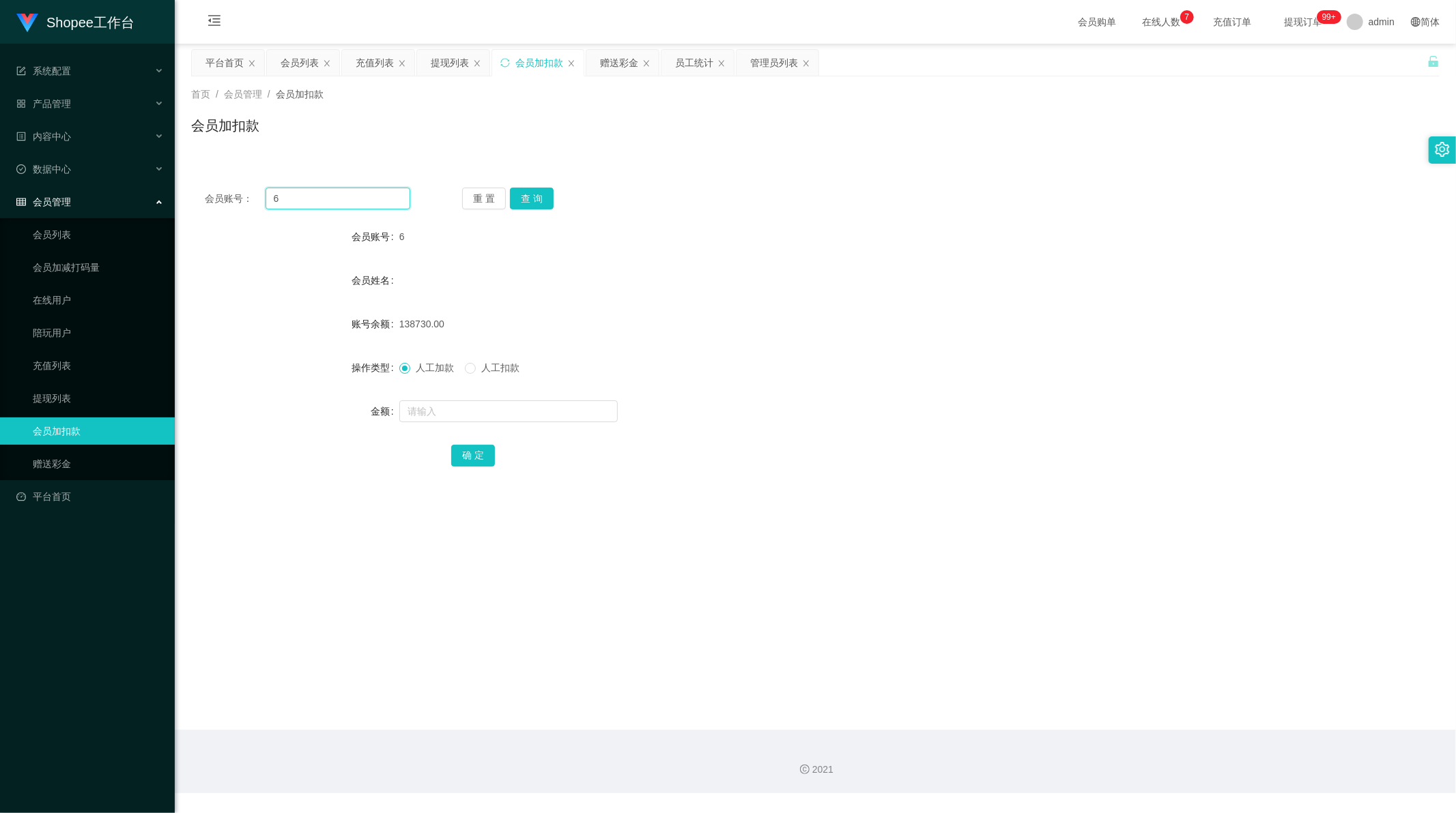
click at [361, 193] on input "6" at bounding box center [338, 199] width 145 height 22
paste input "A98"
type input "A986"
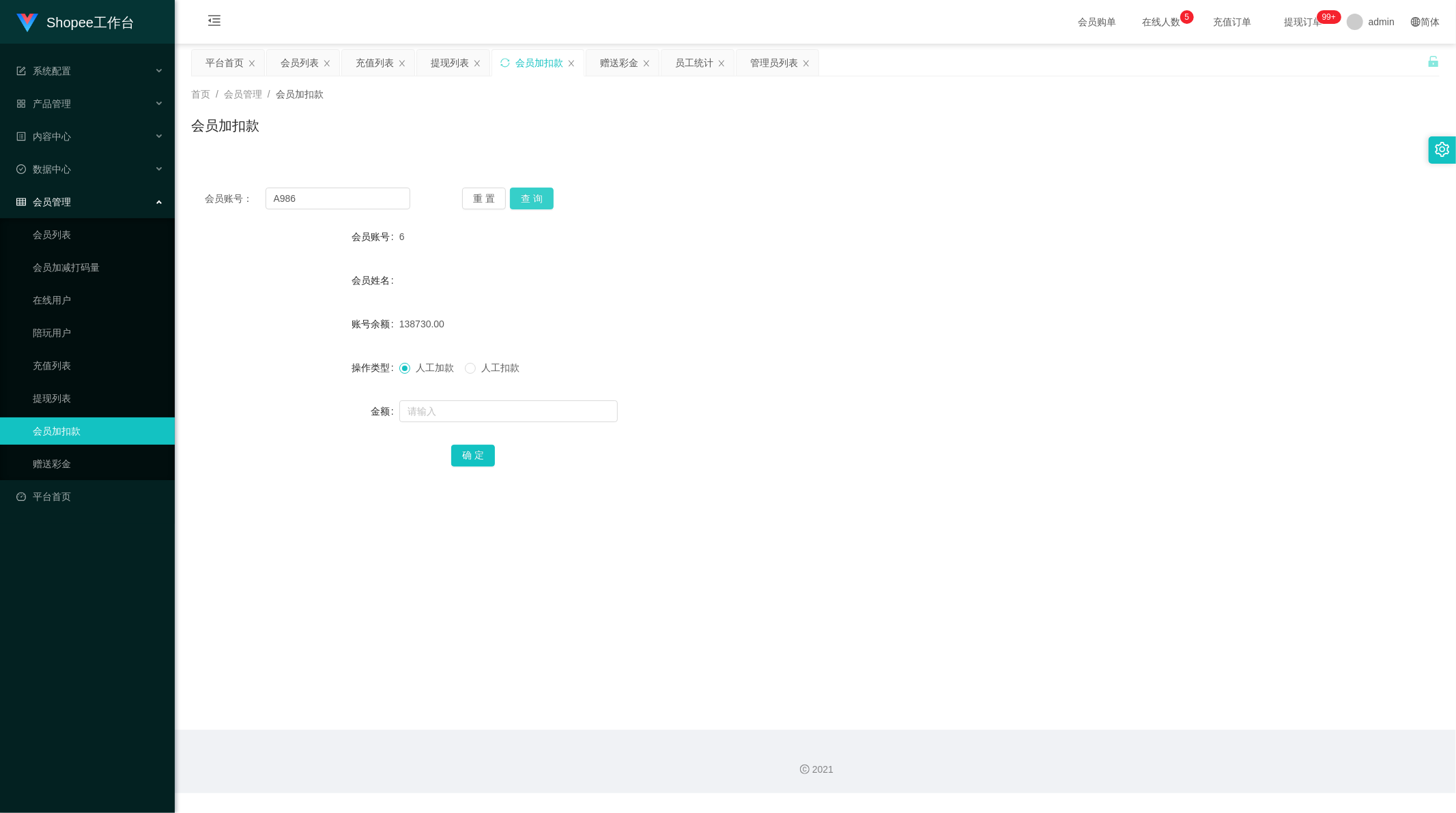
drag, startPoint x: 543, startPoint y: 196, endPoint x: 542, endPoint y: 209, distance: 13.0
click at [543, 196] on button "查 询" at bounding box center [532, 199] width 44 height 22
click at [456, 415] on input "text" at bounding box center [508, 412] width 218 height 22
type input "1100"
click at [469, 448] on button "确 定" at bounding box center [473, 455] width 44 height 22
